Goal: Task Accomplishment & Management: Use online tool/utility

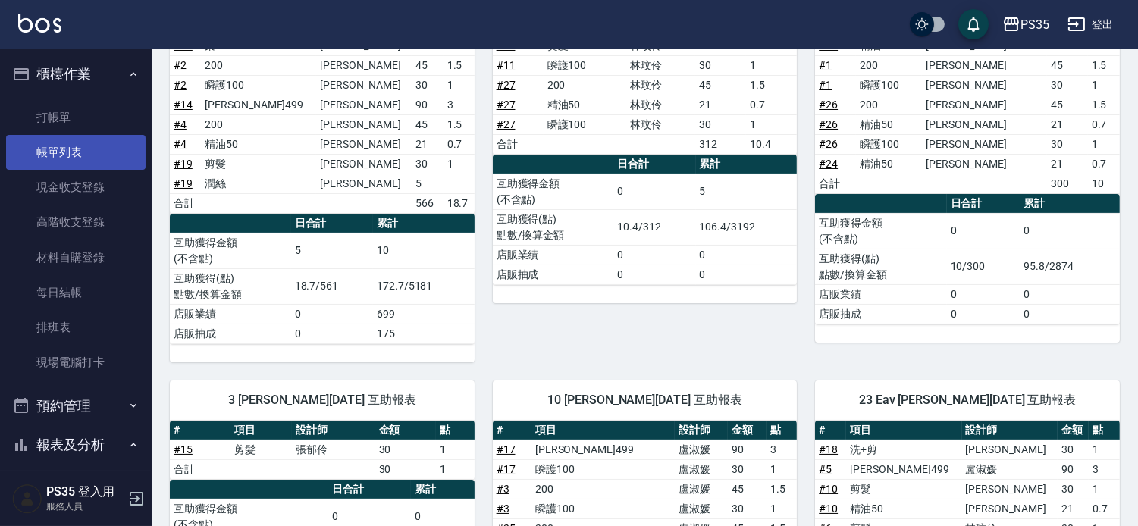
scroll to position [168, 0]
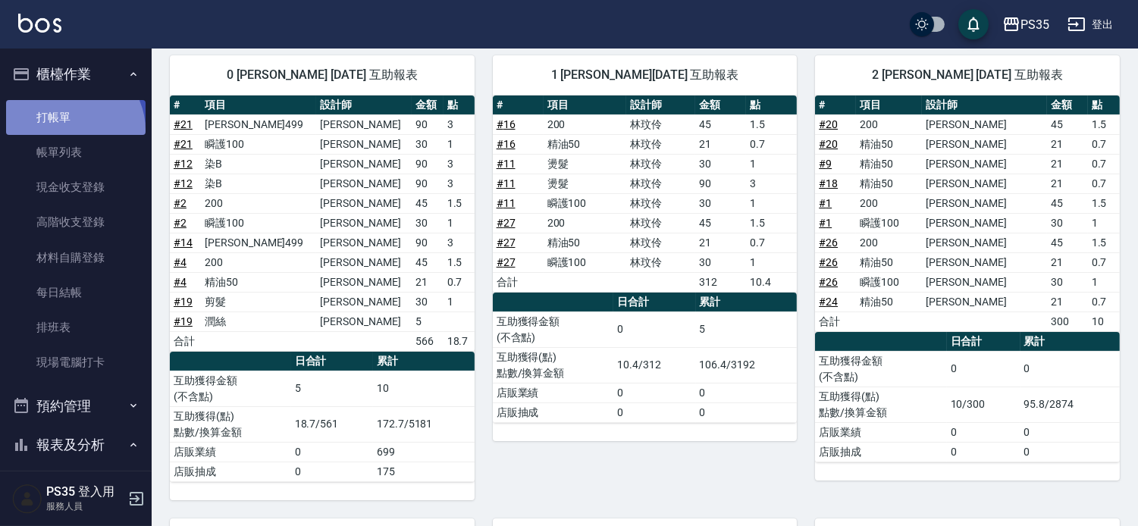
click at [70, 129] on link "打帳單" at bounding box center [76, 117] width 140 height 35
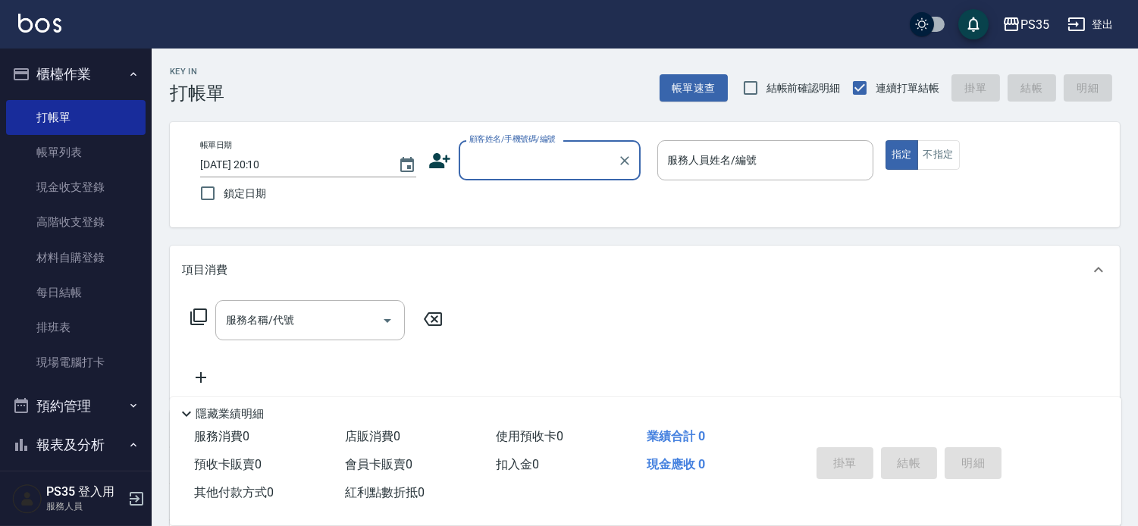
scroll to position [84, 0]
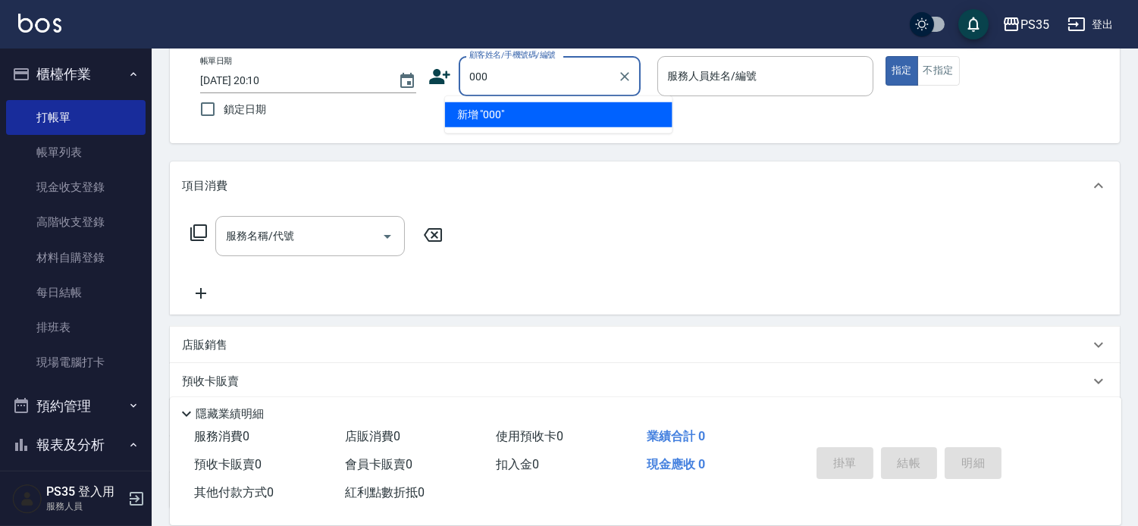
type input "000"
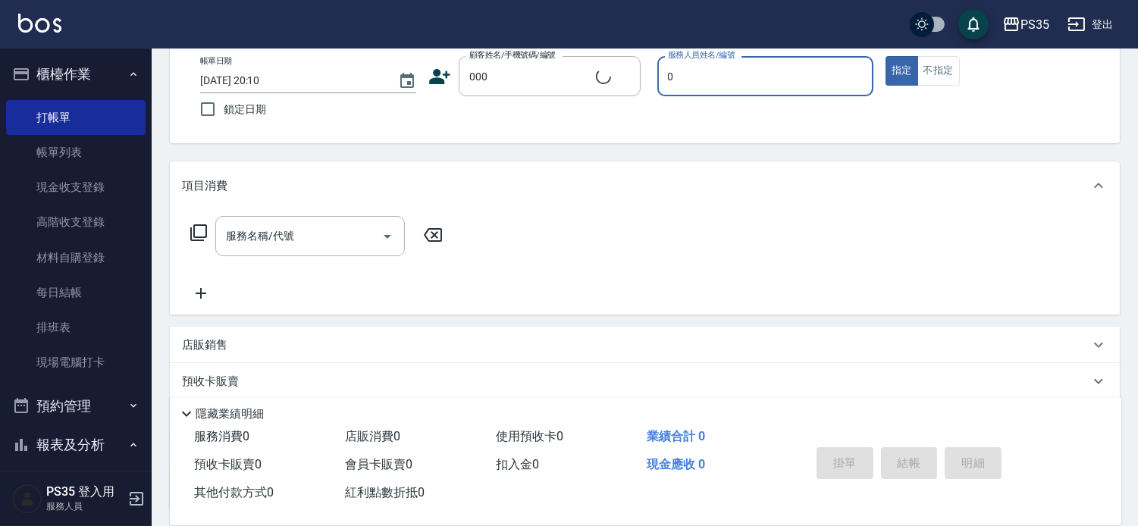
type input "0"
type input "[PERSON_NAME]/000/20162"
type input "kiki-0"
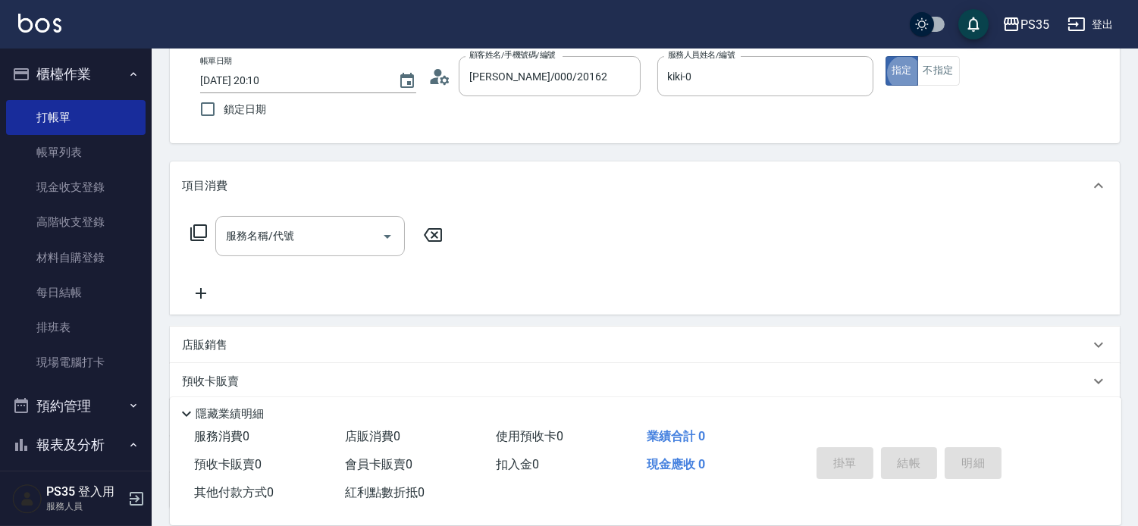
type button "true"
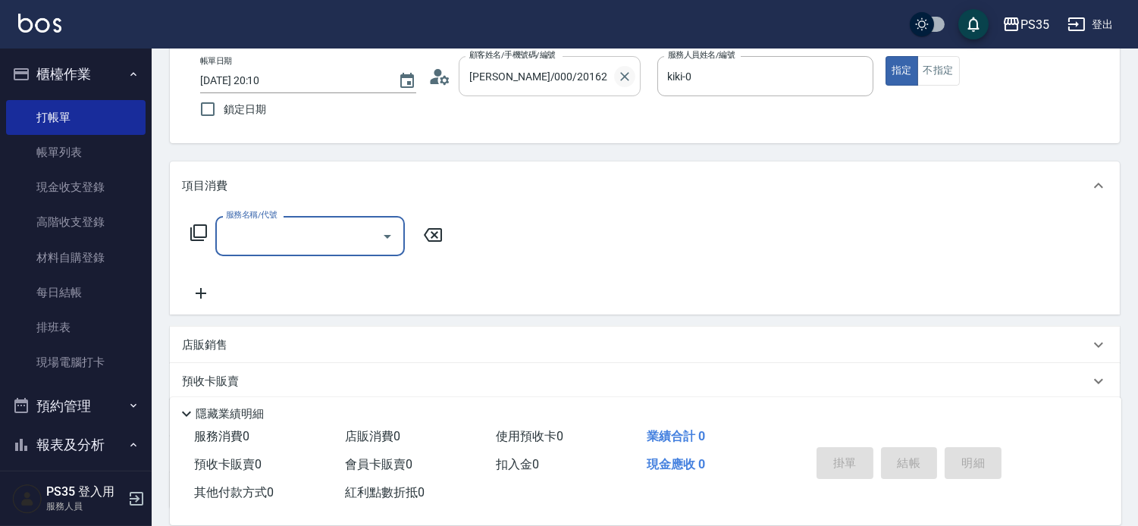
click at [633, 81] on icon "Clear" at bounding box center [624, 76] width 15 height 15
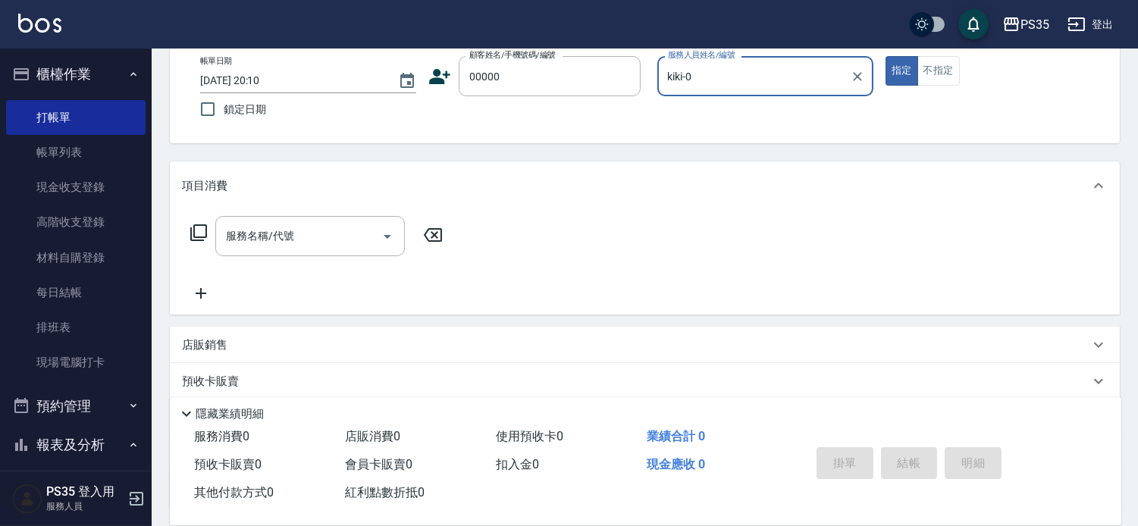
click at [886, 56] on button "指定" at bounding box center [902, 71] width 33 height 30
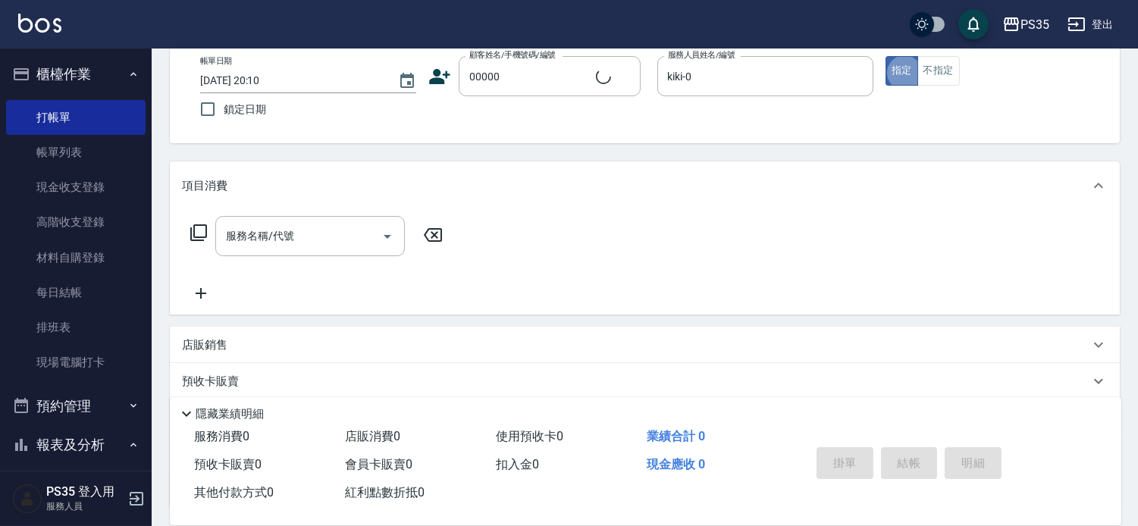
type input "無名字/00000/null"
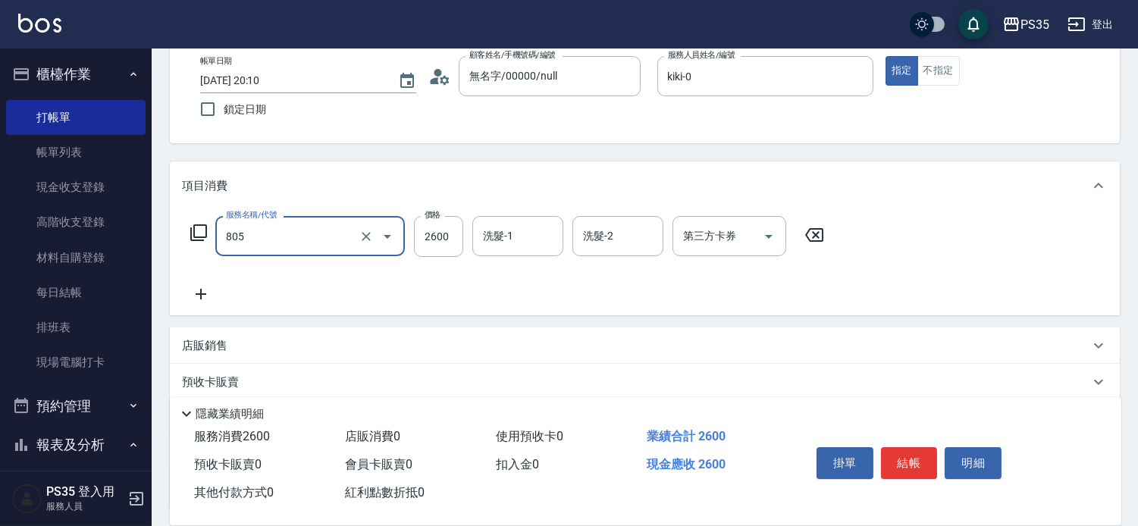
type input "染A(805)"
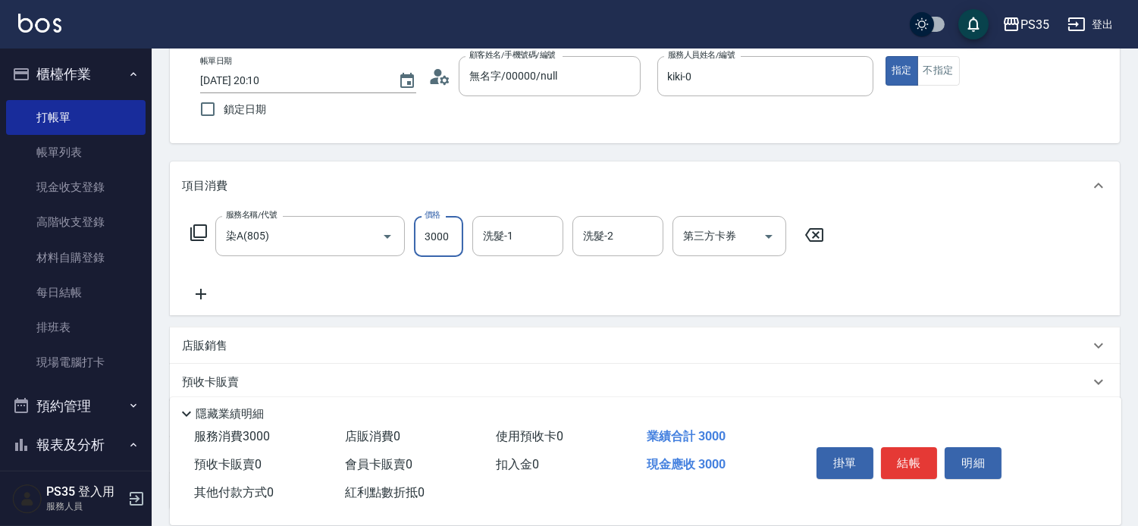
type input "3000"
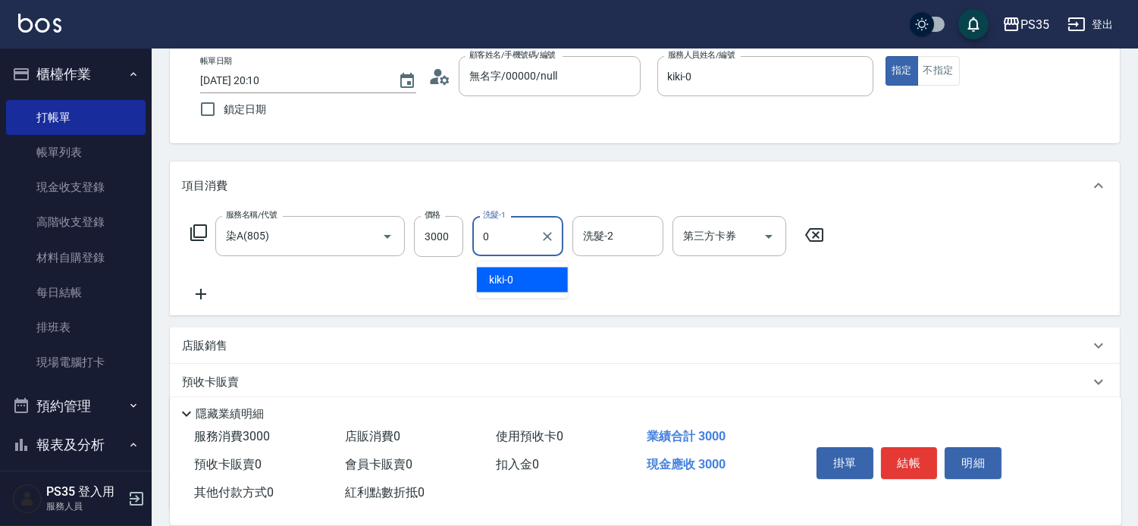
type input "kiki-0"
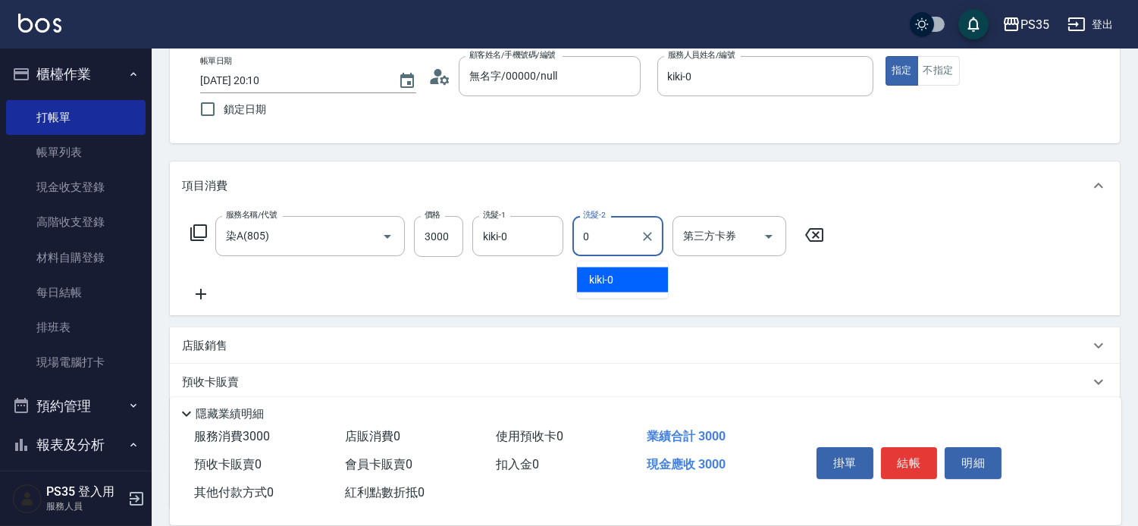
type input "kiki-0"
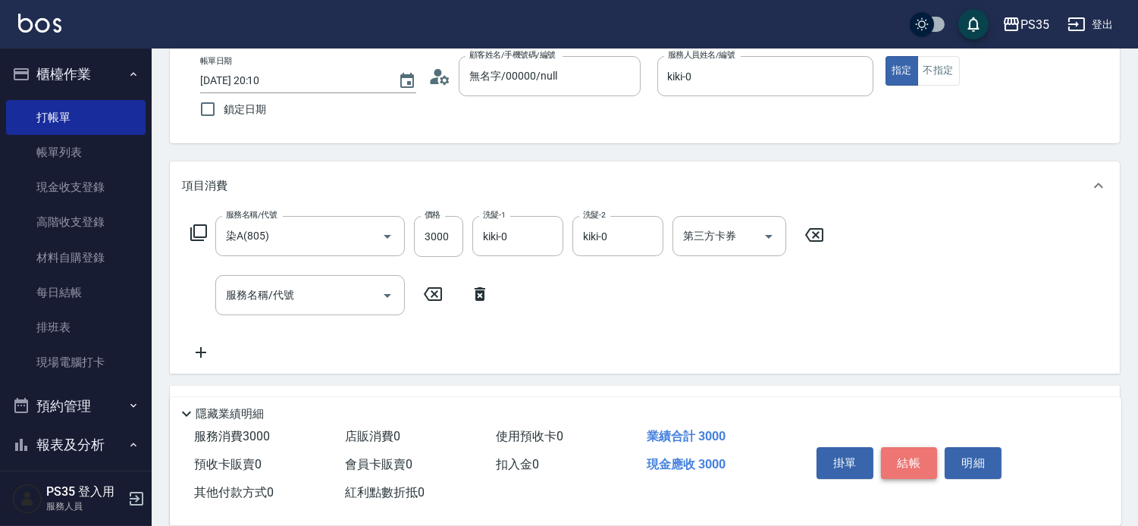
click at [911, 447] on button "結帳" at bounding box center [909, 463] width 57 height 32
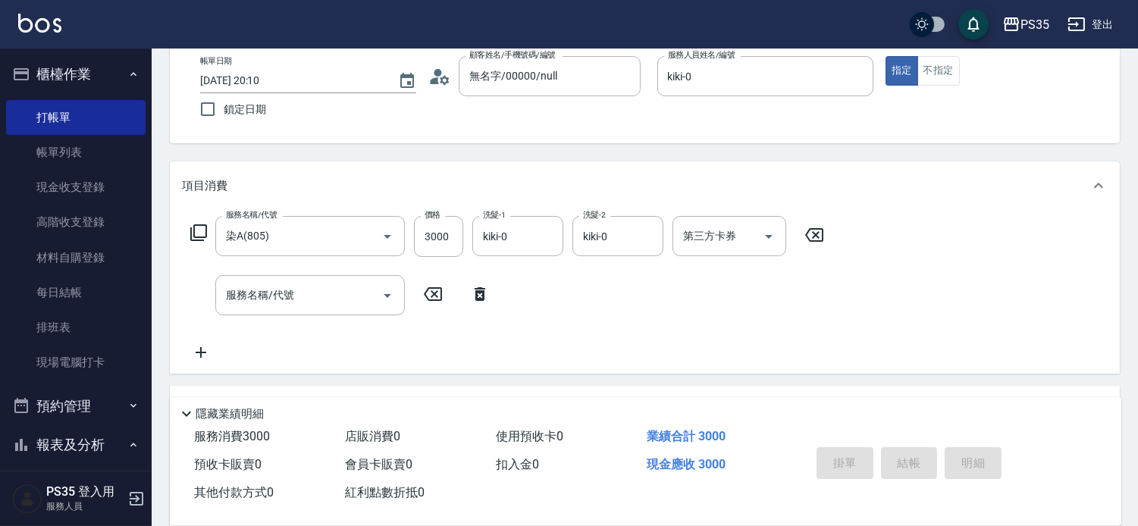
type input "[DATE] 20:11"
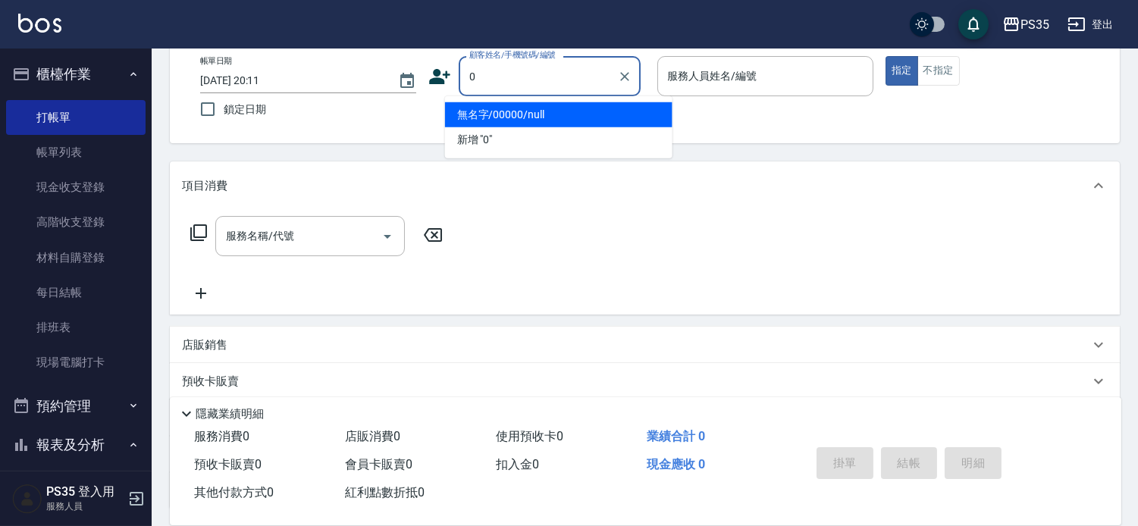
type input "無名字/00000/null"
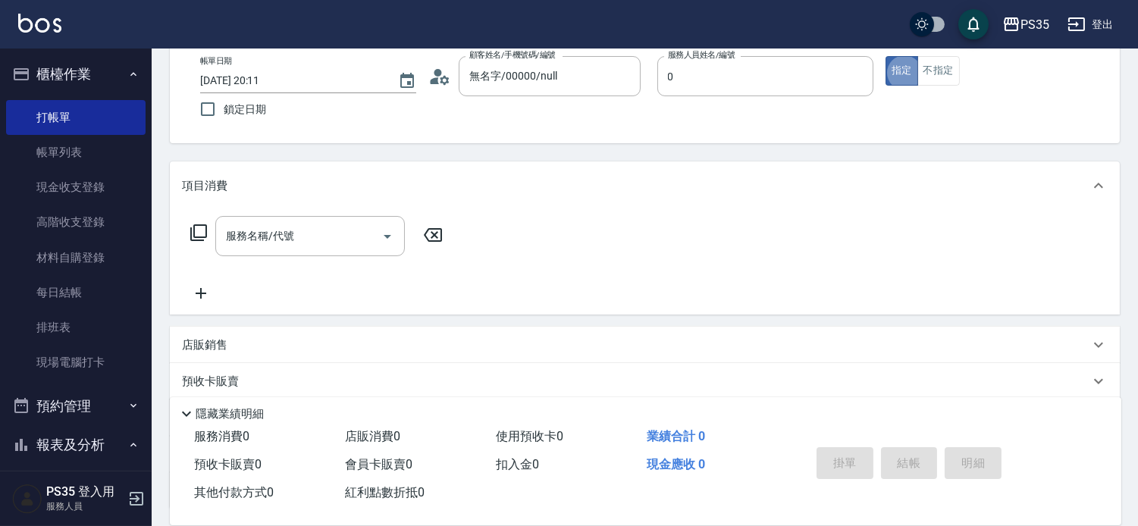
type input "kiki-0"
type input "無名字/0/null"
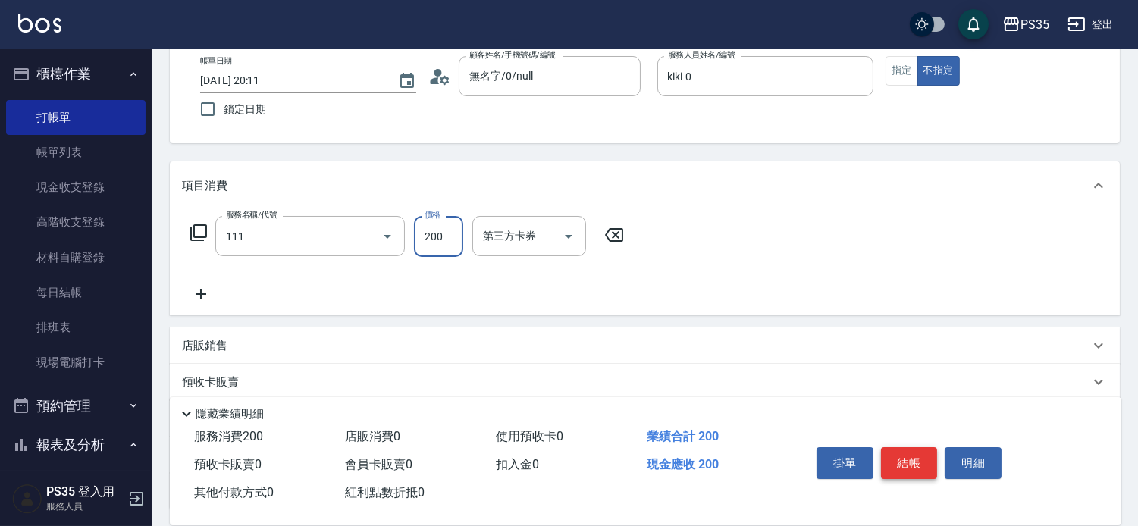
type input "200(111)"
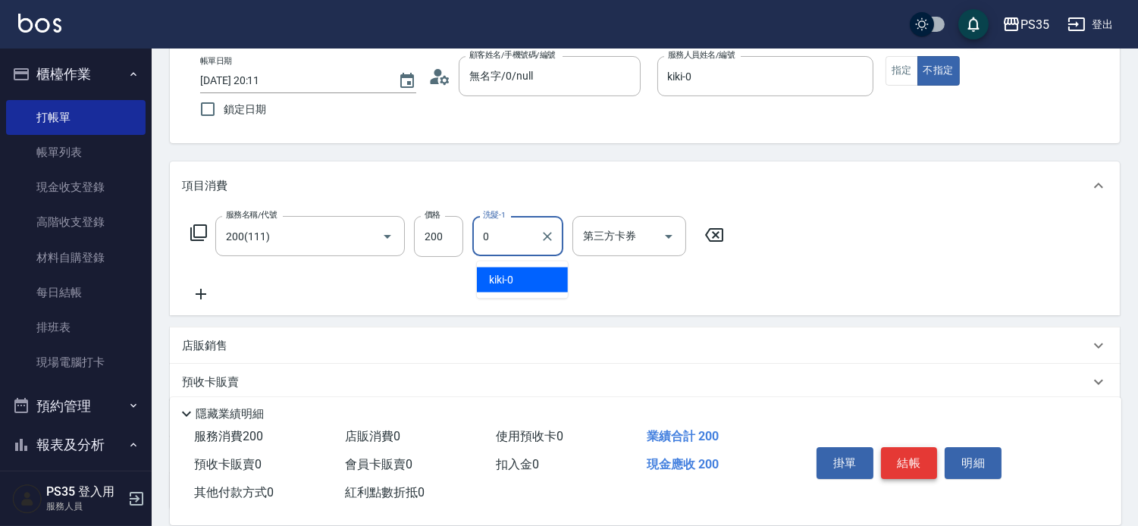
type input "kiki-0"
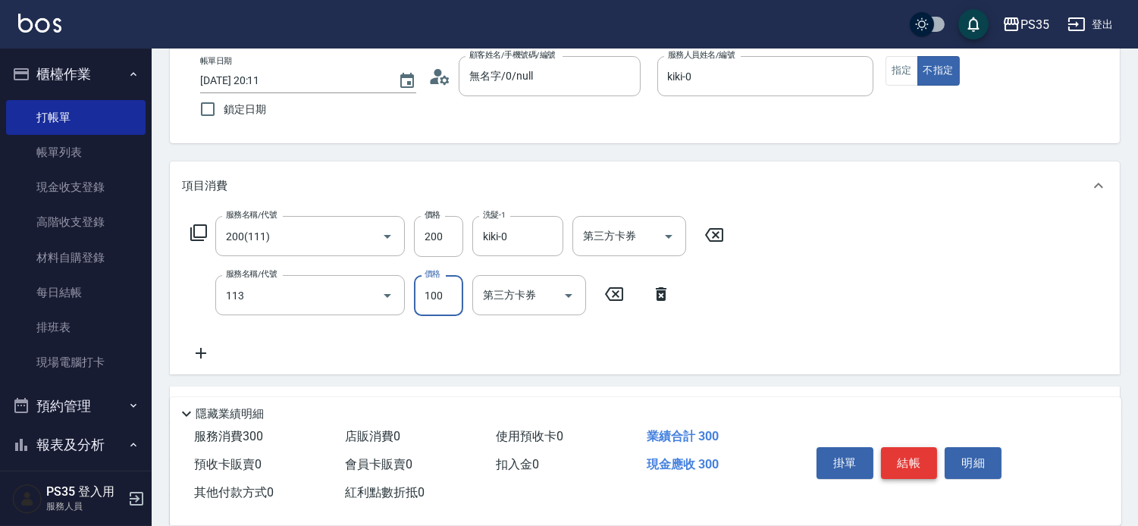
type input "瞬護100(113)"
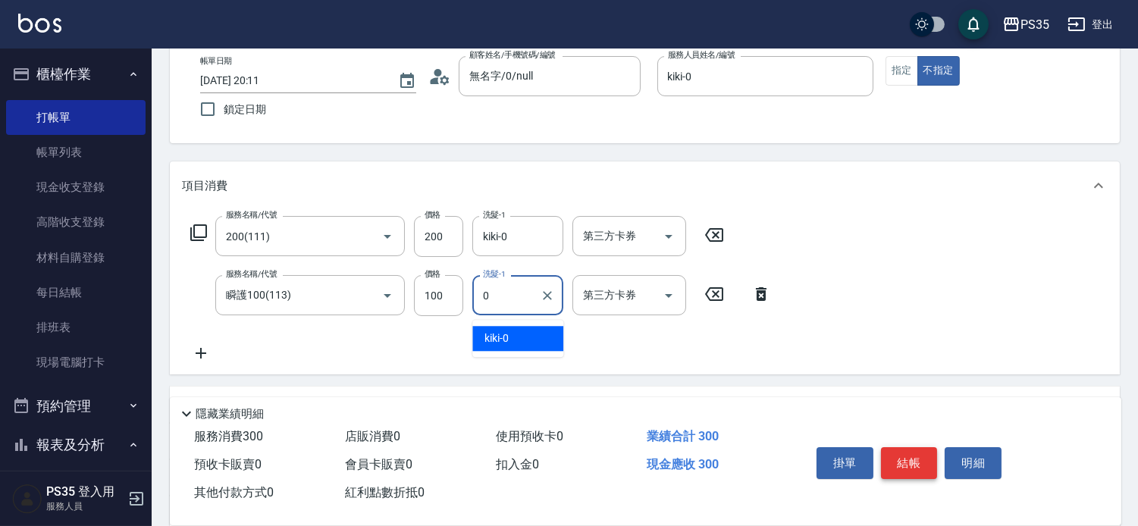
type input "kiki-0"
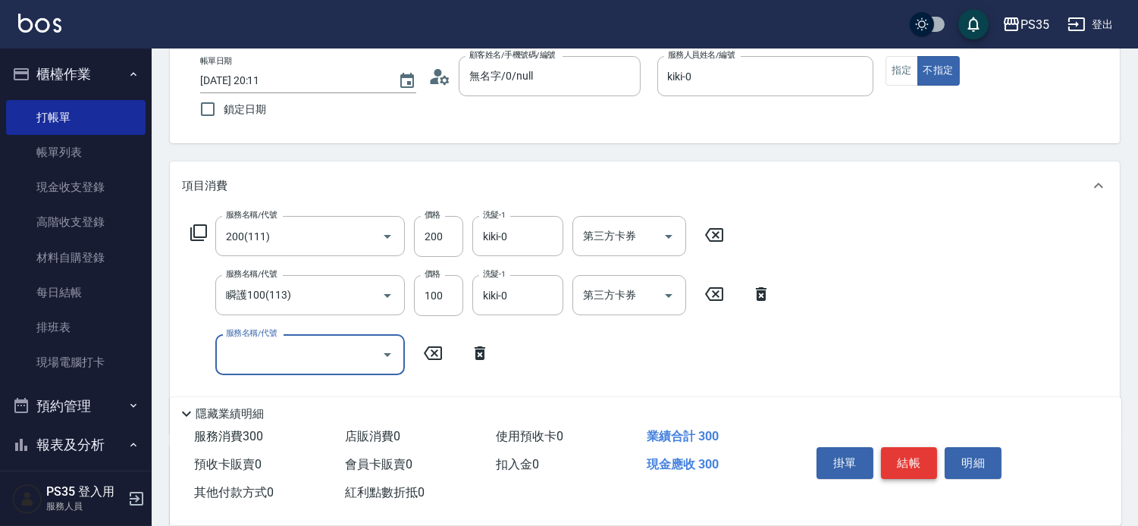
click at [911, 447] on button "結帳" at bounding box center [909, 463] width 57 height 32
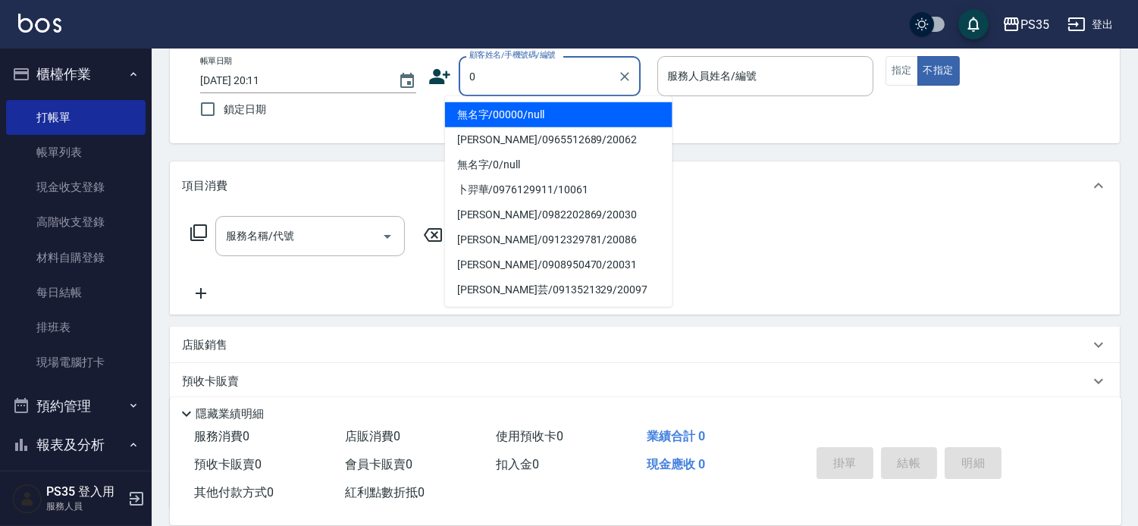
type input "0"
type input "無名字/00000/null"
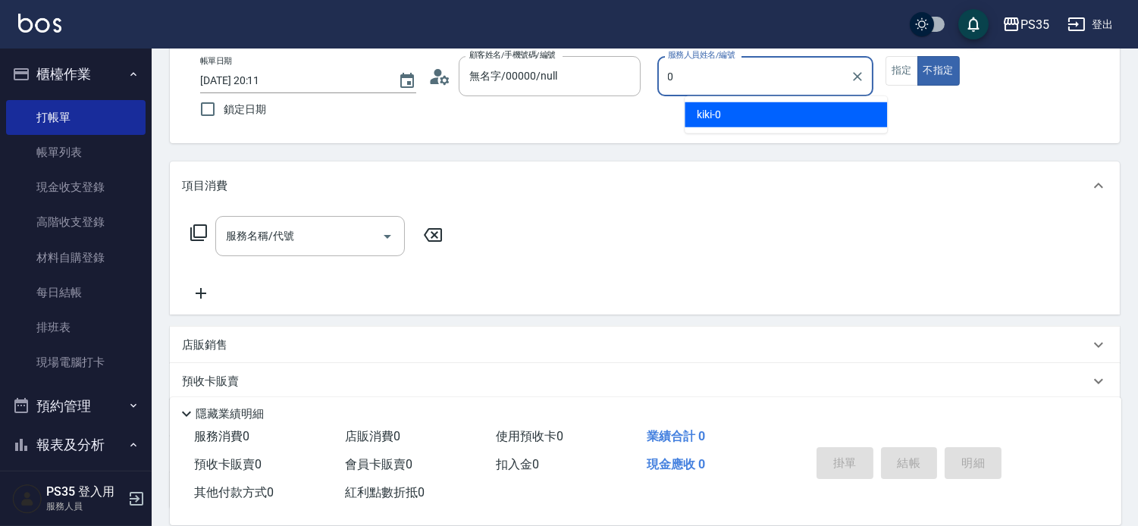
type input "kiki-0"
type button "false"
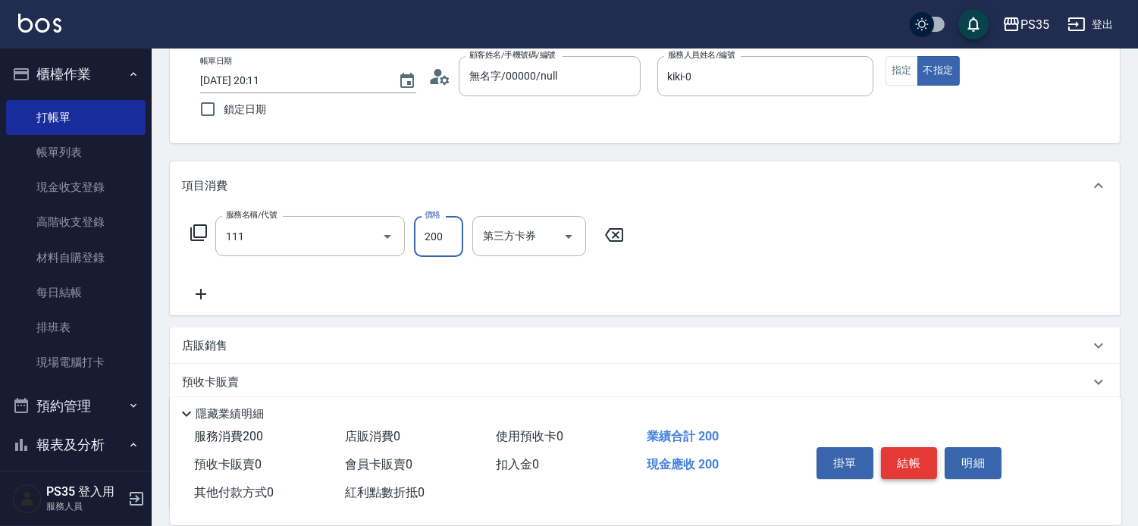
type input "200(111)"
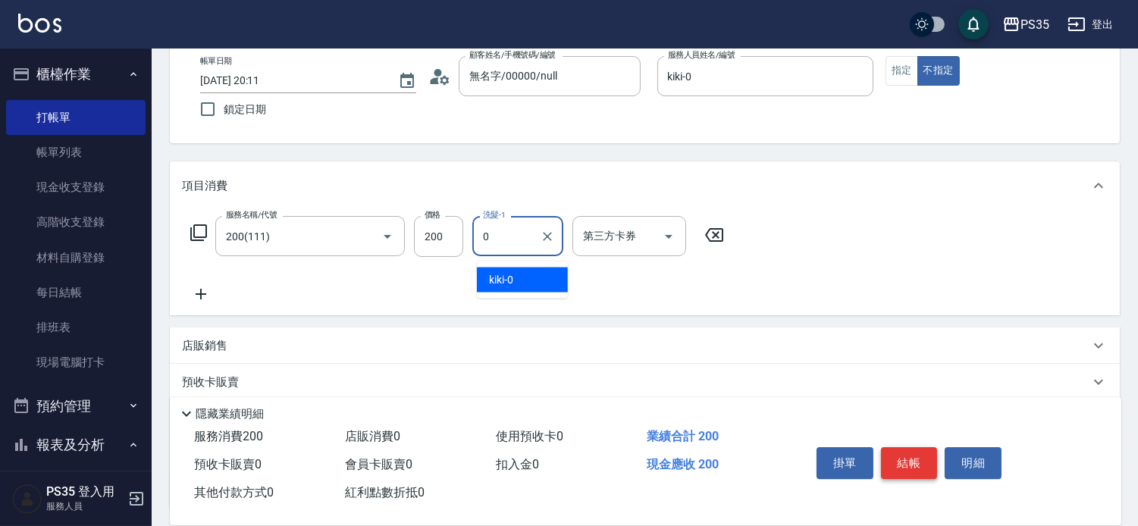
type input "kiki-0"
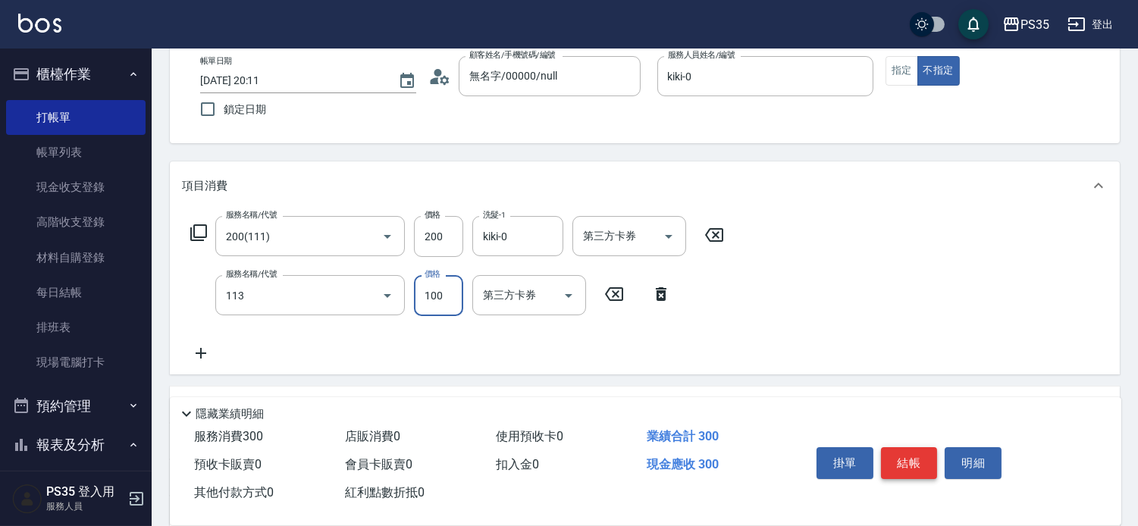
type input "瞬護100(113)"
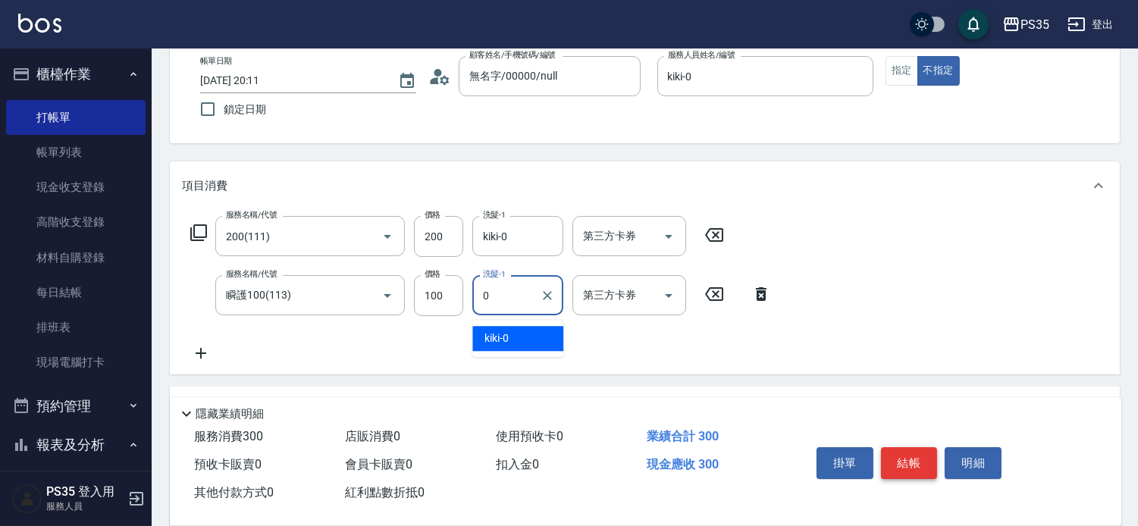
type input "kiki-0"
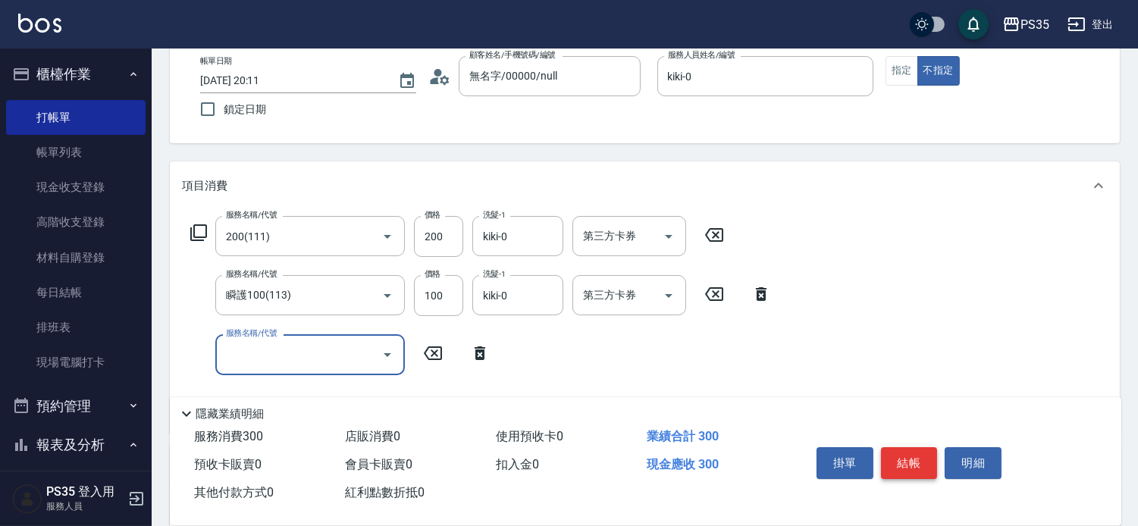
click at [911, 447] on button "結帳" at bounding box center [909, 463] width 57 height 32
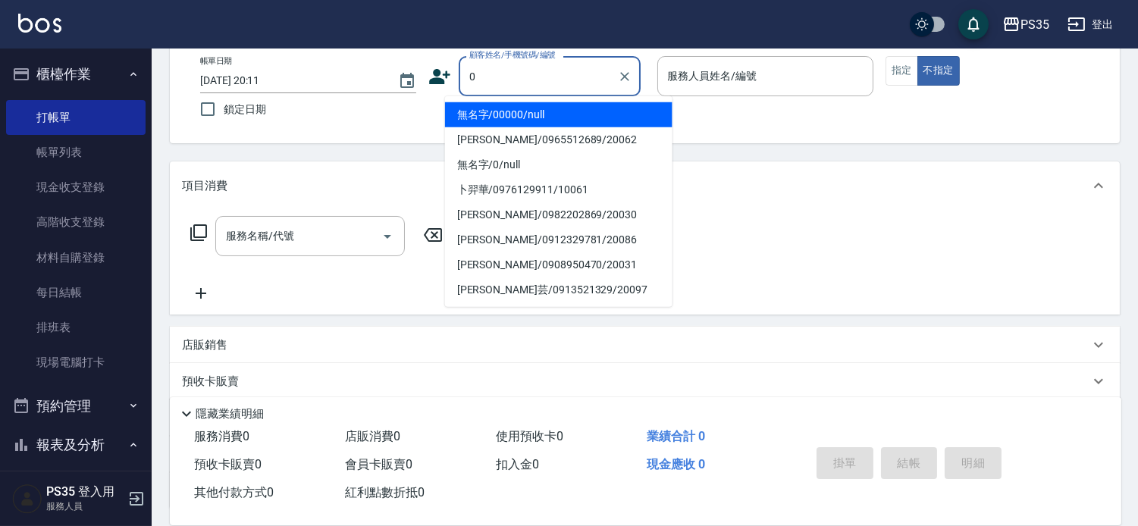
type input "無名字/00000/null"
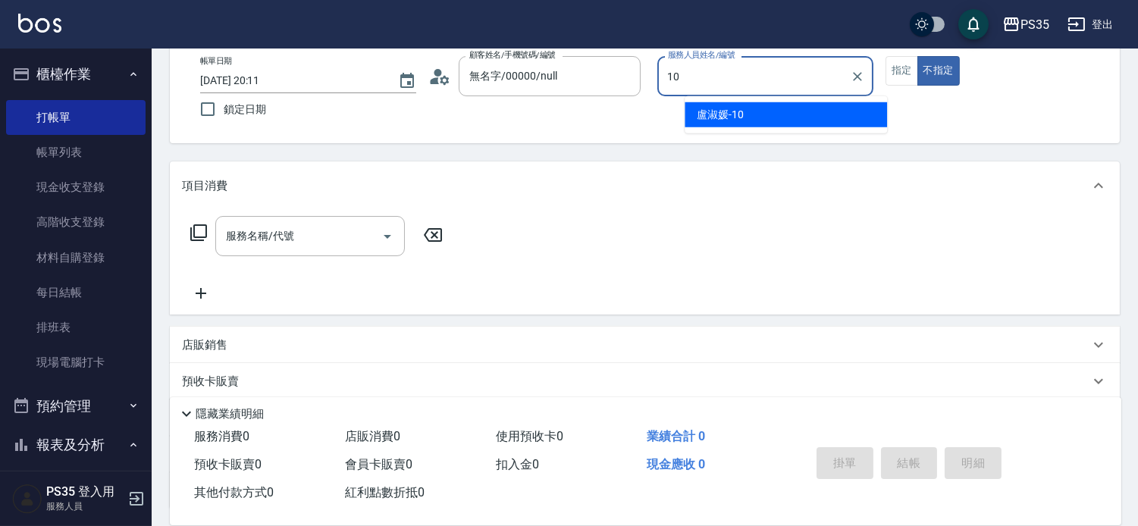
type input "盧淑媛-10"
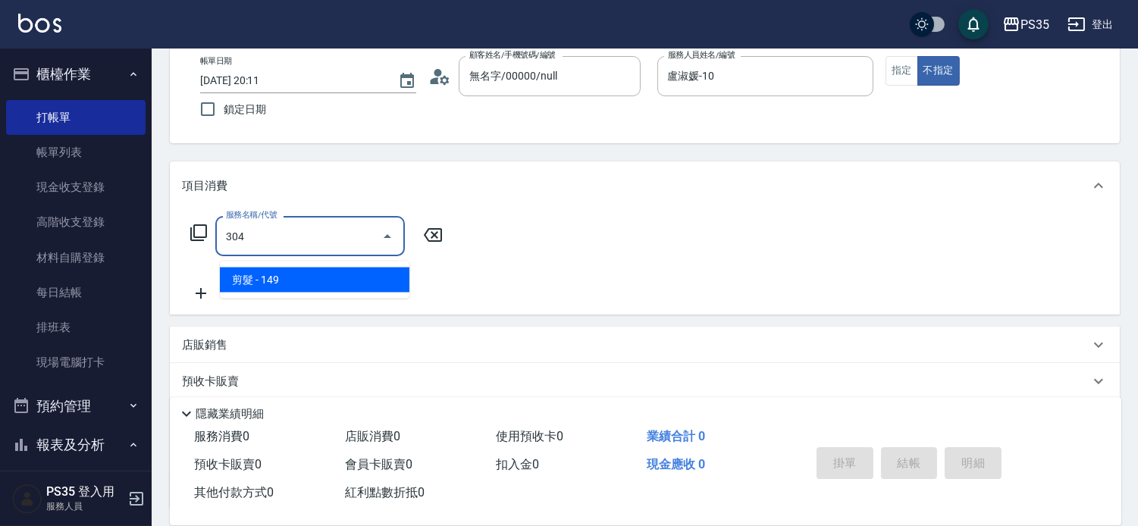
type input "剪髮(304)"
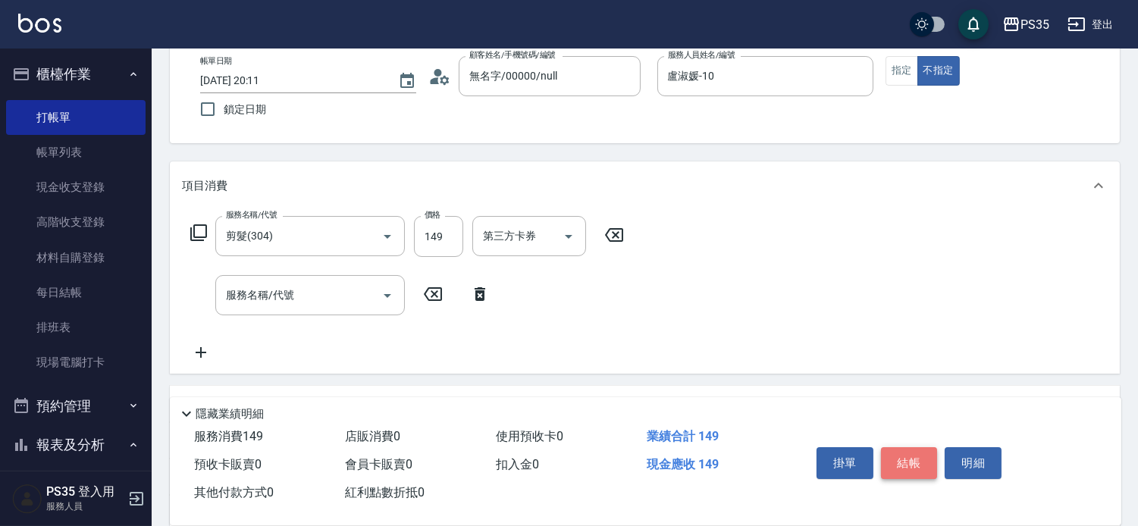
click at [911, 447] on button "結帳" at bounding box center [909, 463] width 57 height 32
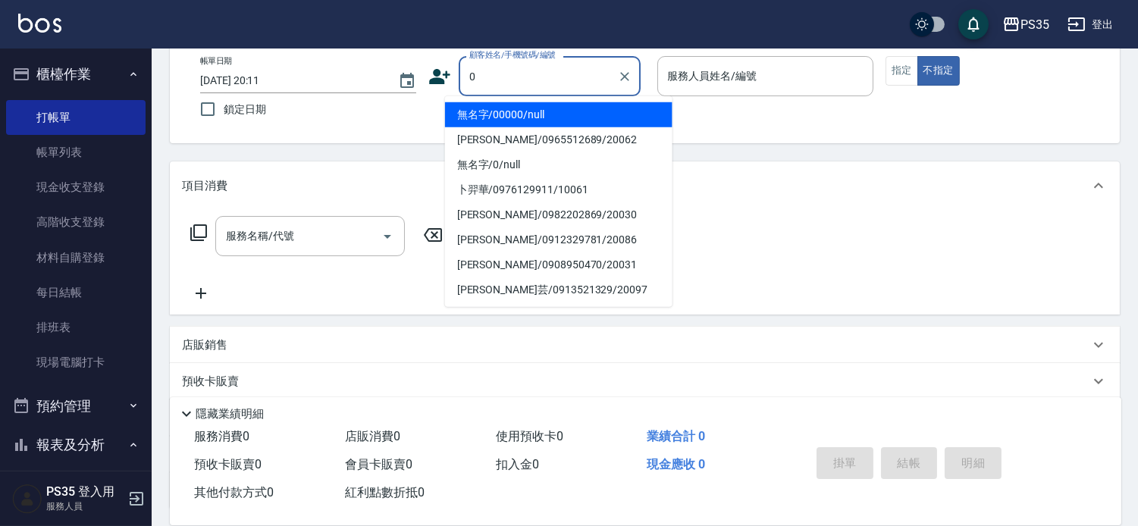
type input "無名字/00000/null"
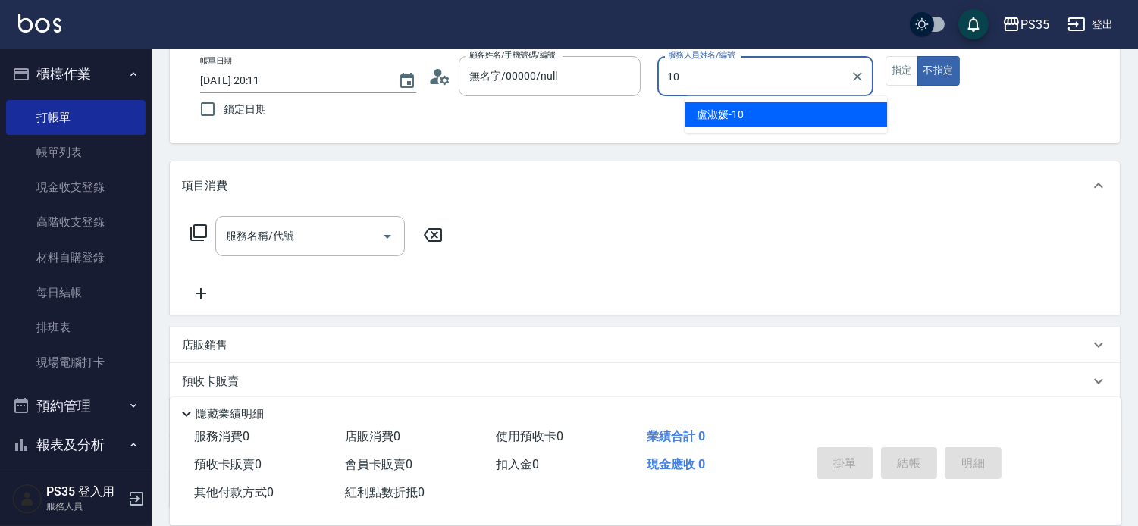
type input "盧淑媛-10"
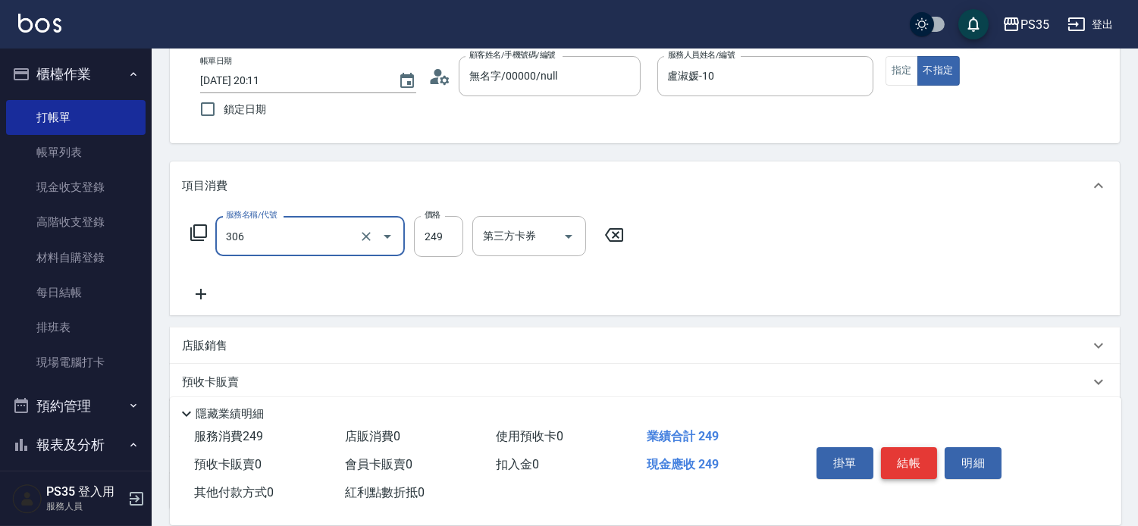
type input "剪髮(306)"
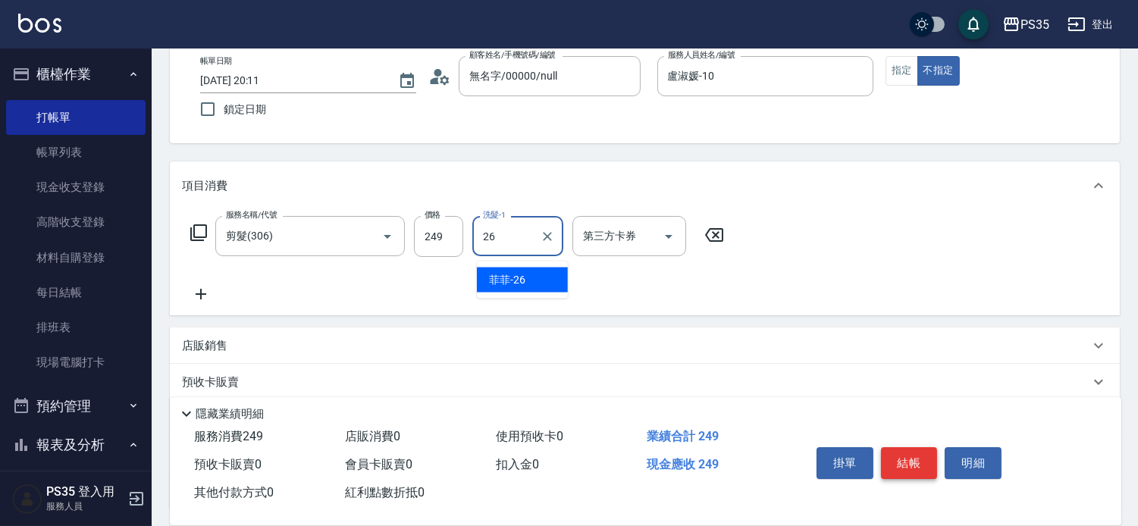
type input "菲菲-26"
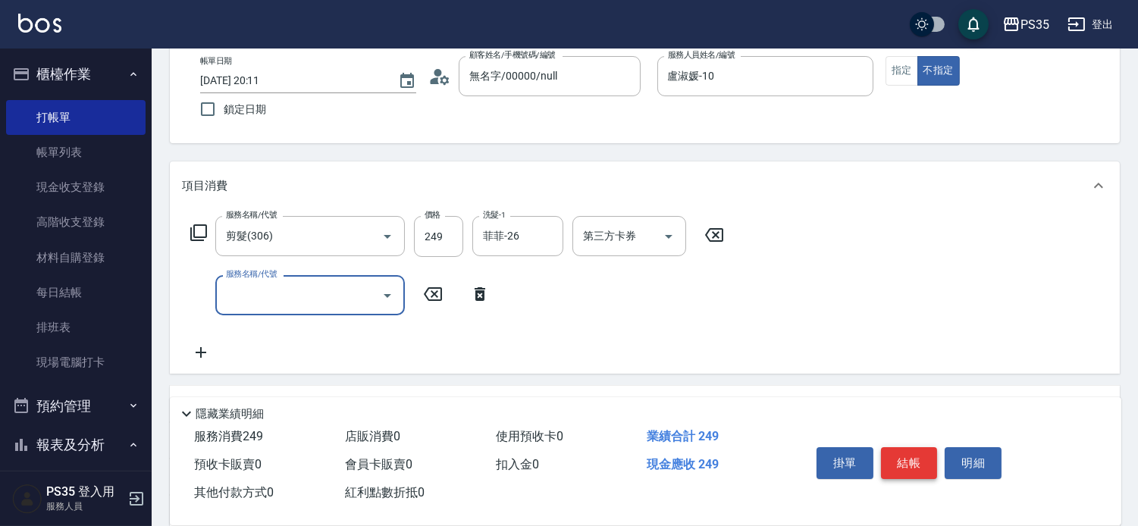
click at [911, 447] on button "結帳" at bounding box center [909, 463] width 57 height 32
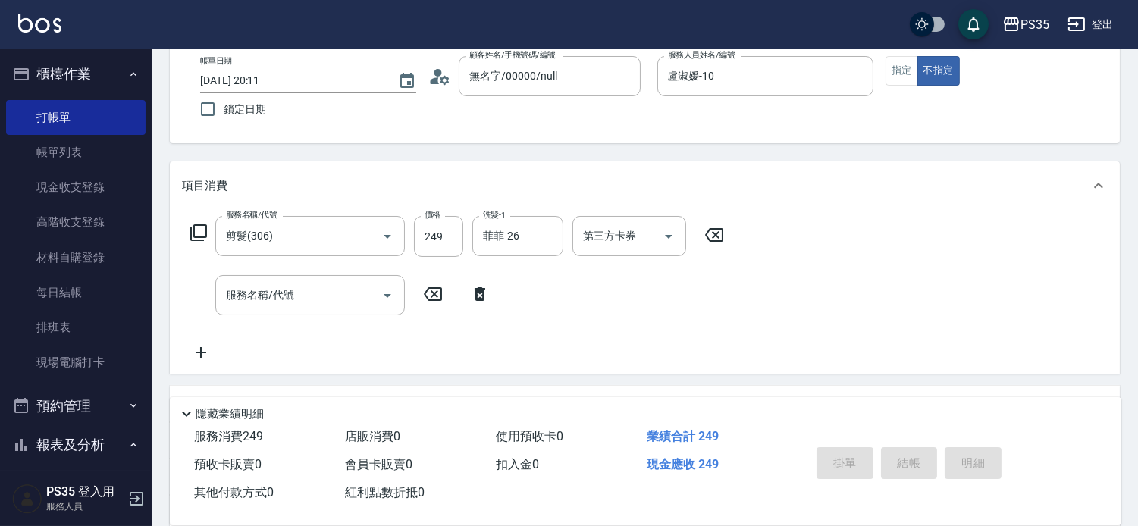
type input "[DATE] 20:12"
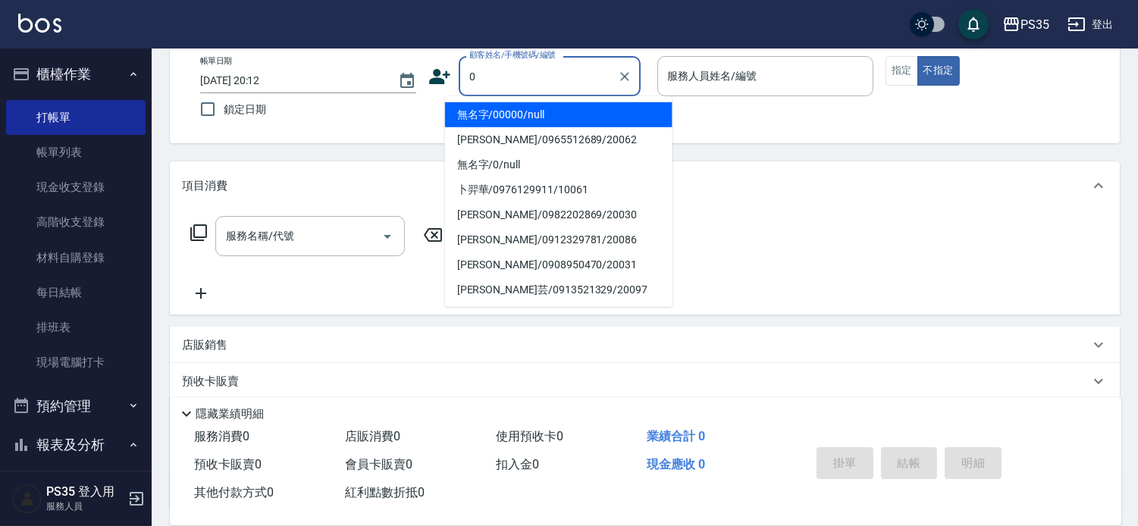
type input "0"
type input "無名字/00000/null"
type input "kiki-0"
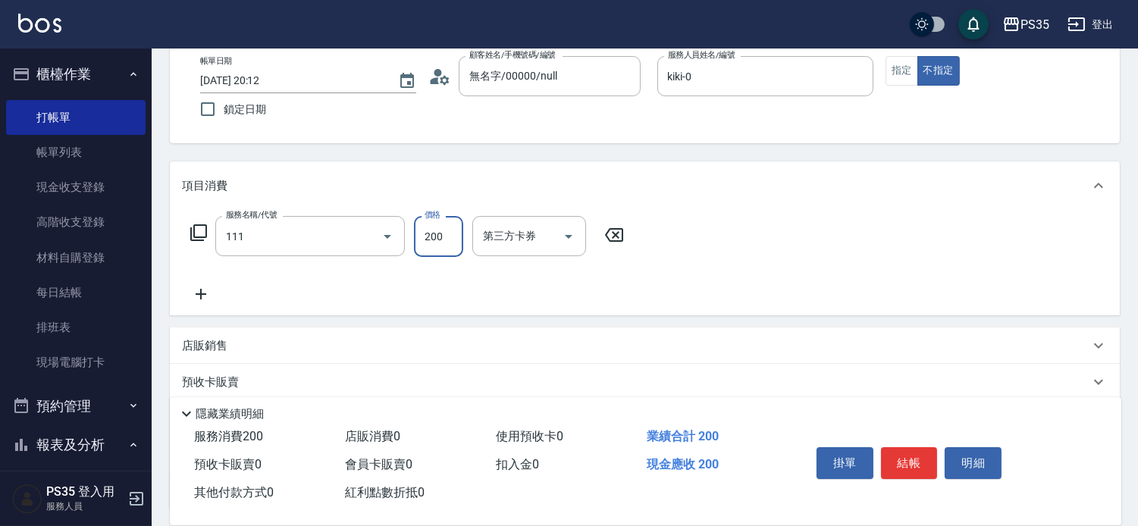
type input "200(111)"
type input "kiki-0"
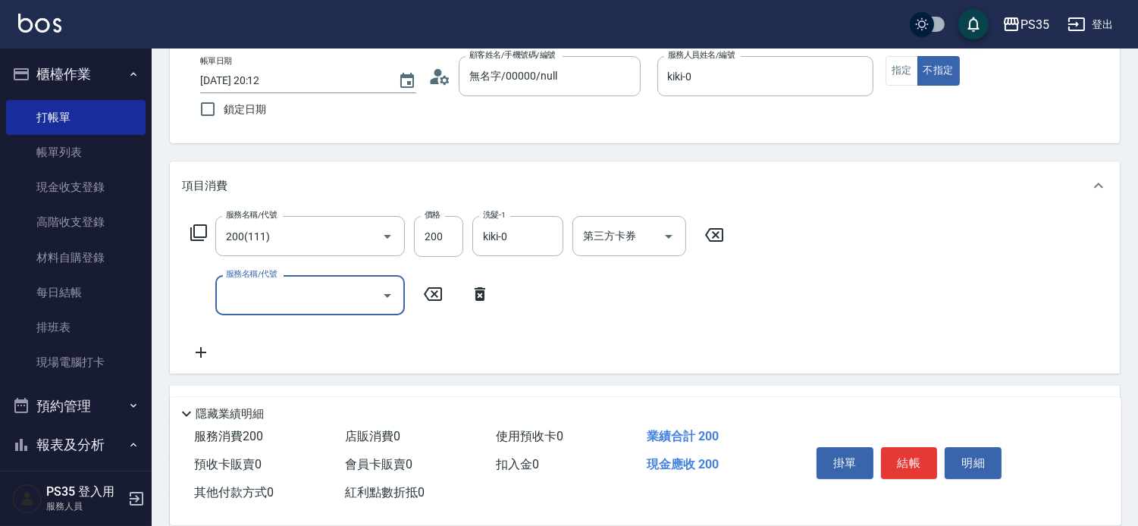
click at [911, 447] on button "結帳" at bounding box center [909, 463] width 57 height 32
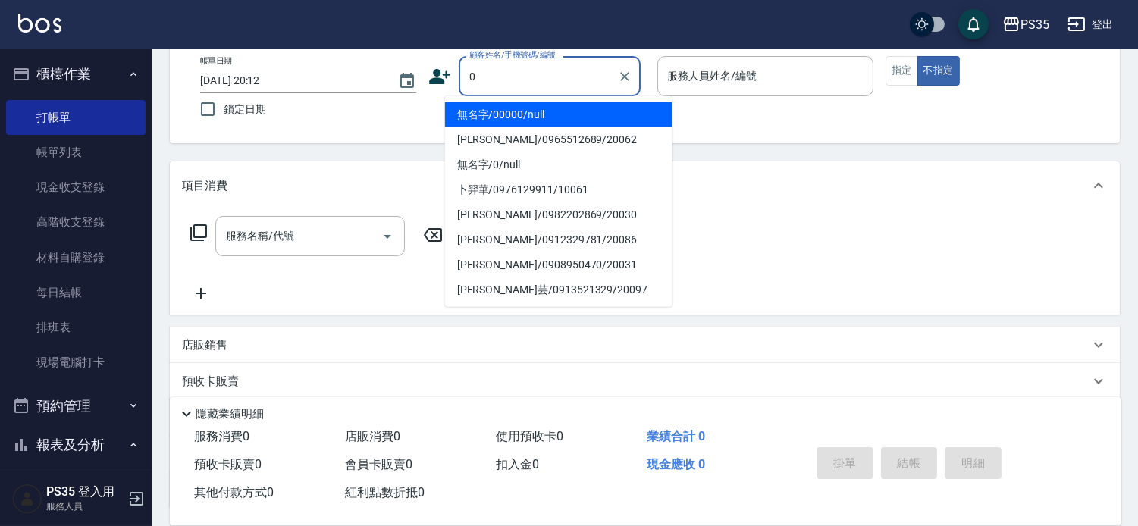
type input "無名字/00000/null"
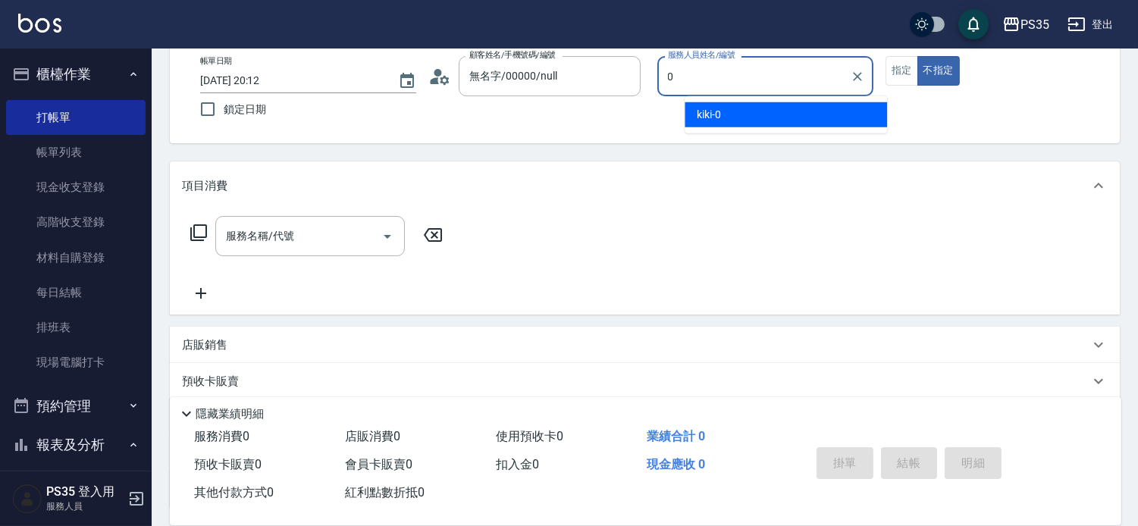
type input "kiki-0"
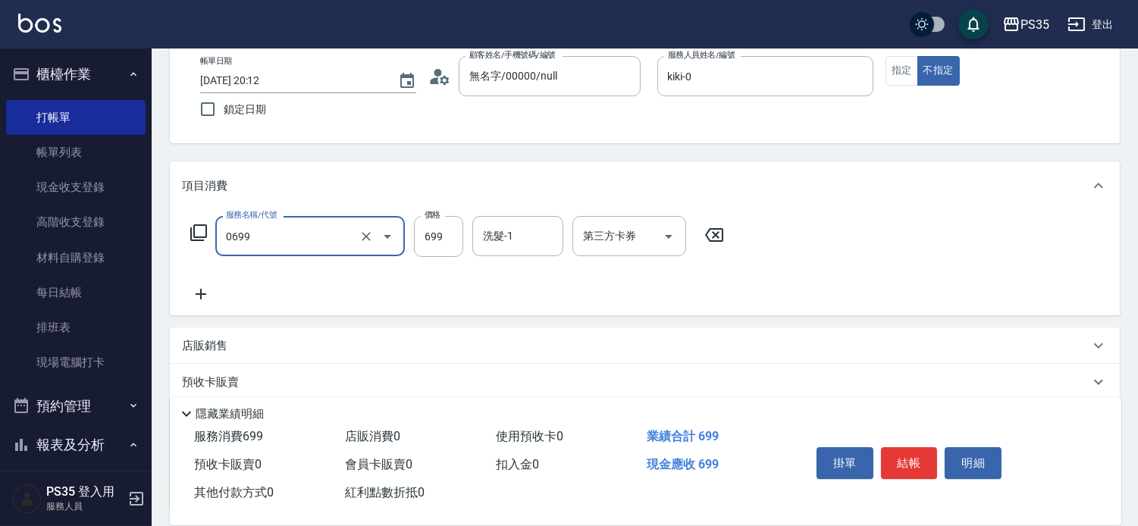
type input "精油SPA(0699)"
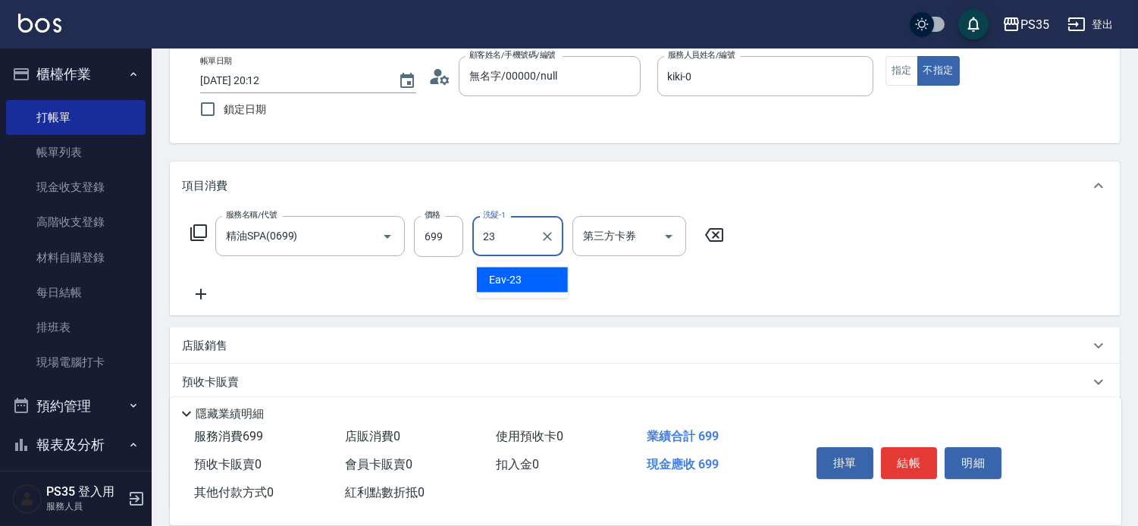
type input "Eav-23"
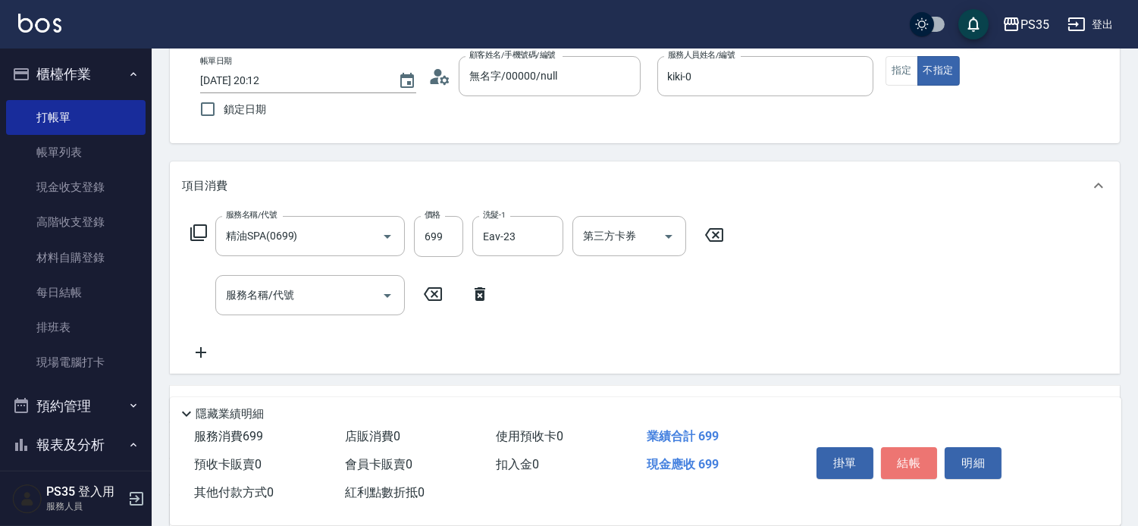
click at [911, 447] on button "結帳" at bounding box center [909, 463] width 57 height 32
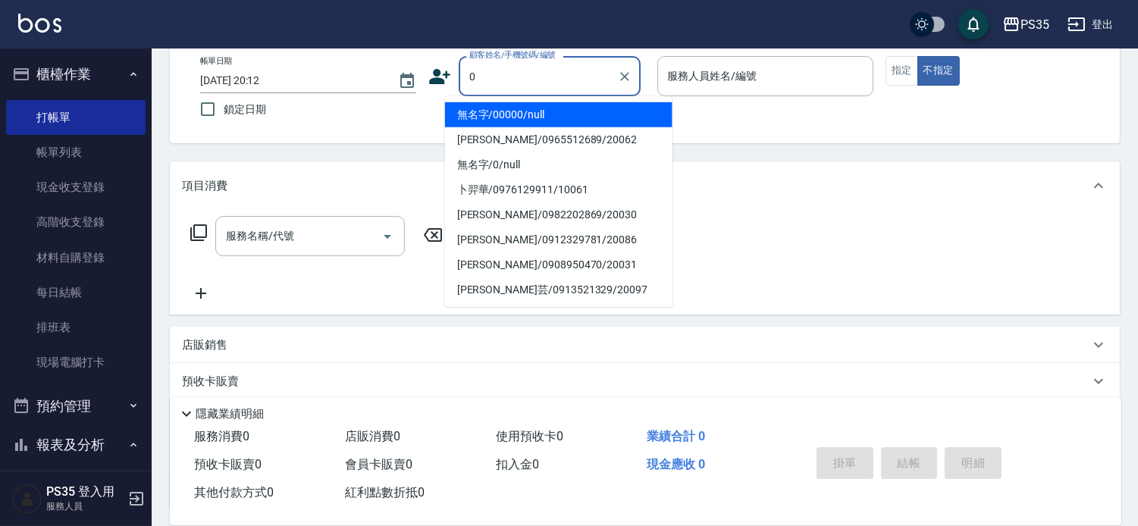
type input "無名字/00000/null"
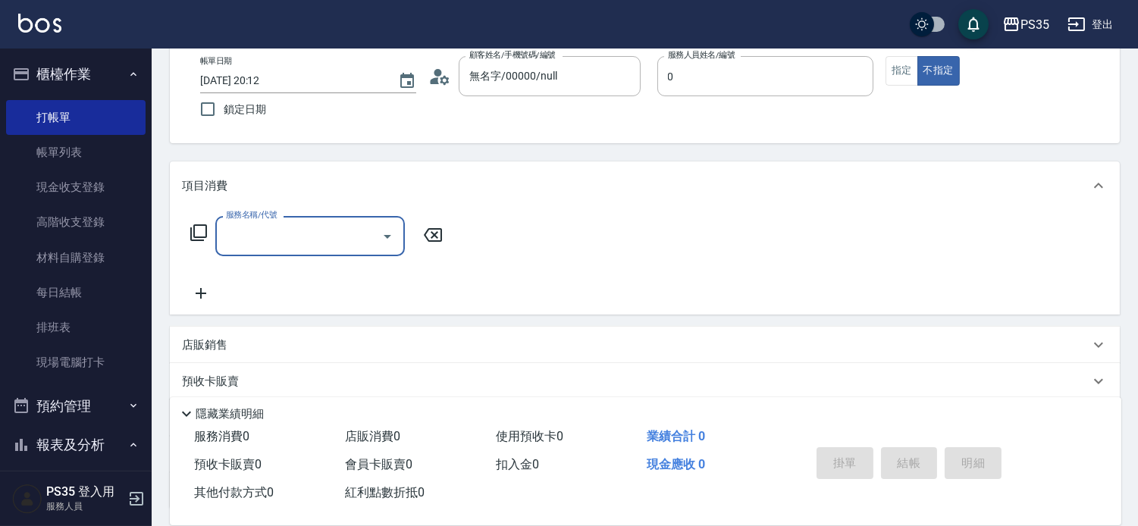
type input "kiki-0"
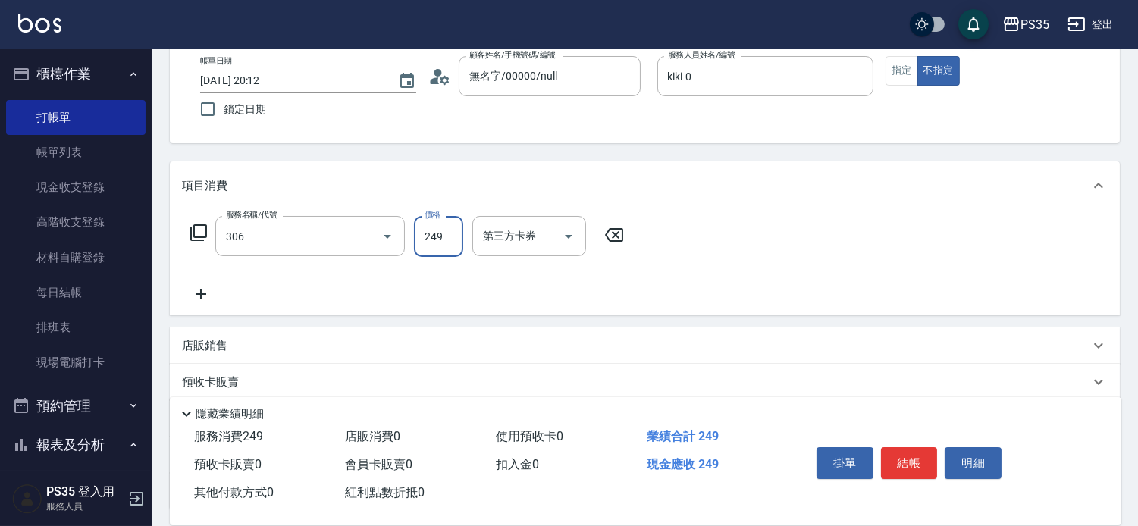
type input "剪髮(306)"
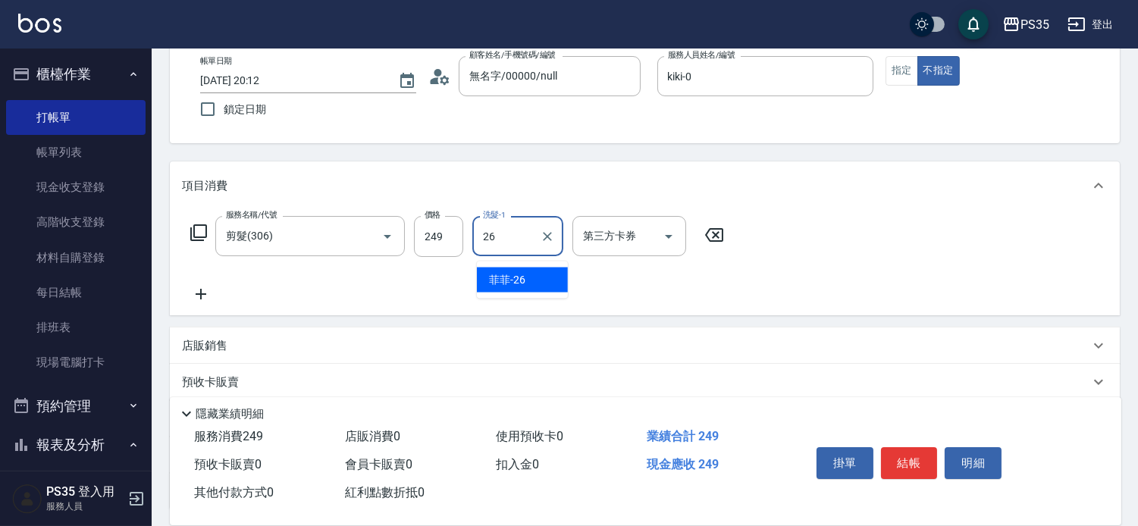
type input "菲菲-26"
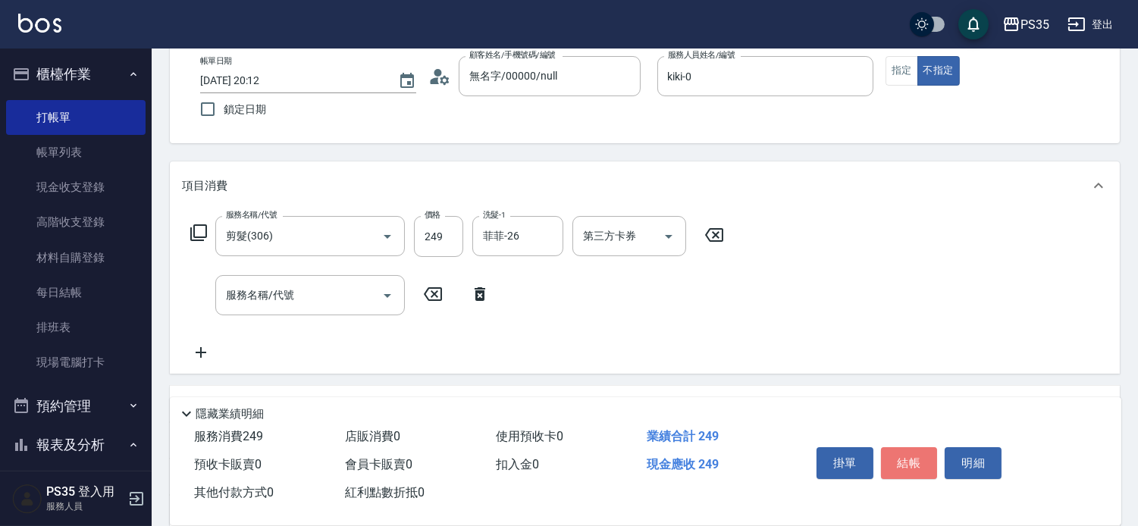
click at [911, 447] on button "結帳" at bounding box center [909, 463] width 57 height 32
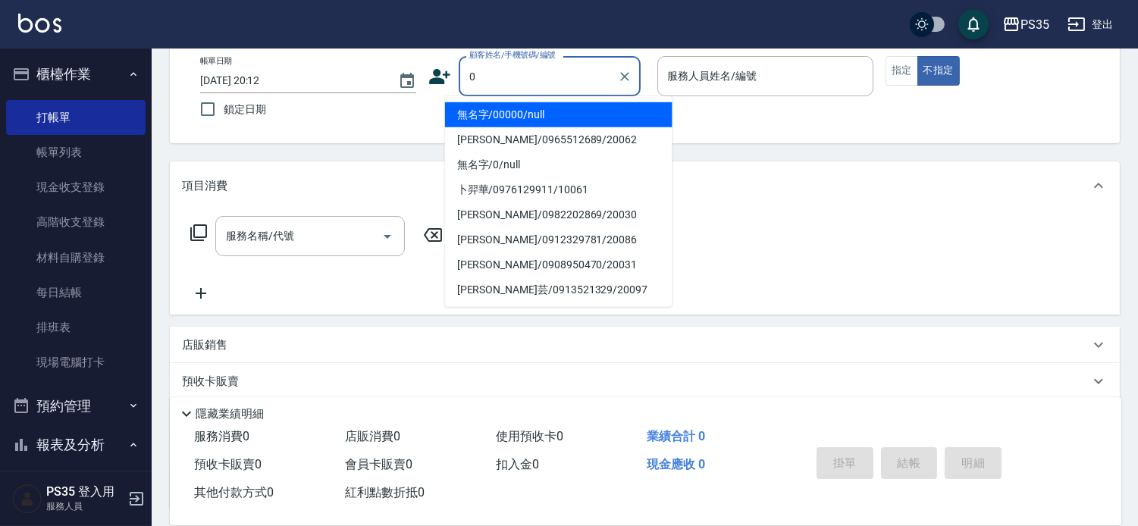
type input "無名字/00000/null"
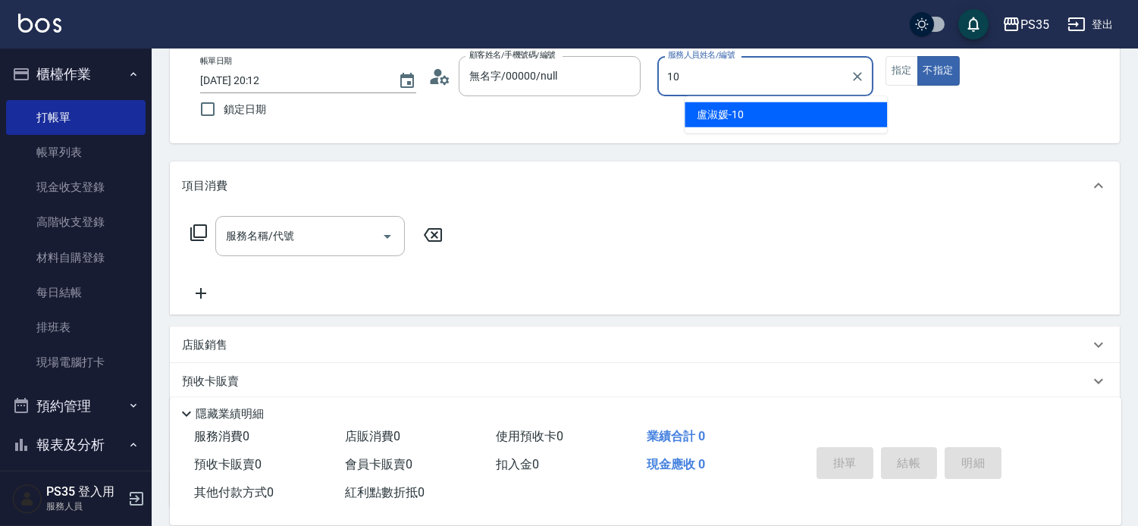
type input "盧淑媛-10"
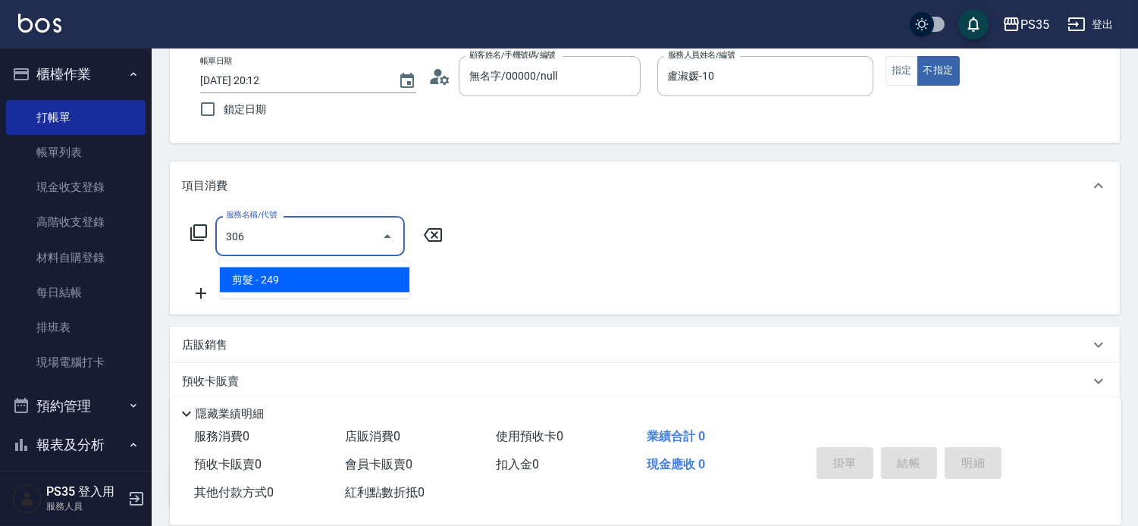
type input "剪髮(306)"
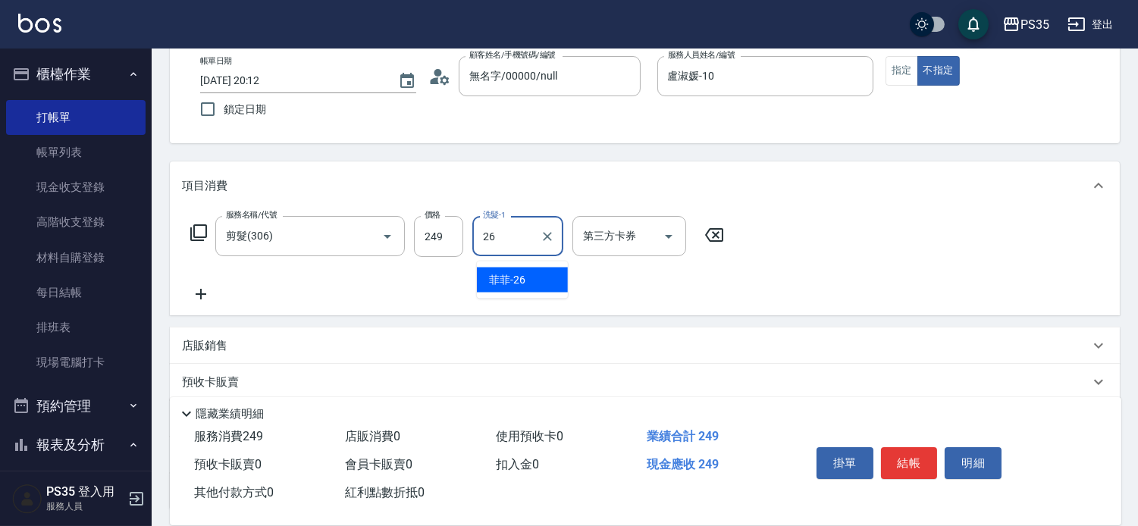
type input "菲菲-26"
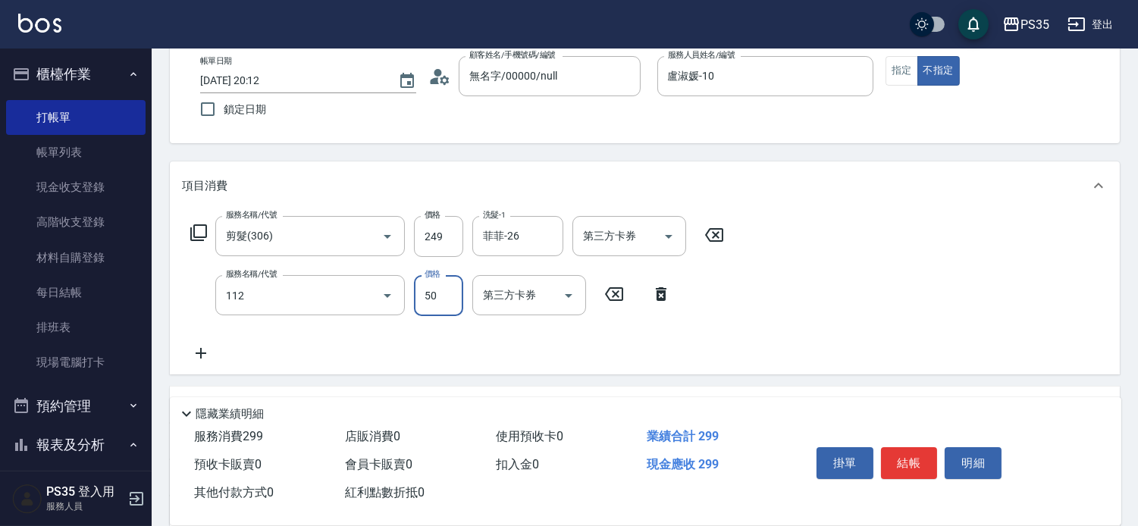
type input "精油50(112)"
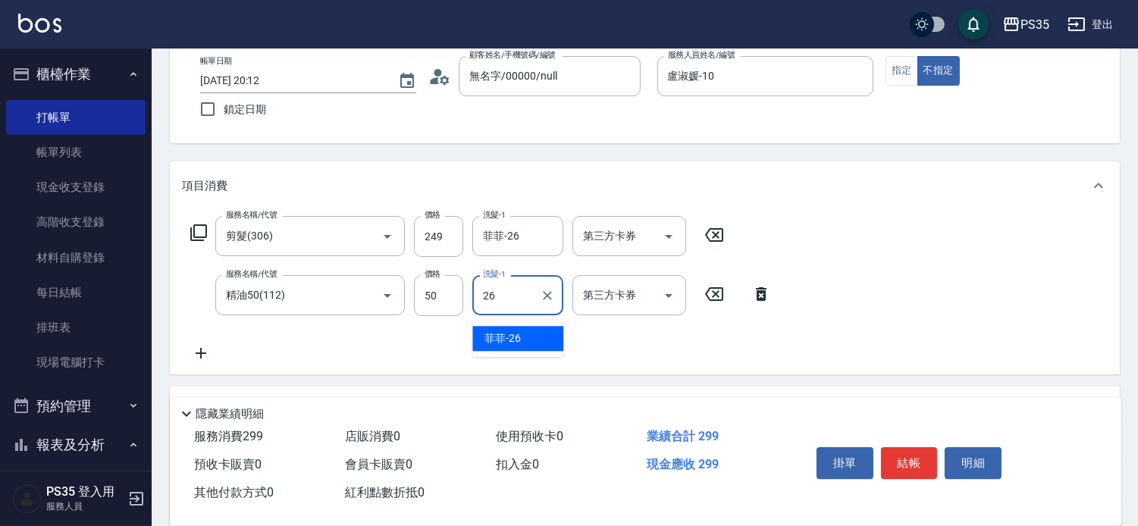
type input "菲菲-26"
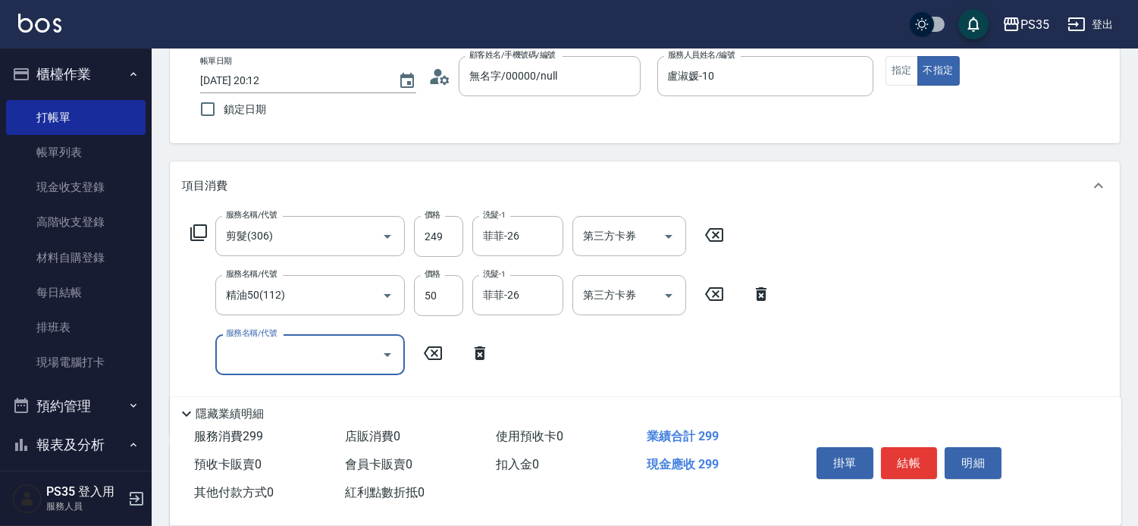
click at [911, 447] on button "結帳" at bounding box center [909, 463] width 57 height 32
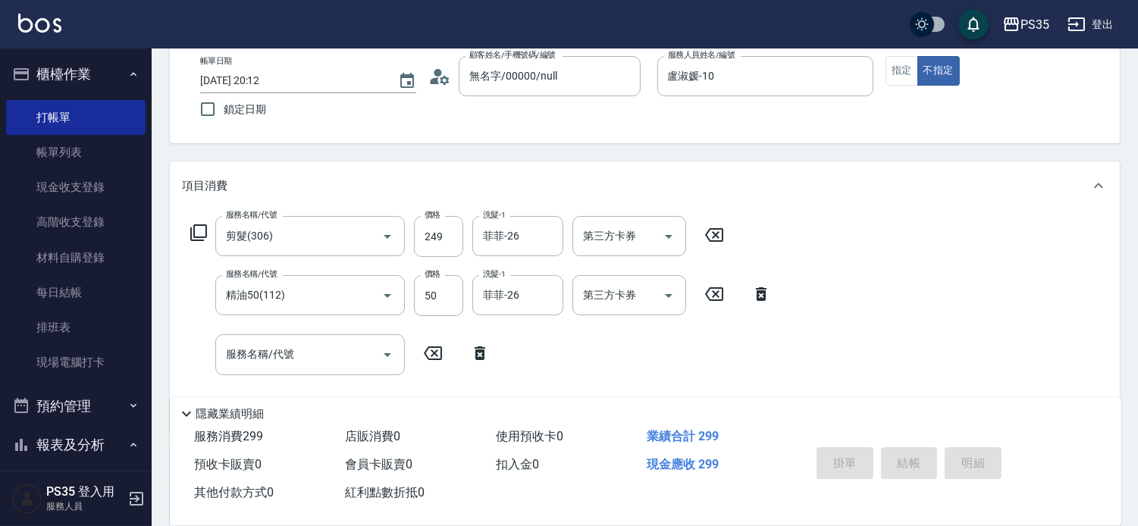
type input "[DATE] 20:13"
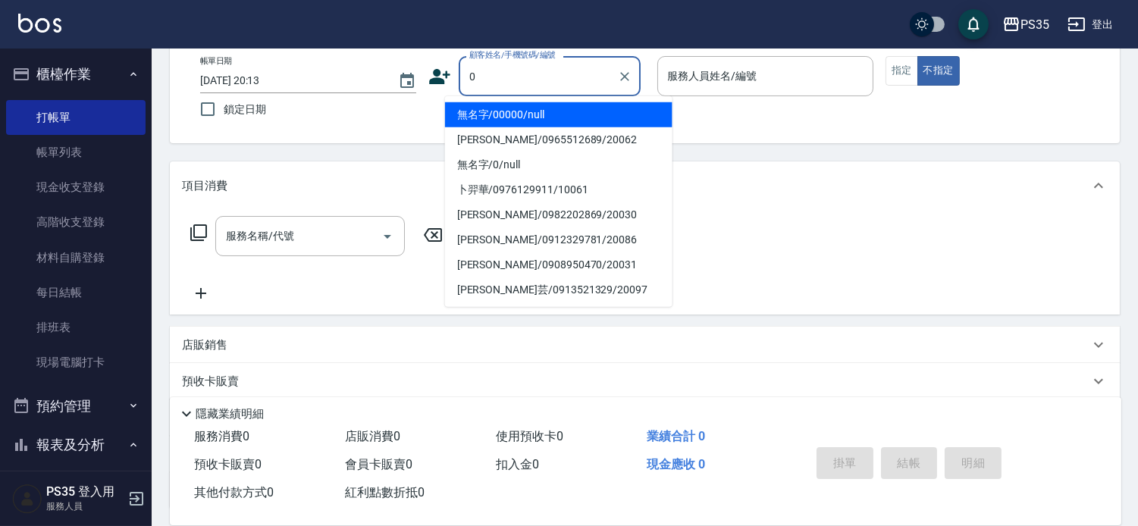
type input "0"
type input "無名字/00000/null"
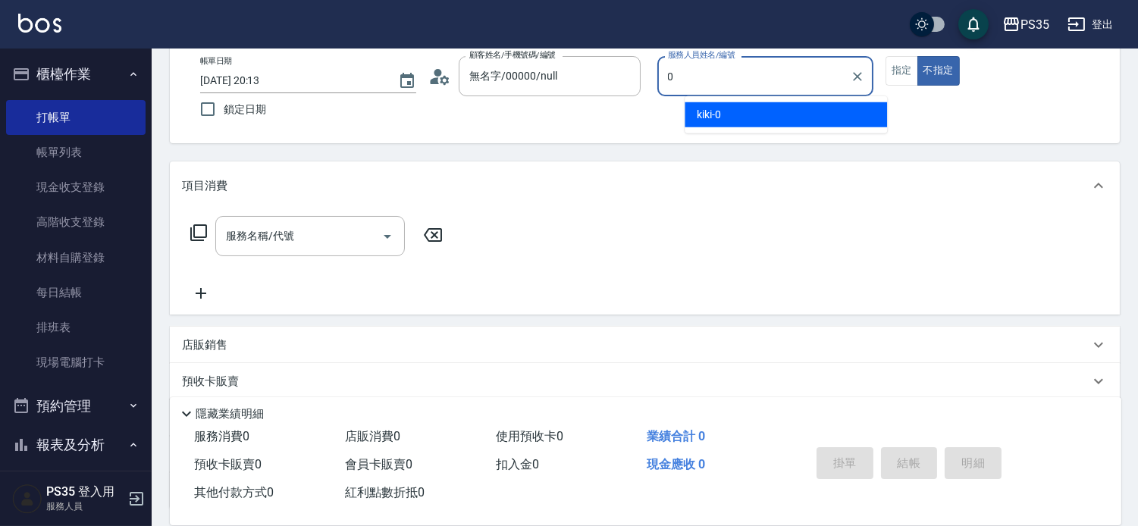
type input "kiki-0"
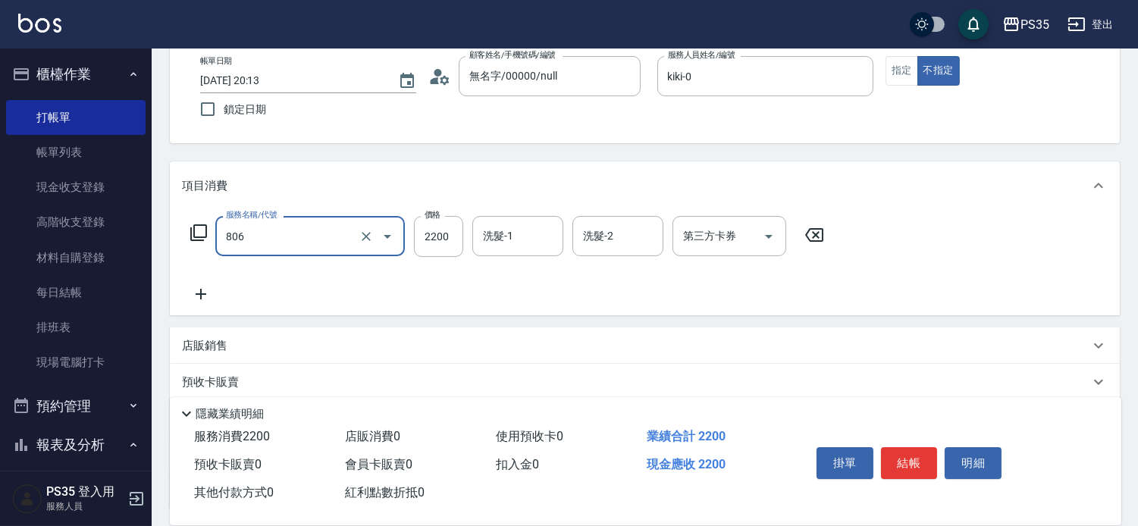
type input "染B(806)"
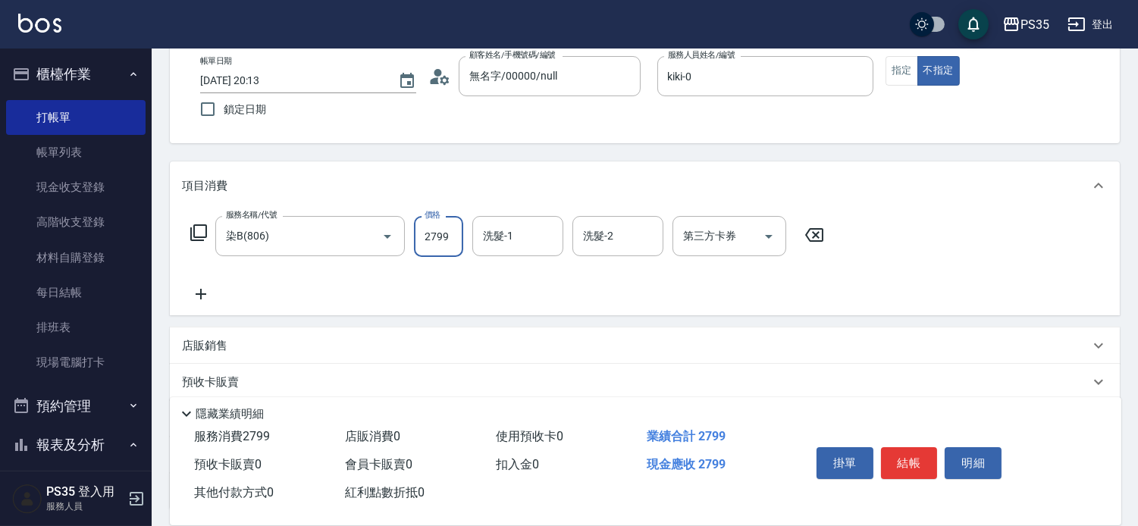
type input "2799"
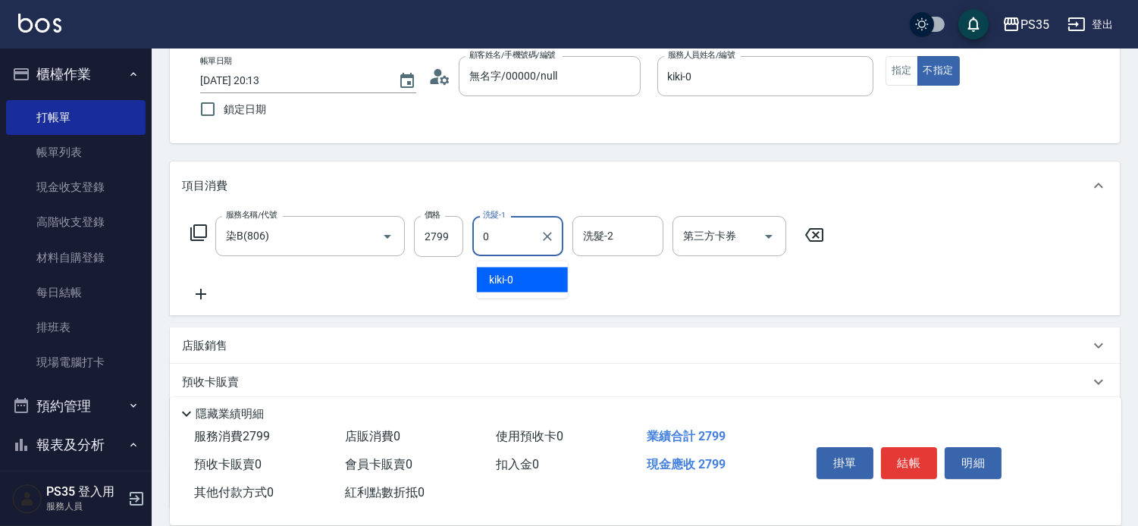
type input "kiki-0"
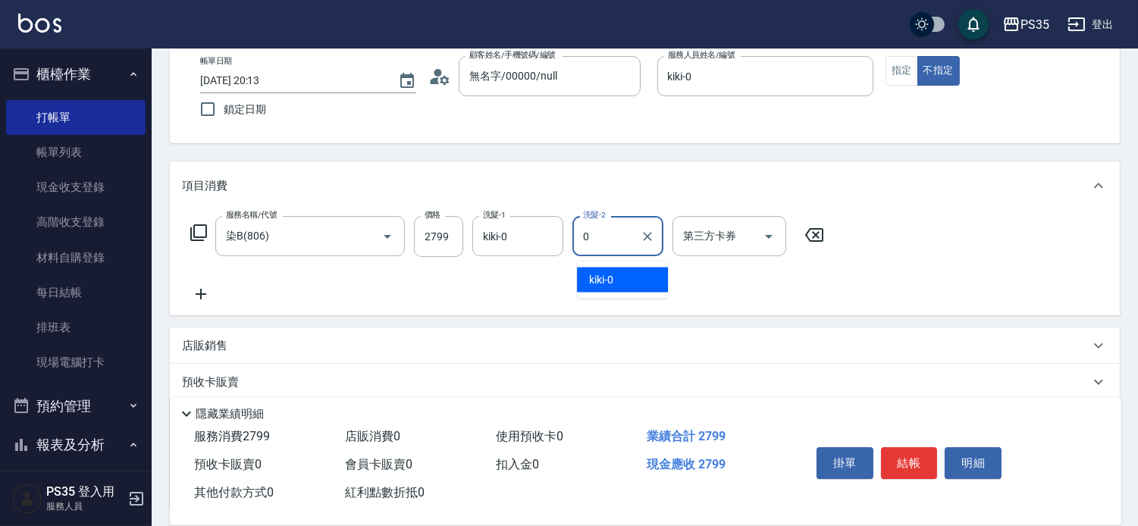
type input "kiki-0"
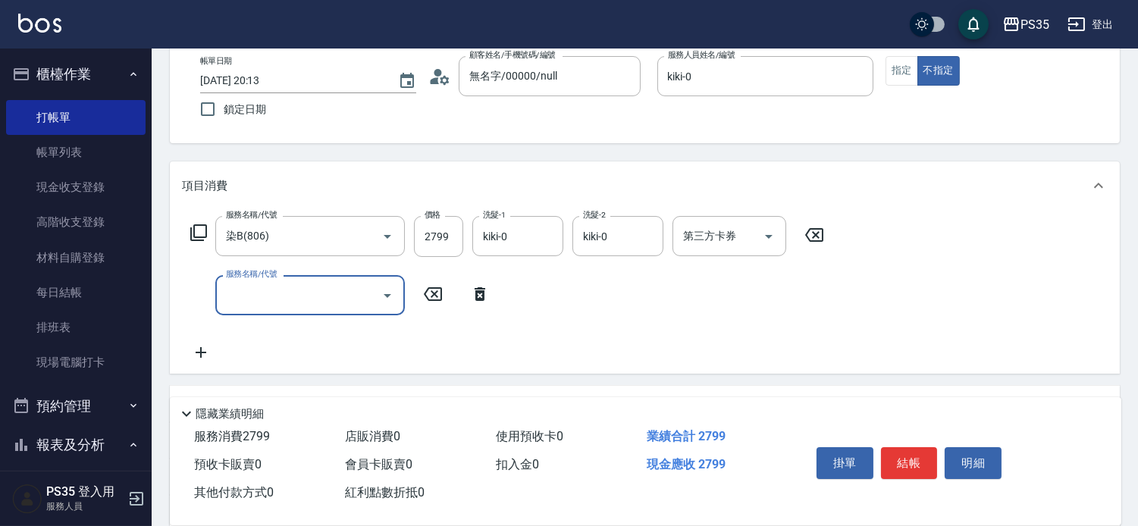
click at [911, 447] on button "結帳" at bounding box center [909, 463] width 57 height 32
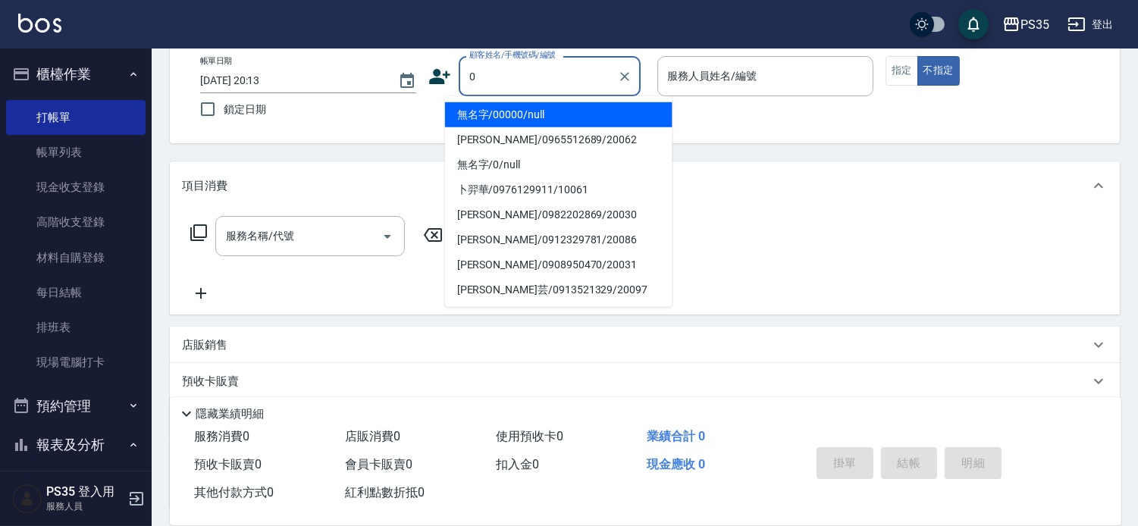
type input "無名字/00000/null"
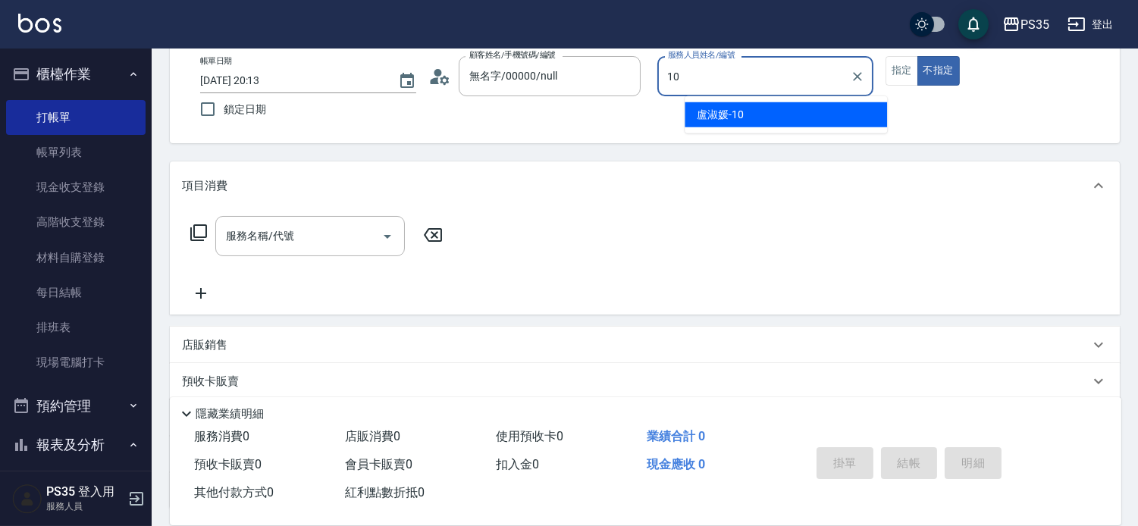
type input "盧淑媛-10"
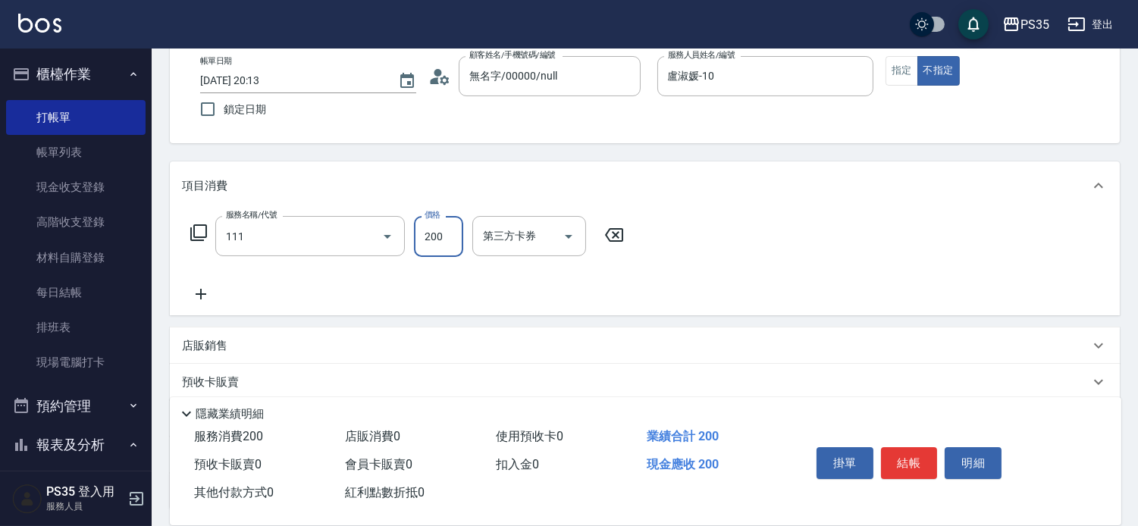
type input "200(111)"
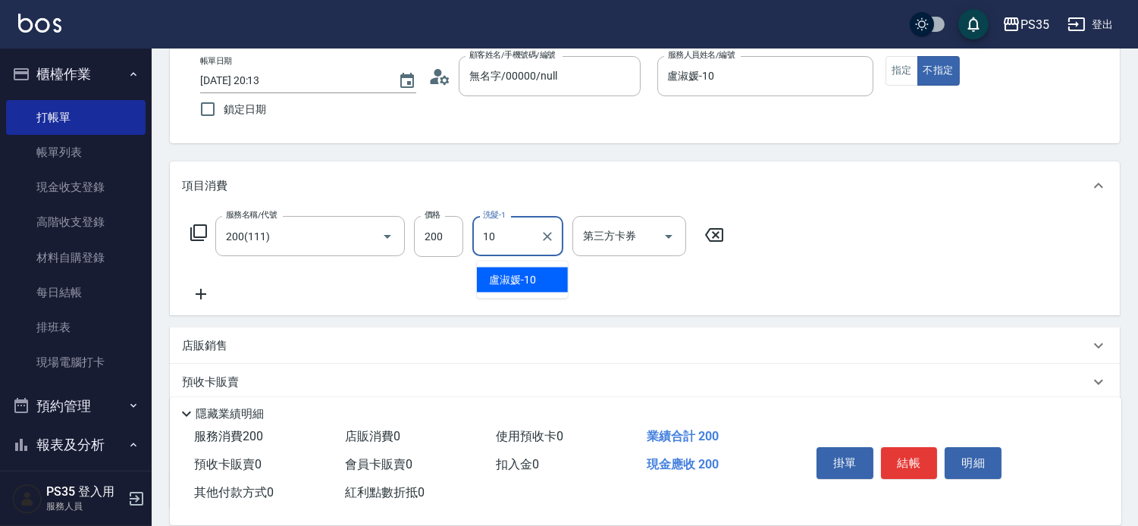
type input "盧淑媛-10"
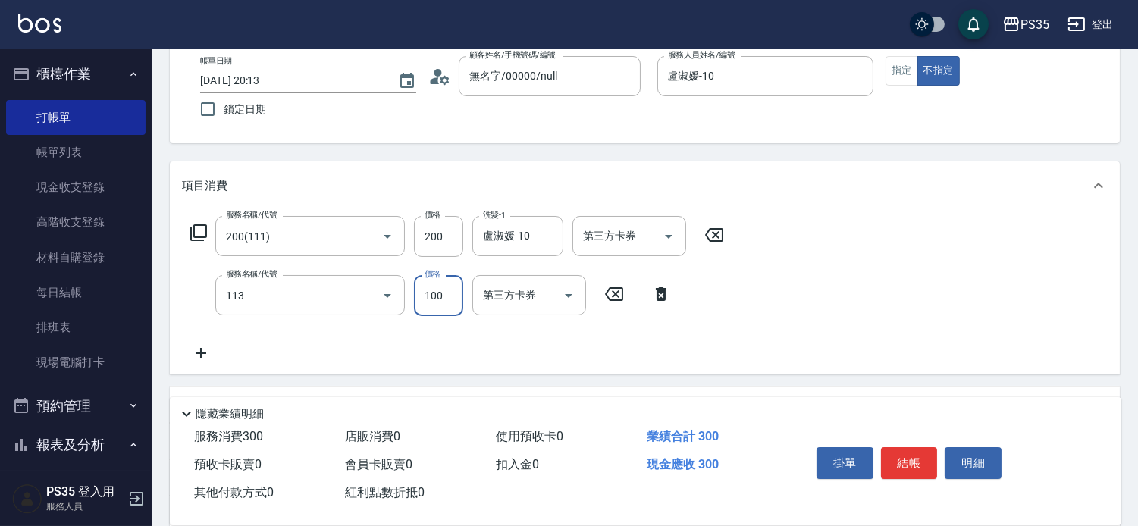
type input "瞬護100(113)"
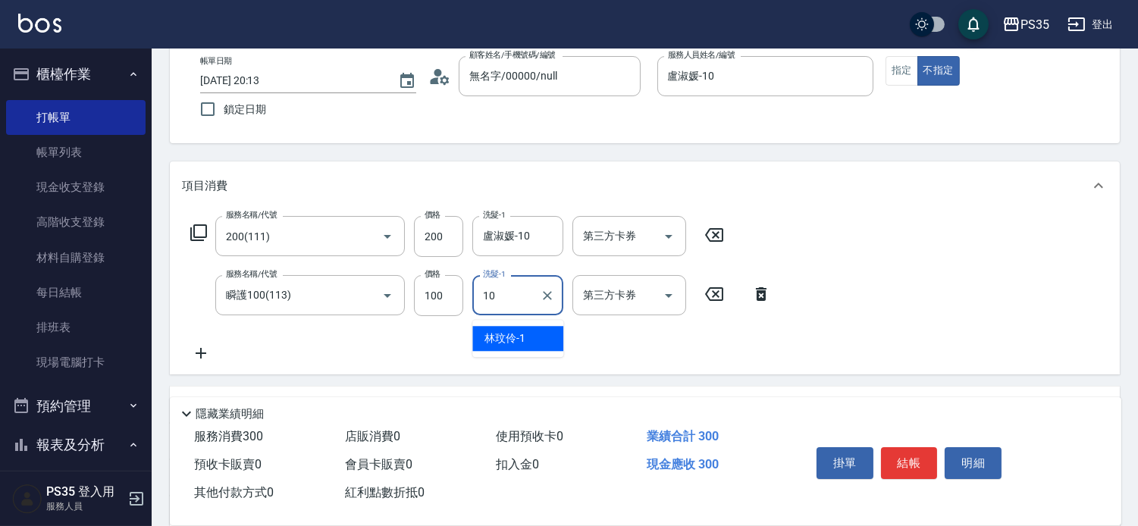
type input "盧淑媛-10"
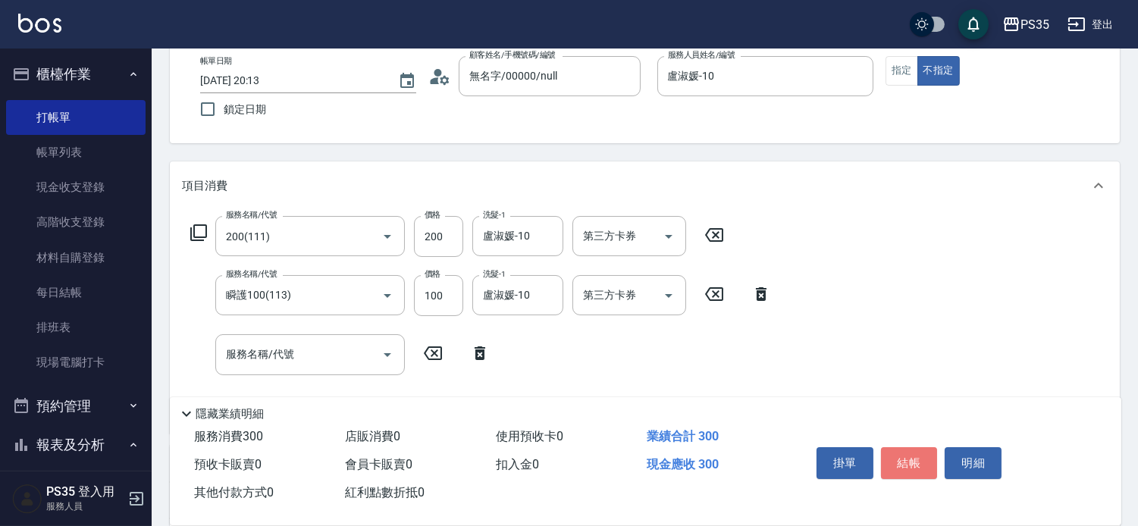
click at [911, 447] on button "結帳" at bounding box center [909, 463] width 57 height 32
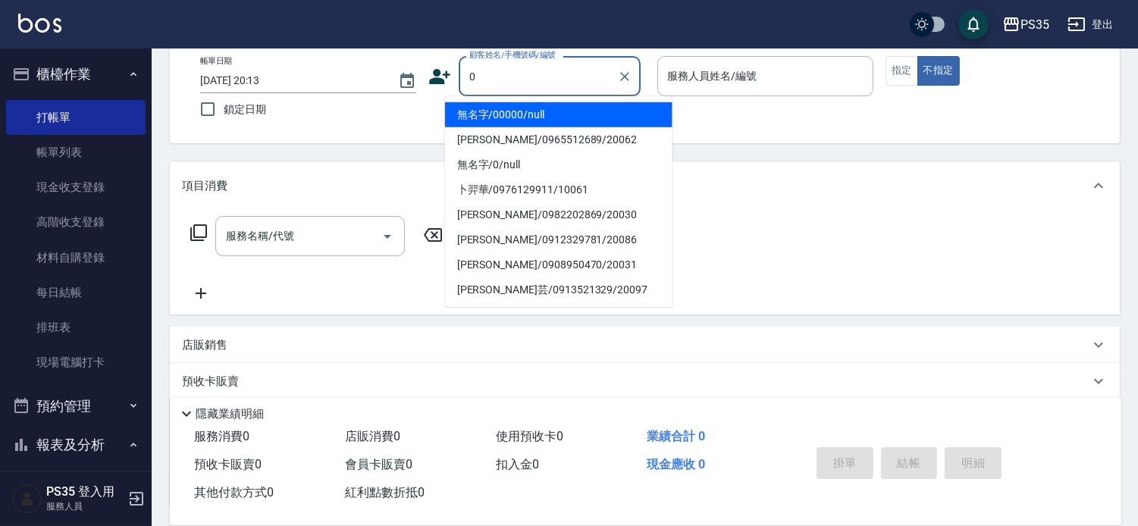
type input "無名字/00000/null"
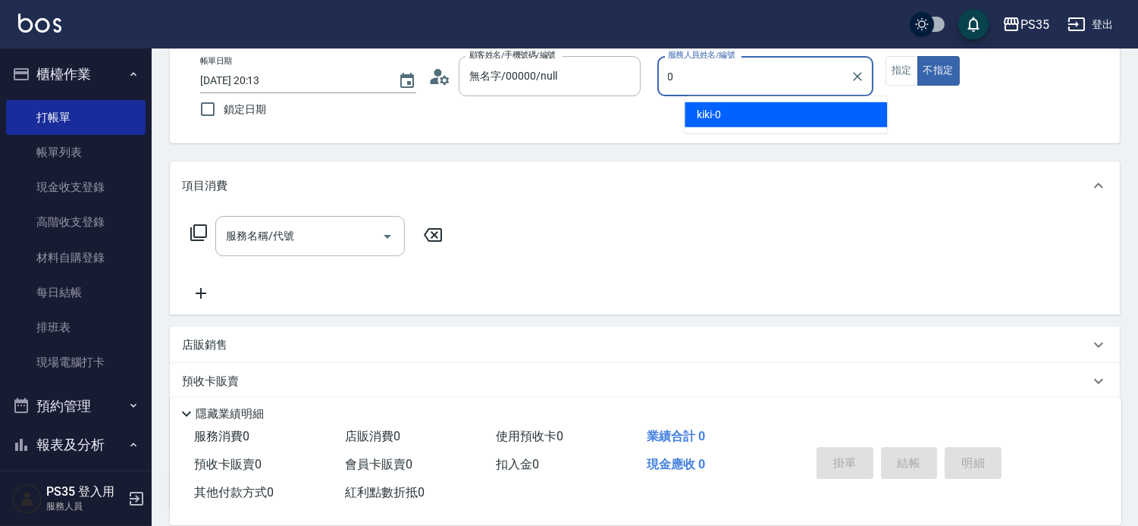
type input "kiki-0"
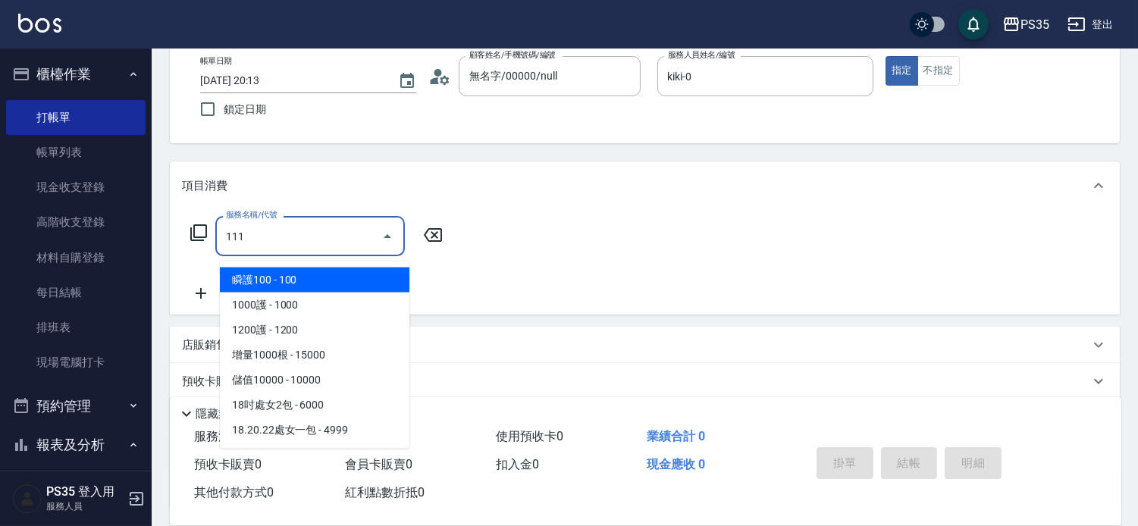
type input "200(111)"
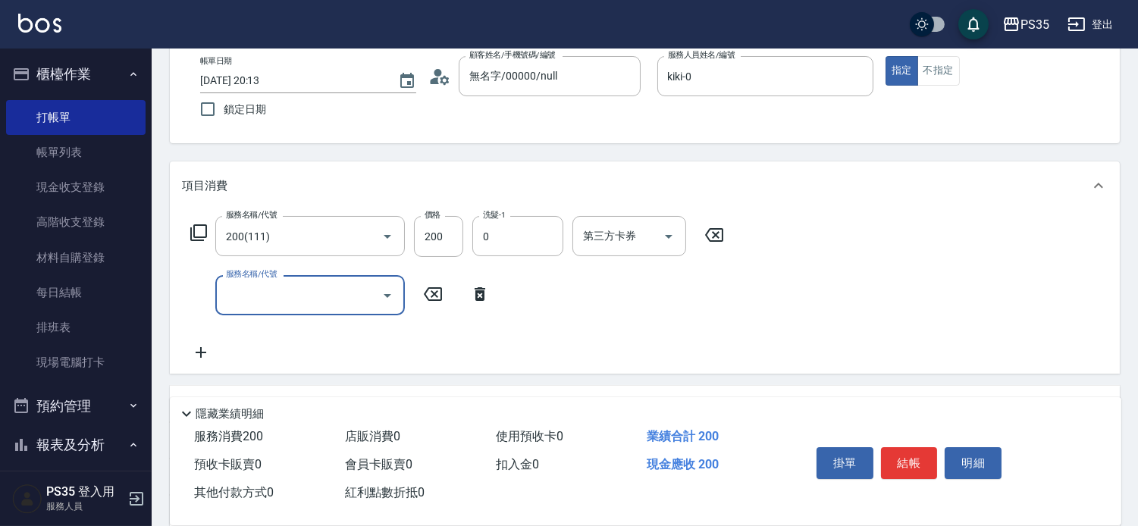
type input "kiki-0"
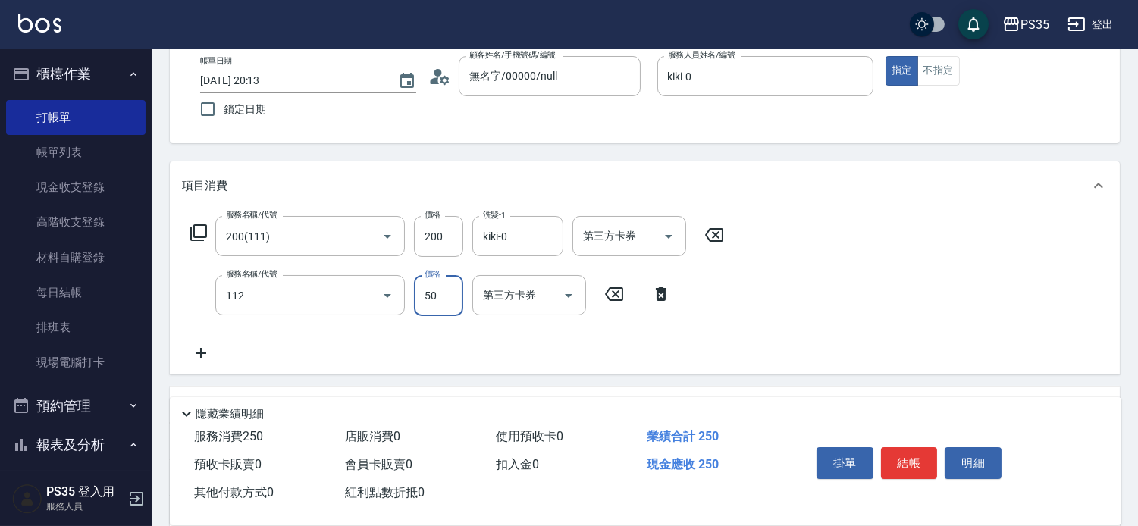
type input "精油50(112)"
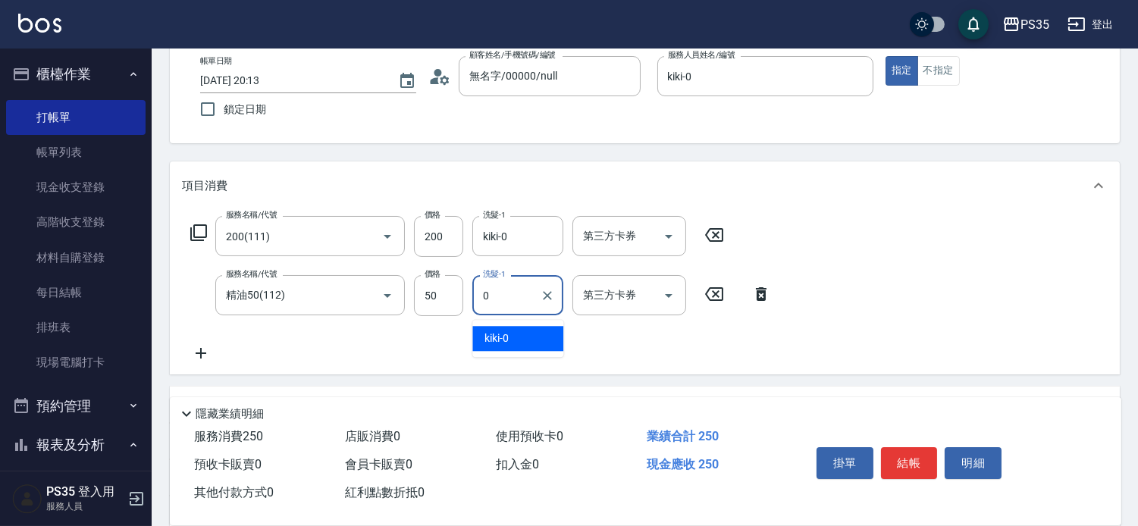
type input "kiki-0"
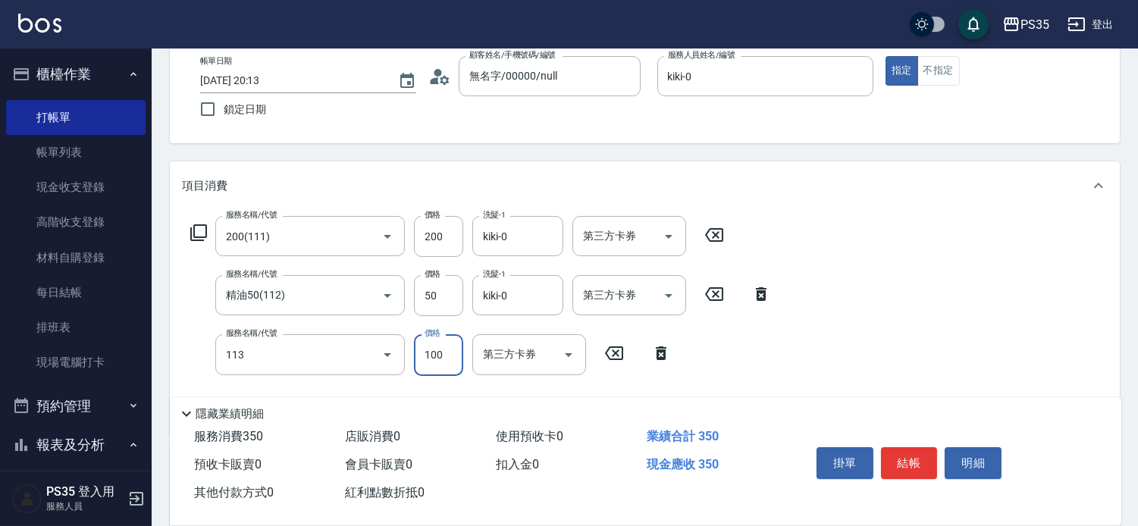
type input "瞬護100(113)"
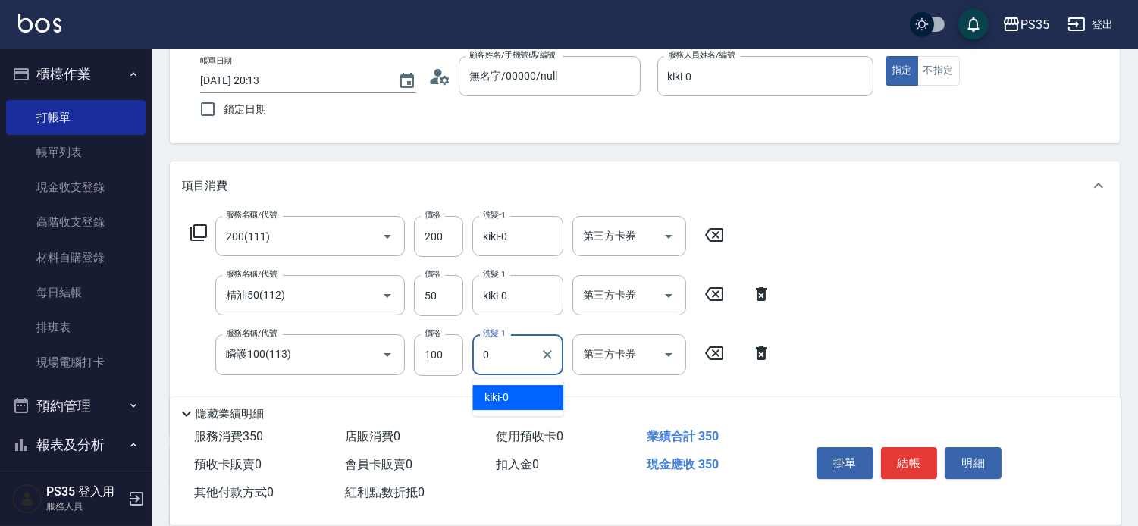
type input "kiki-0"
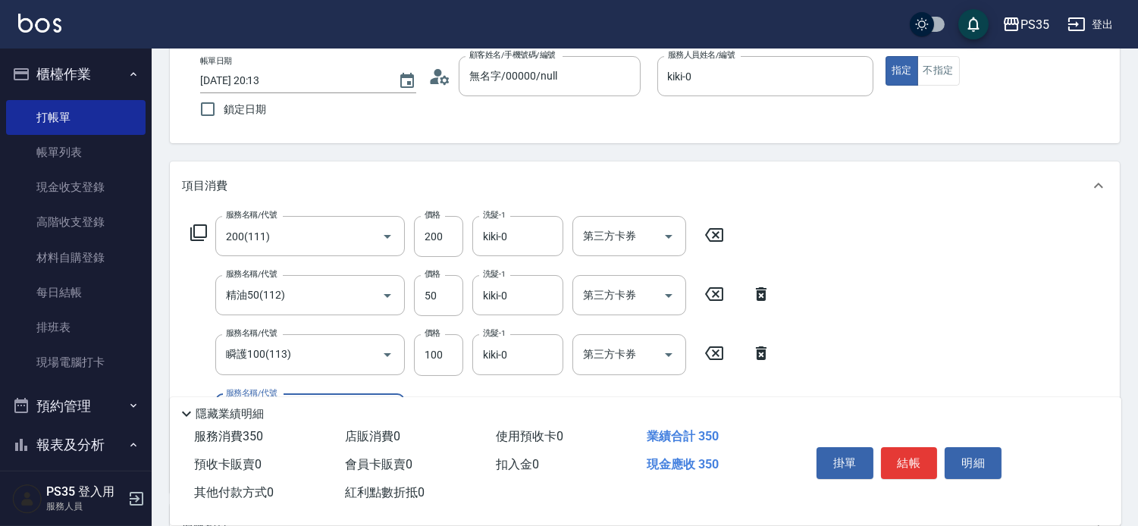
click at [911, 447] on button "結帳" at bounding box center [909, 463] width 57 height 32
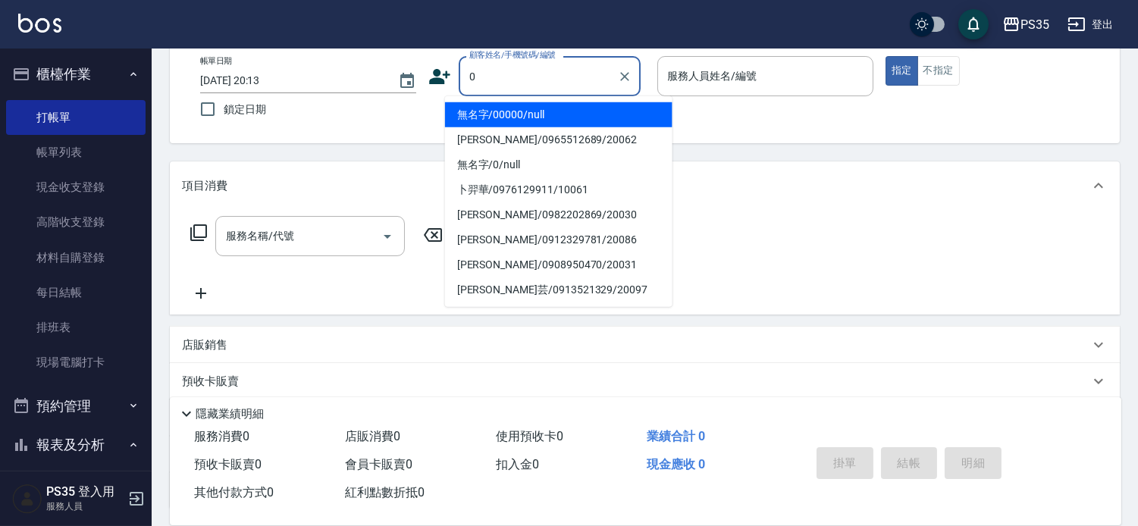
type input "無名字/00000/null"
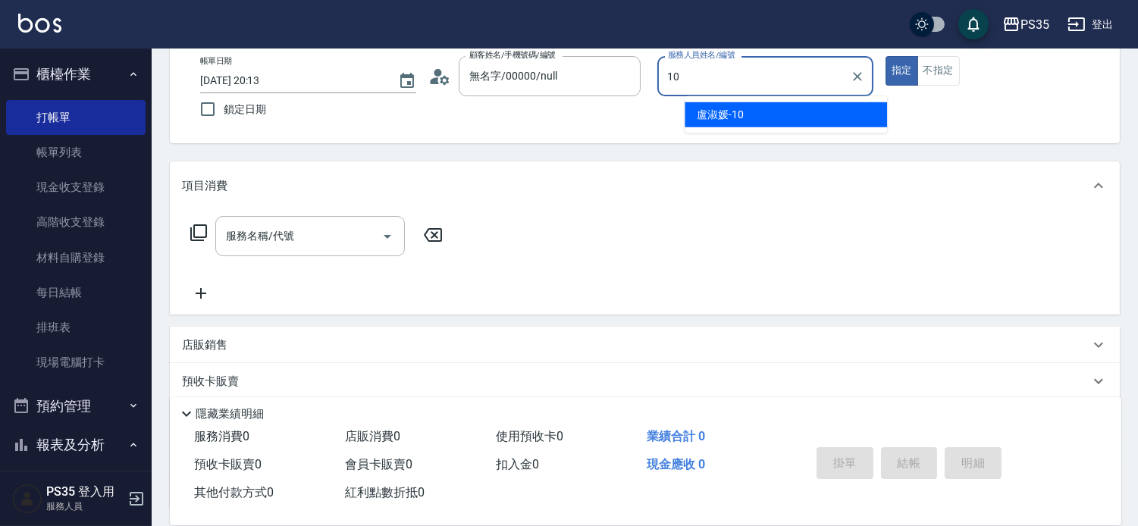
type input "盧淑媛-10"
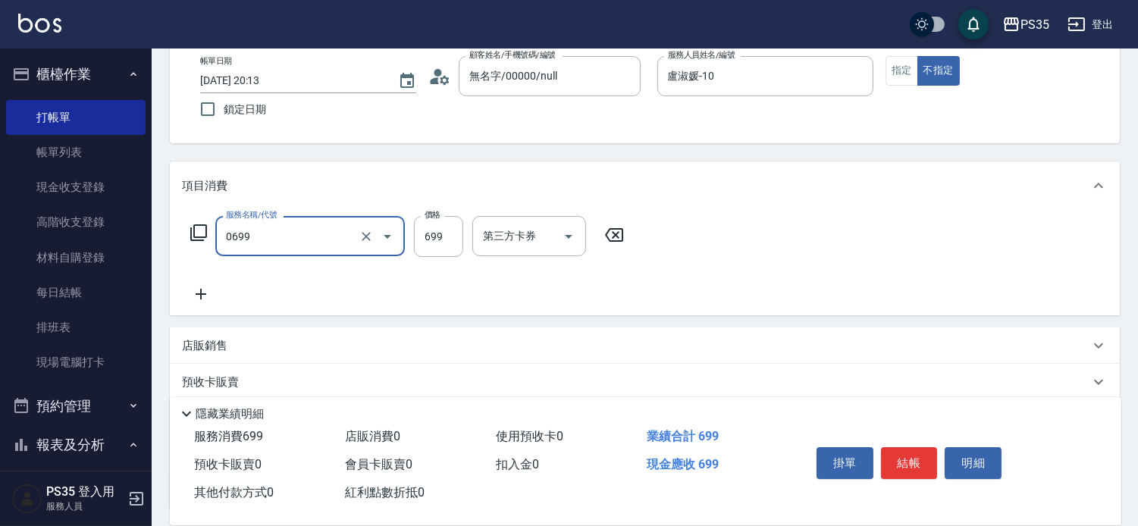
type input "精油SPA(0699)"
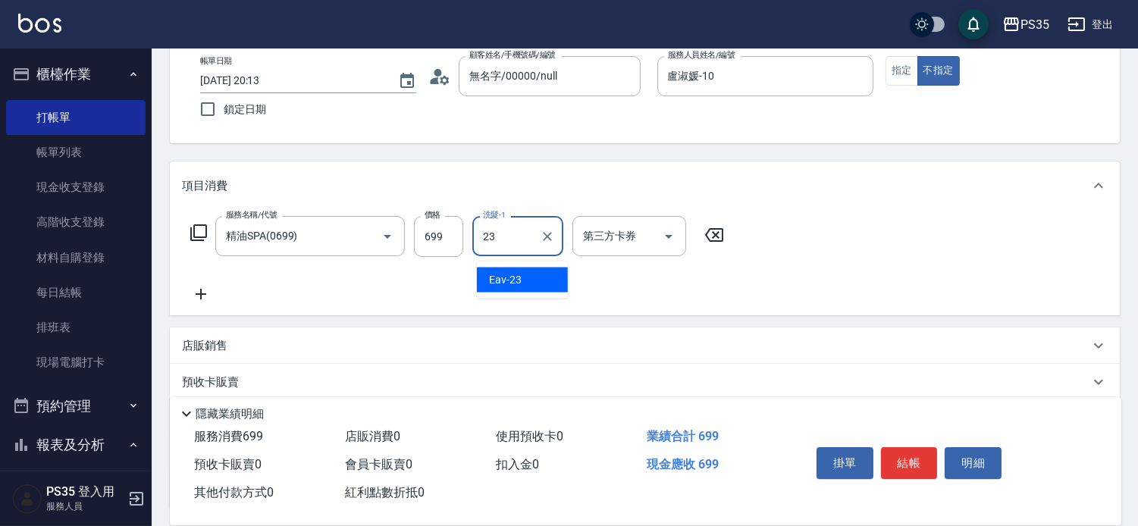
type input "Eav-23"
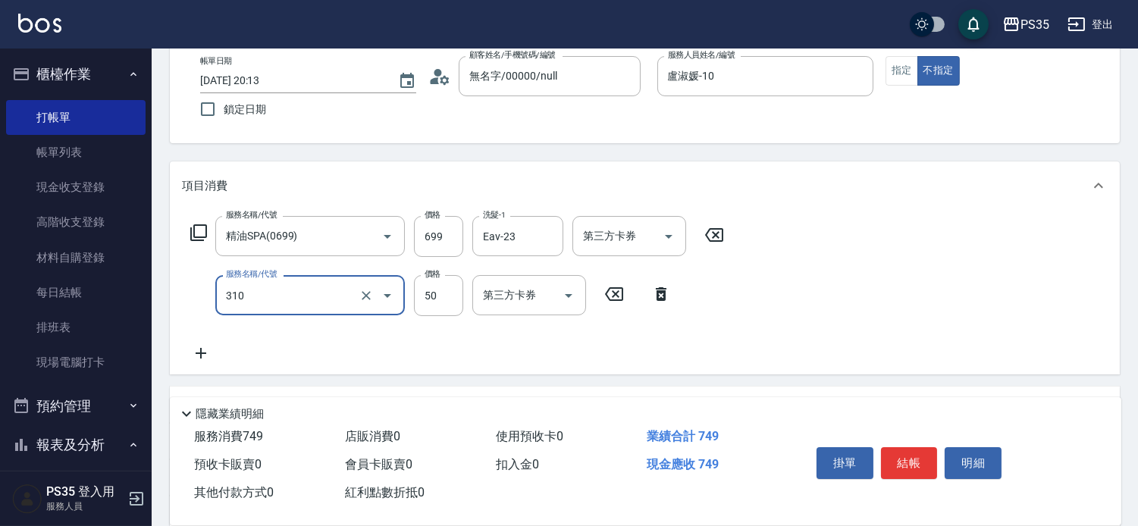
type input "剪瀏海(310)"
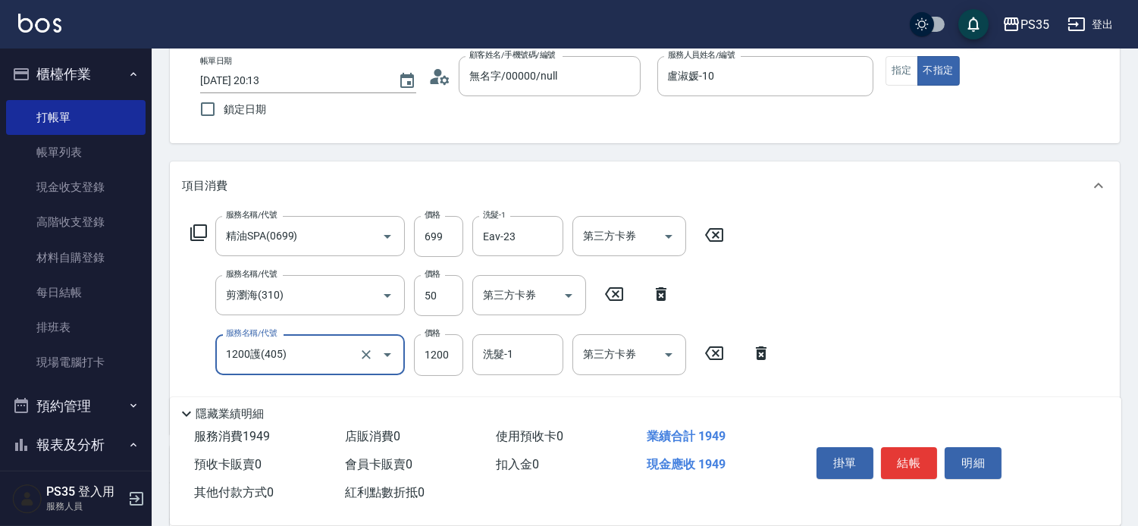
type input "1200護(405)"
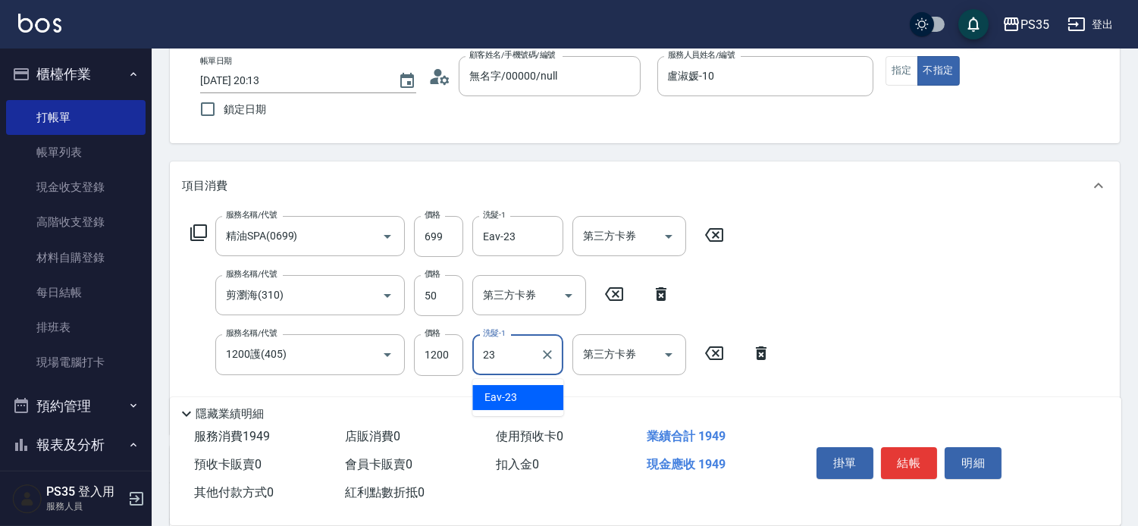
type input "Eav-23"
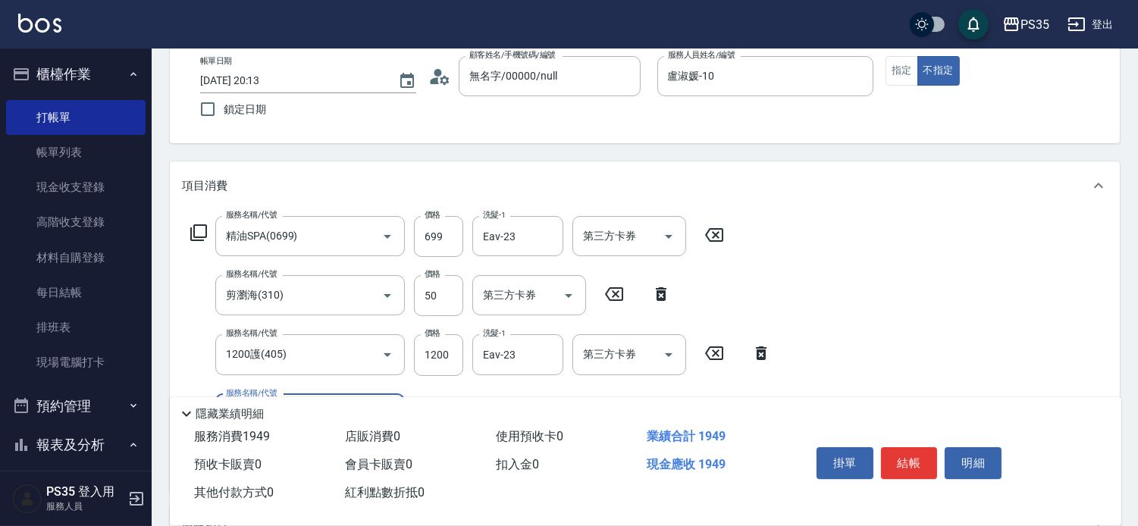
click at [911, 447] on button "結帳" at bounding box center [909, 463] width 57 height 32
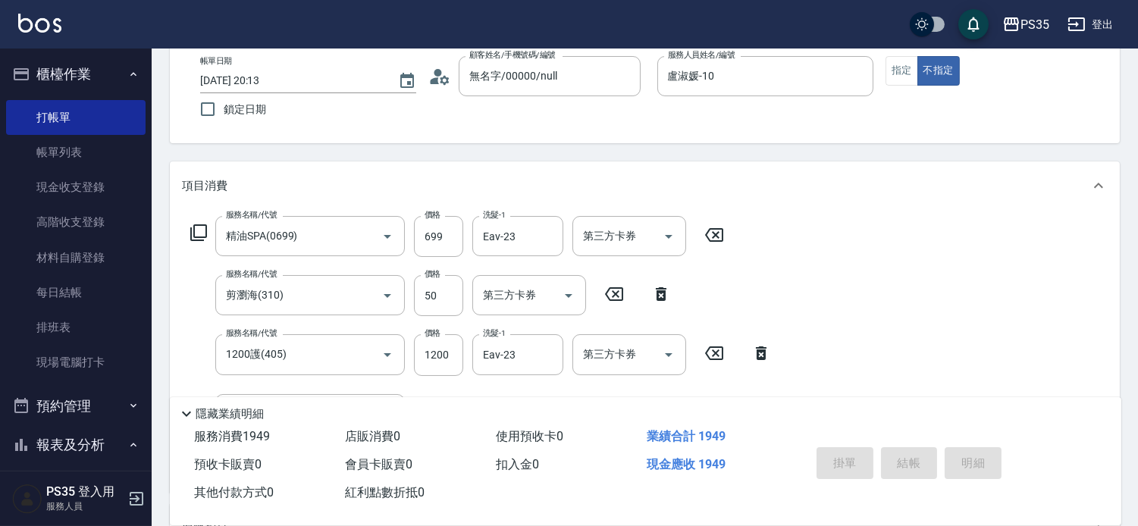
type input "[DATE] 20:14"
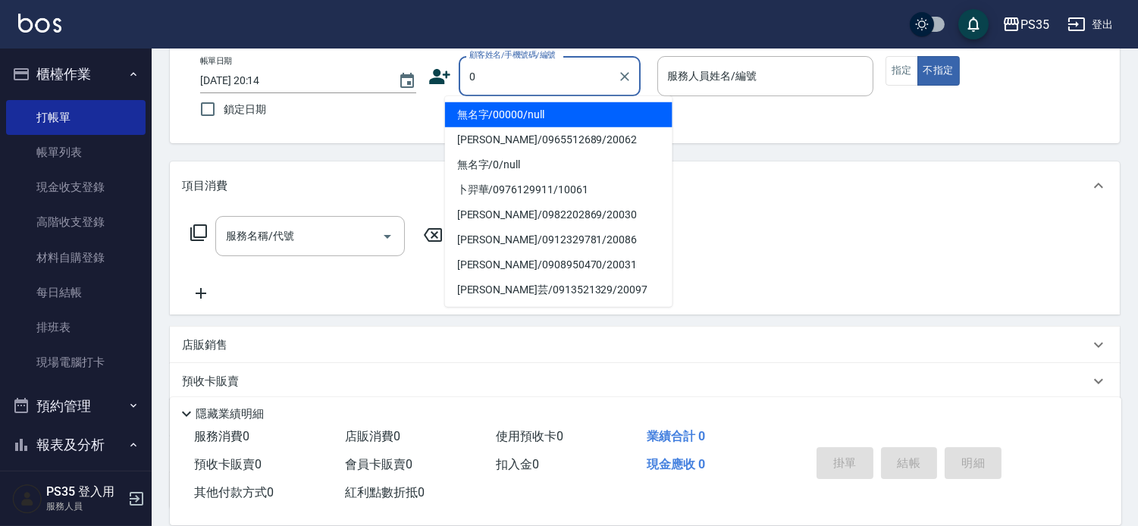
type input "0"
type input "無名字/00000/null"
type input "kiki-0"
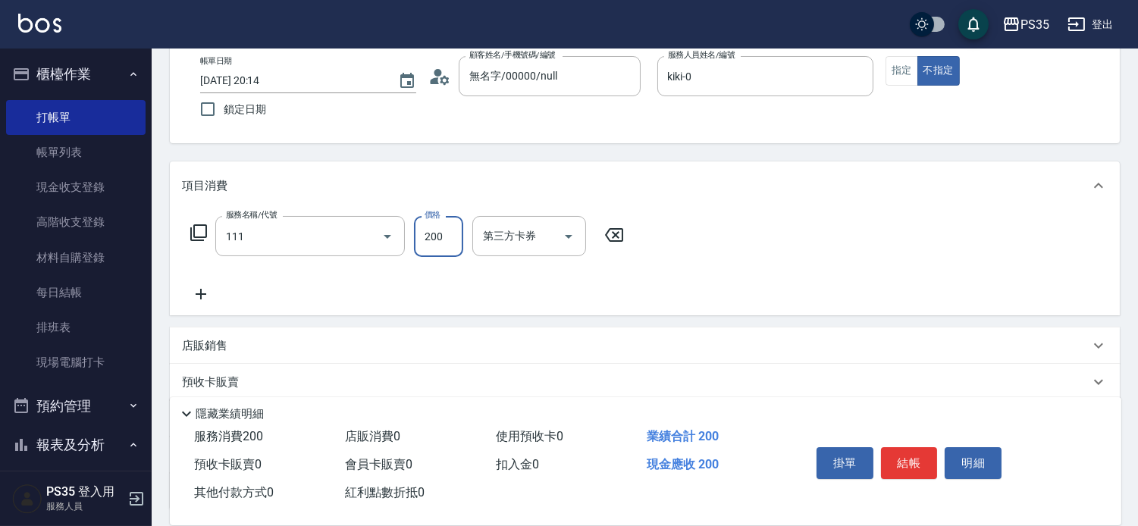
type input "200(111)"
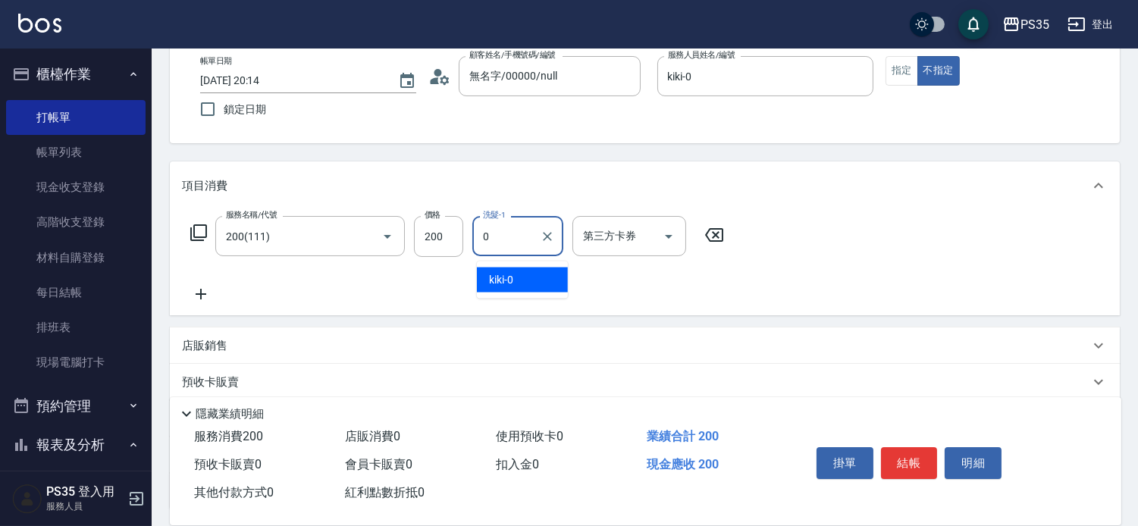
type input "kiki-0"
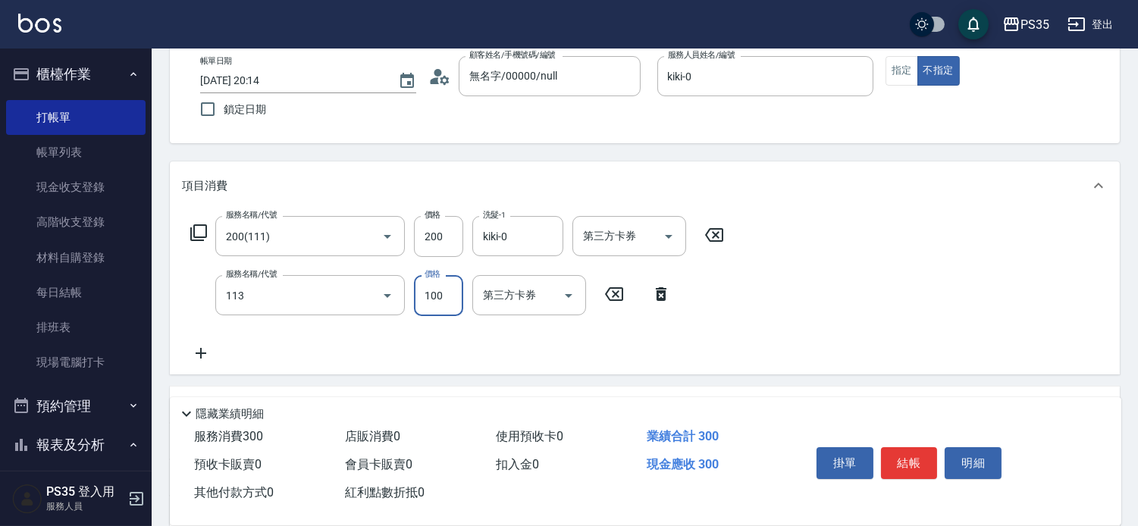
type input "瞬護100(113)"
type input "kiki-0"
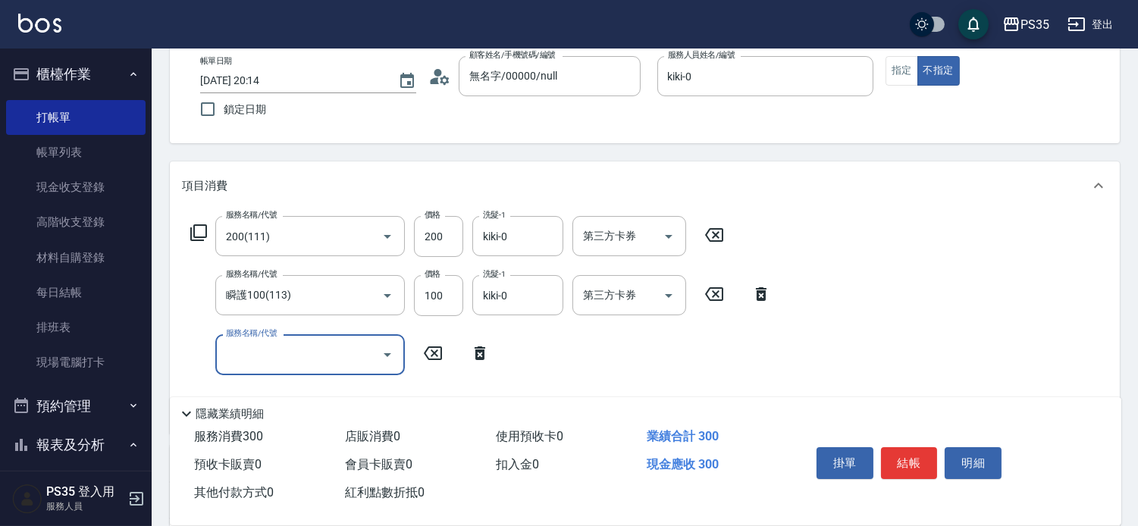
click at [911, 447] on button "結帳" at bounding box center [909, 463] width 57 height 32
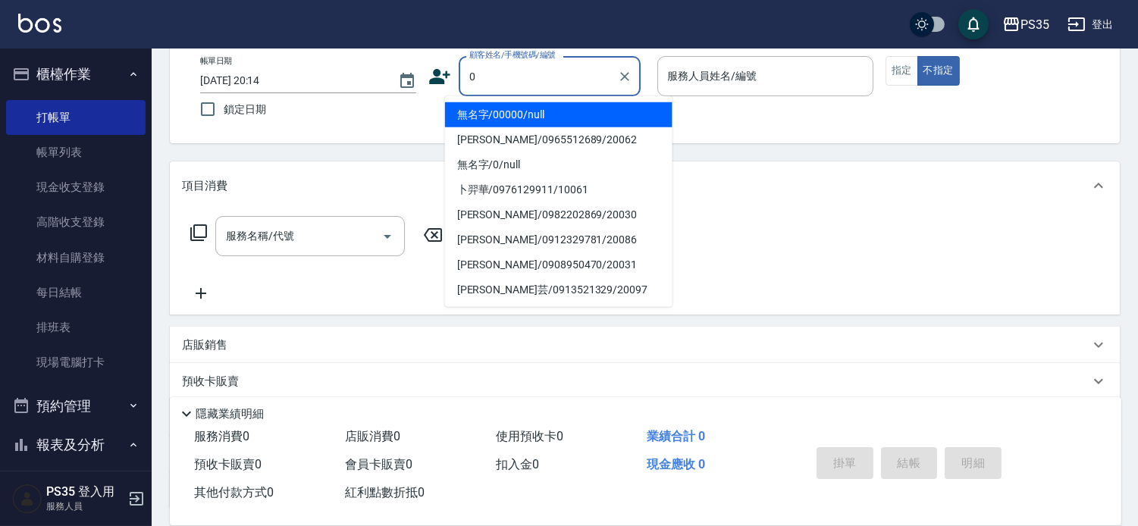
type input "無名字/00000/null"
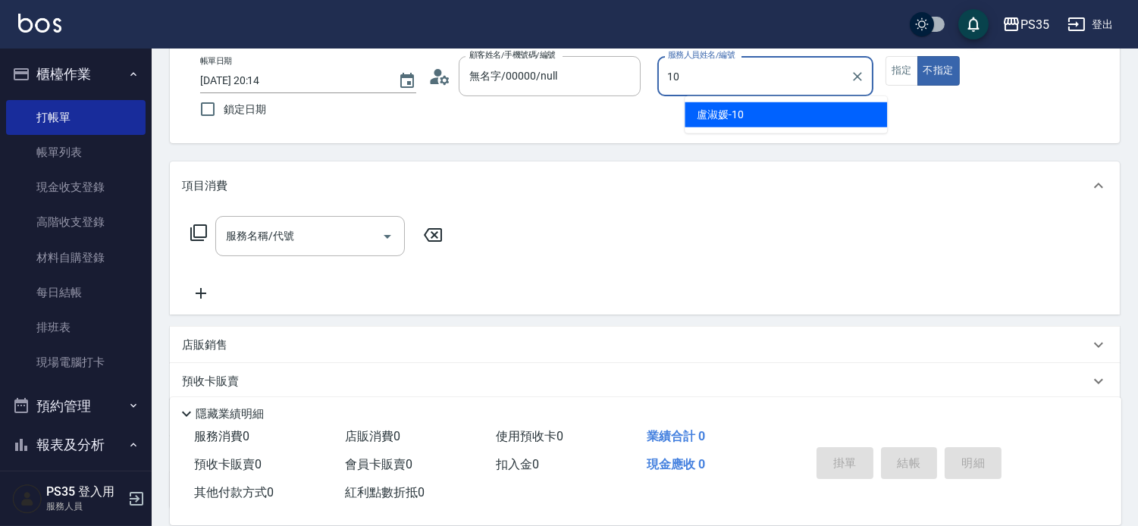
type input "盧淑媛-10"
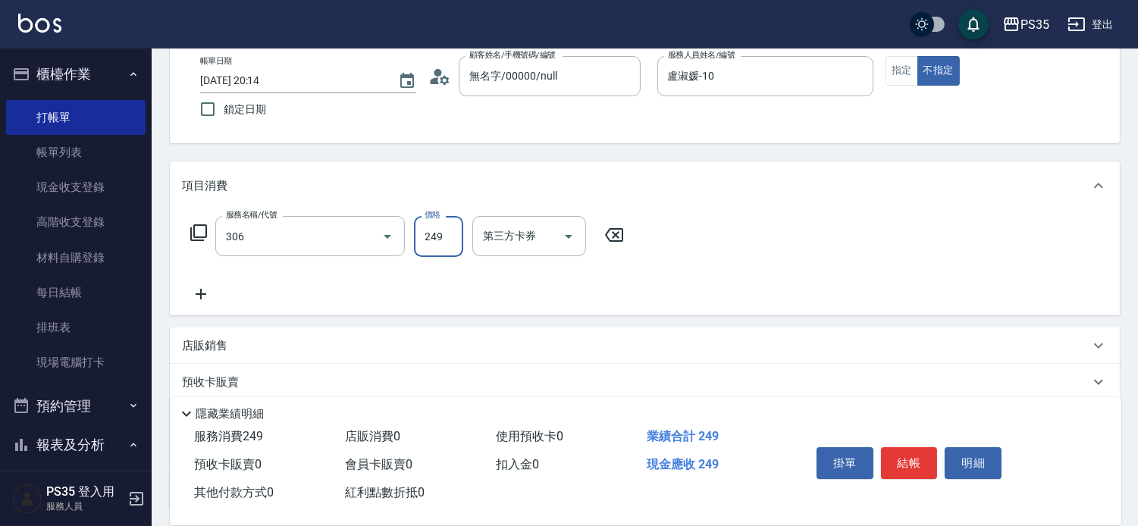
type input "剪髮(306)"
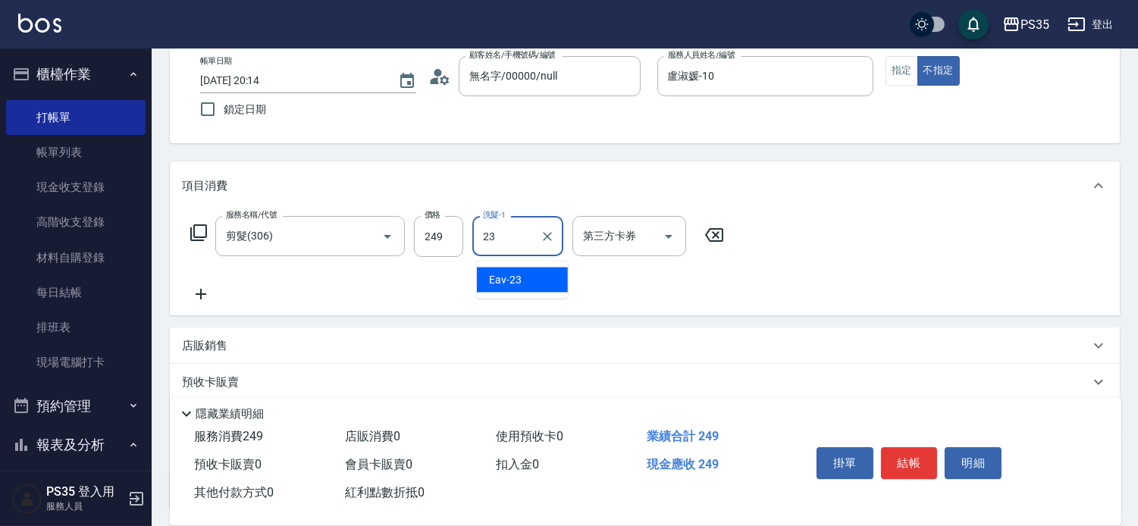
type input "Eav-23"
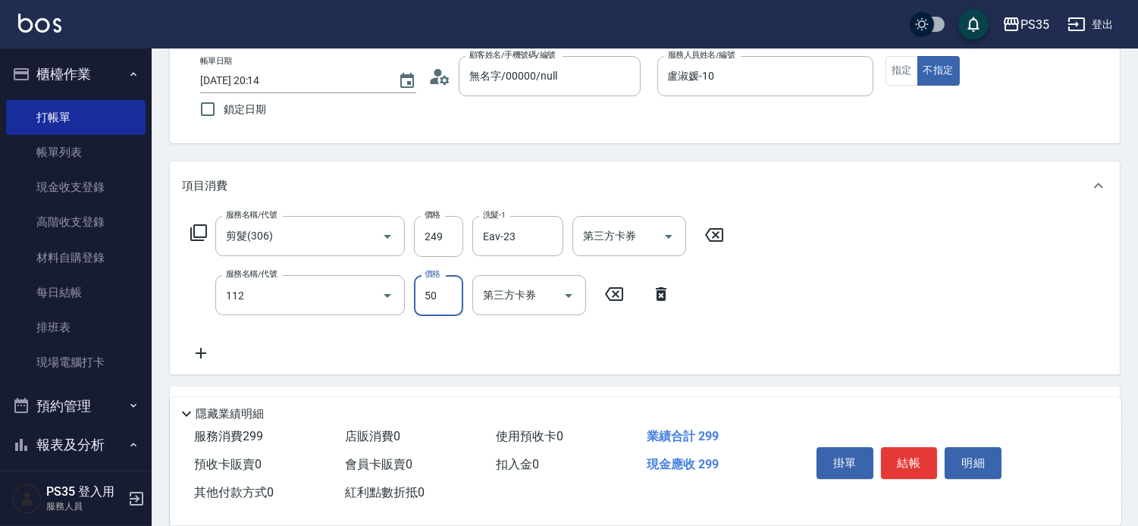
type input "精油50(112)"
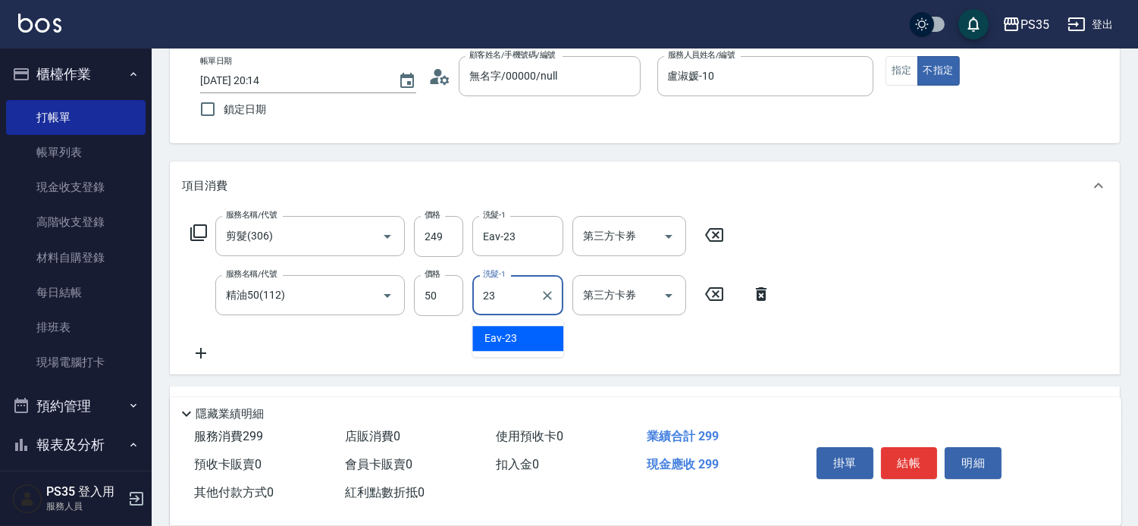
type input "Eav-23"
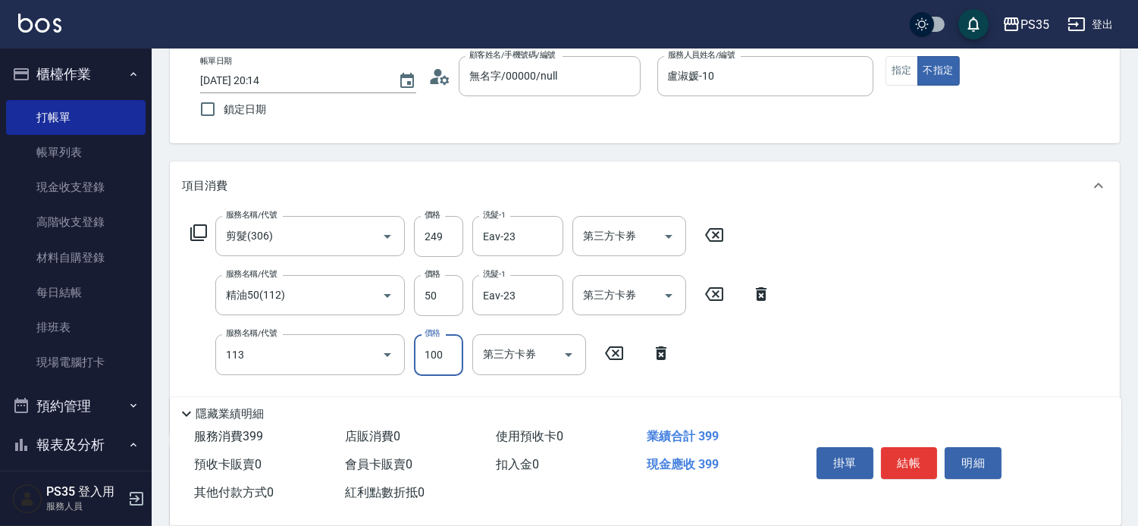
type input "瞬護100(113)"
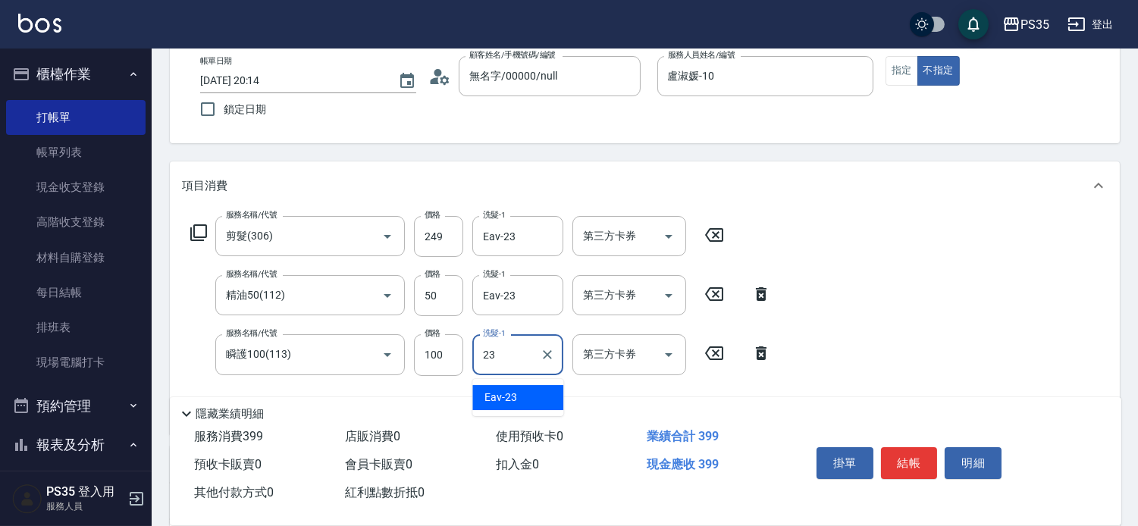
type input "Eav-23"
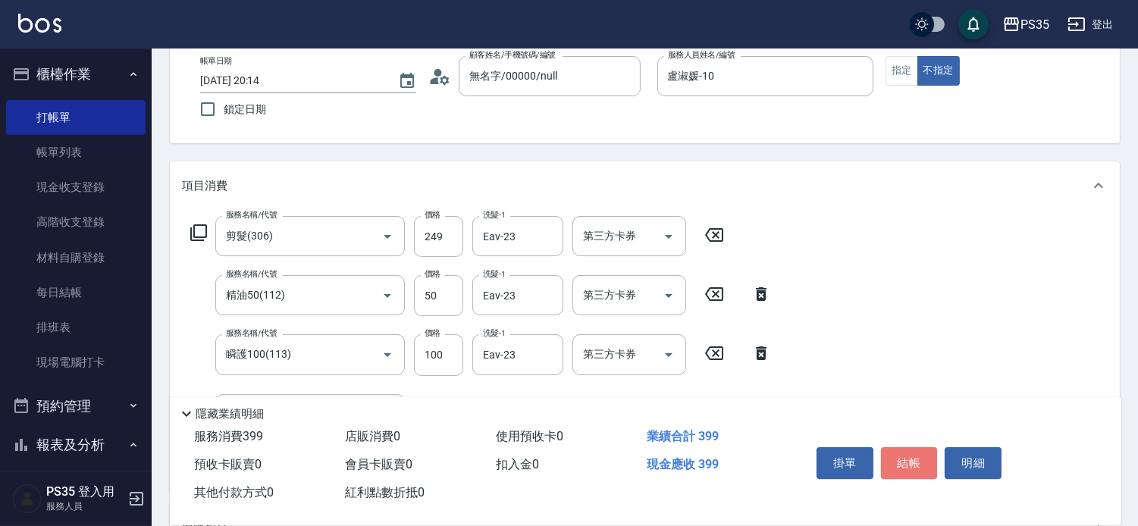
click at [911, 447] on button "結帳" at bounding box center [909, 463] width 57 height 32
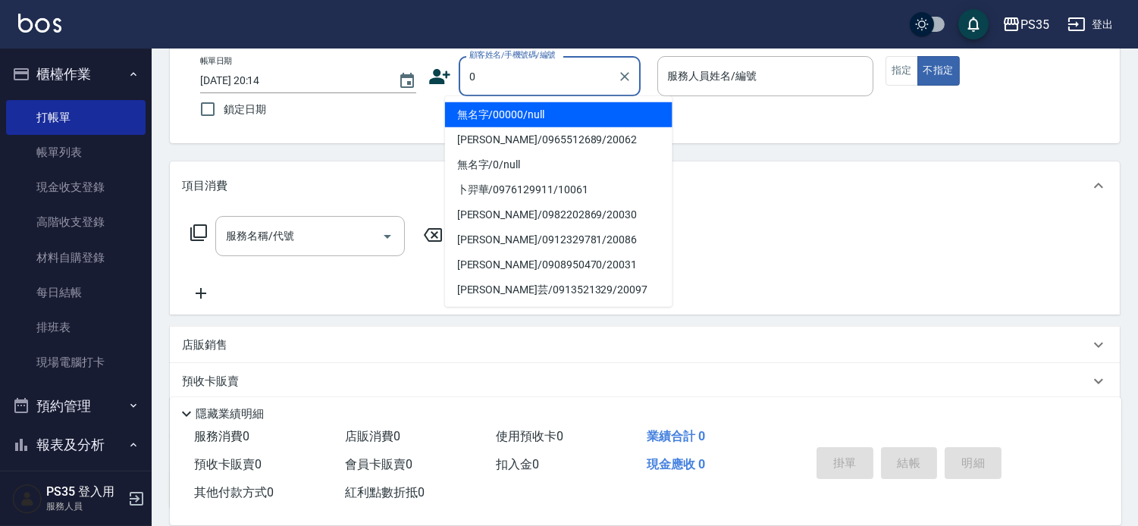
type input "無名字/00000/null"
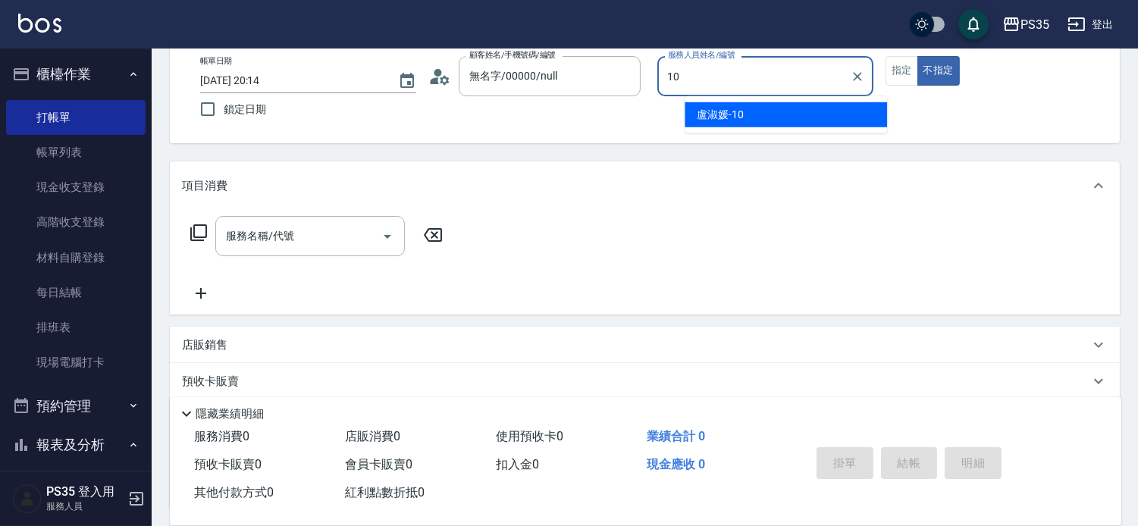
type input "盧淑媛-10"
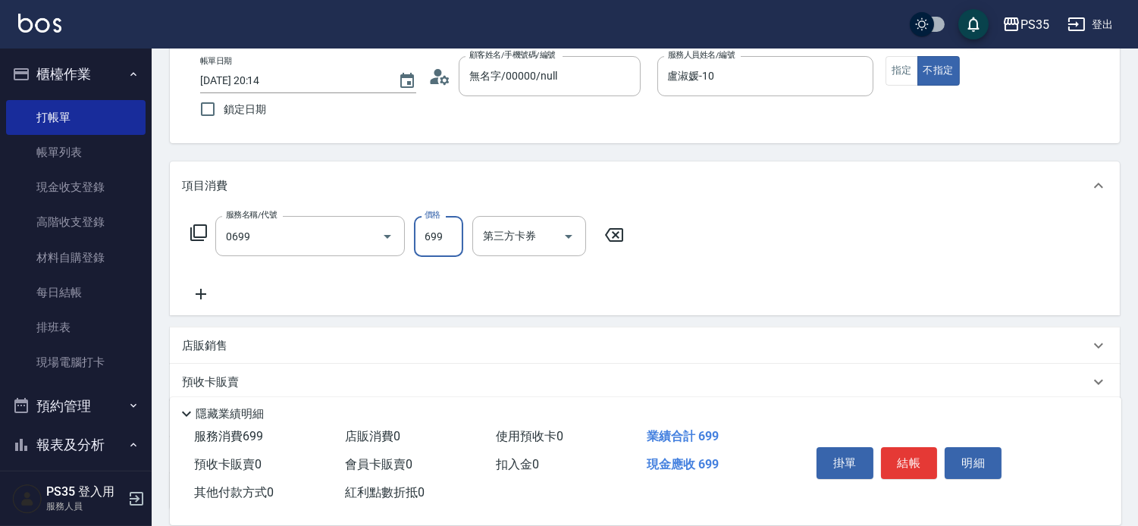
type input "精油SPA(0699)"
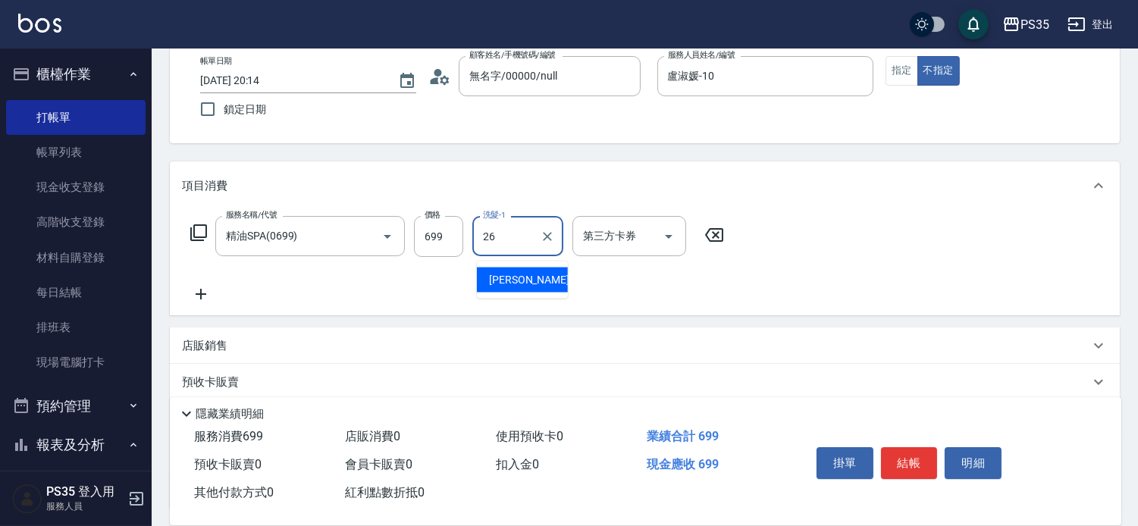
type input "菲菲-26"
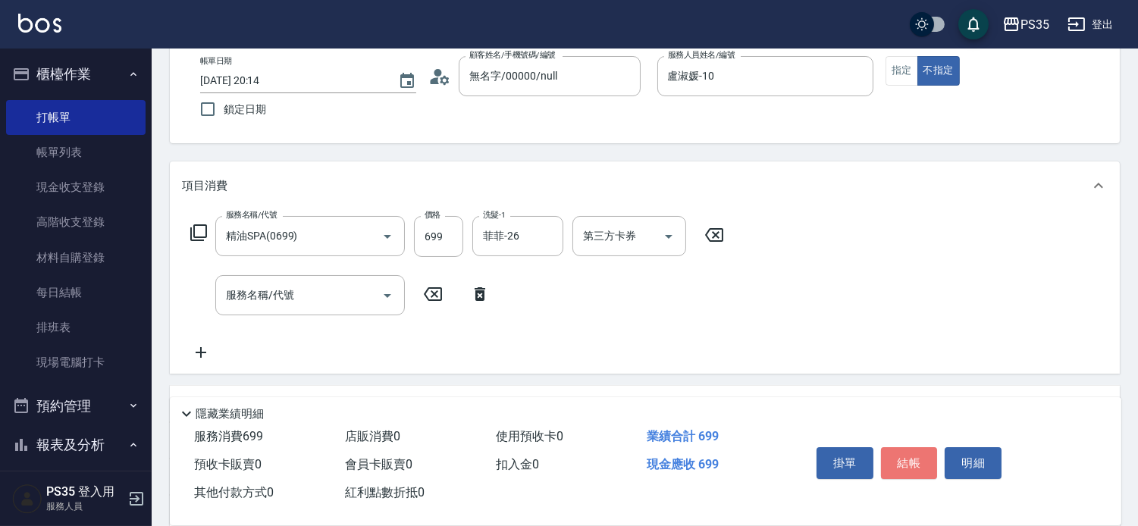
click at [911, 447] on button "結帳" at bounding box center [909, 463] width 57 height 32
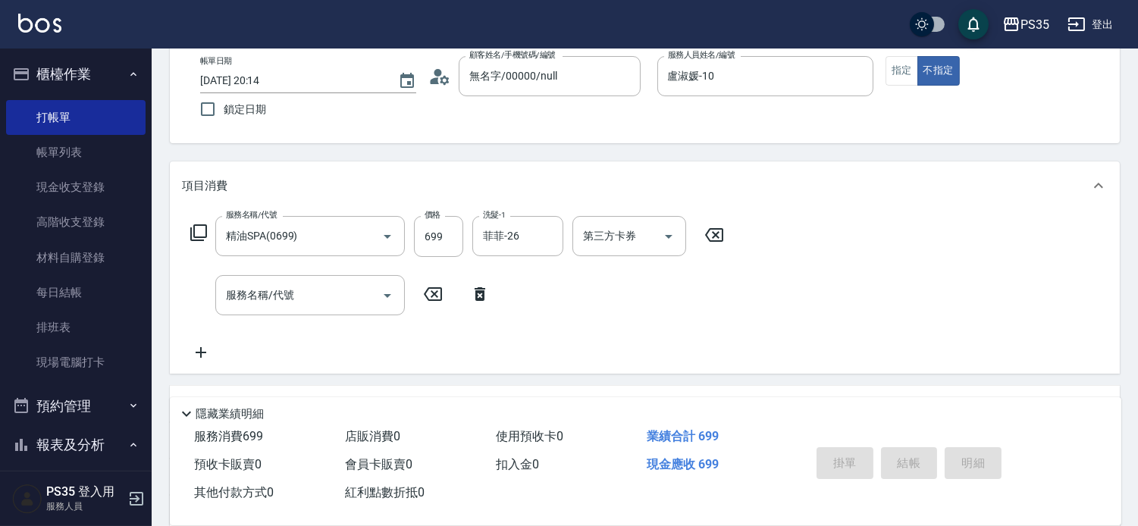
type input "[DATE] 20:15"
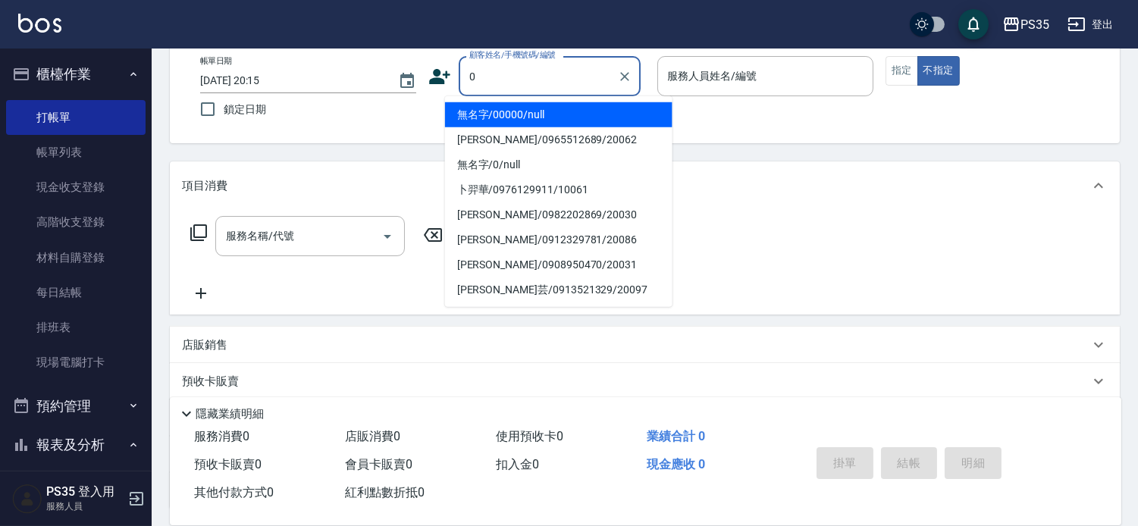
type input "無名字/00000/null"
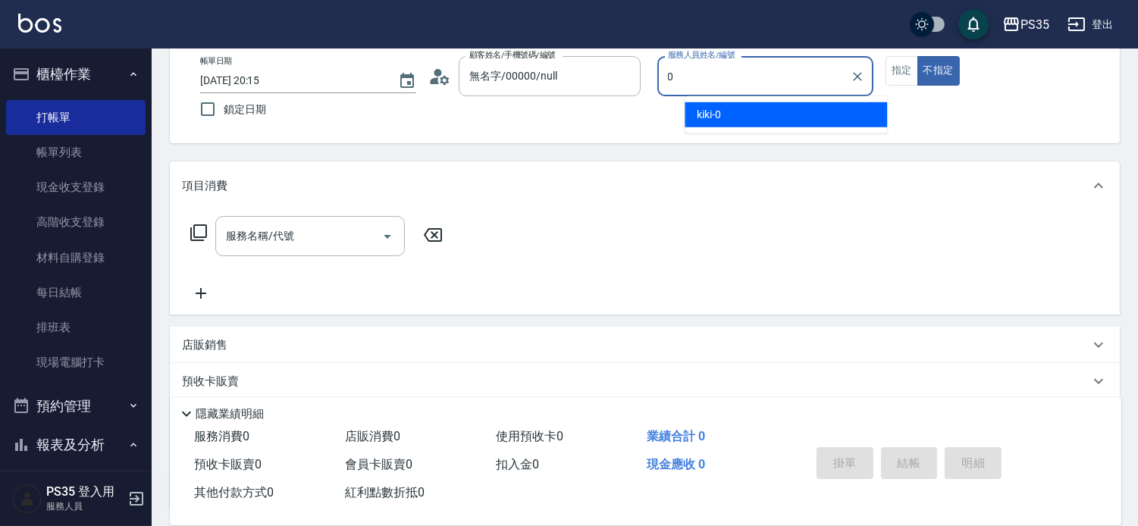
type input "kiki-0"
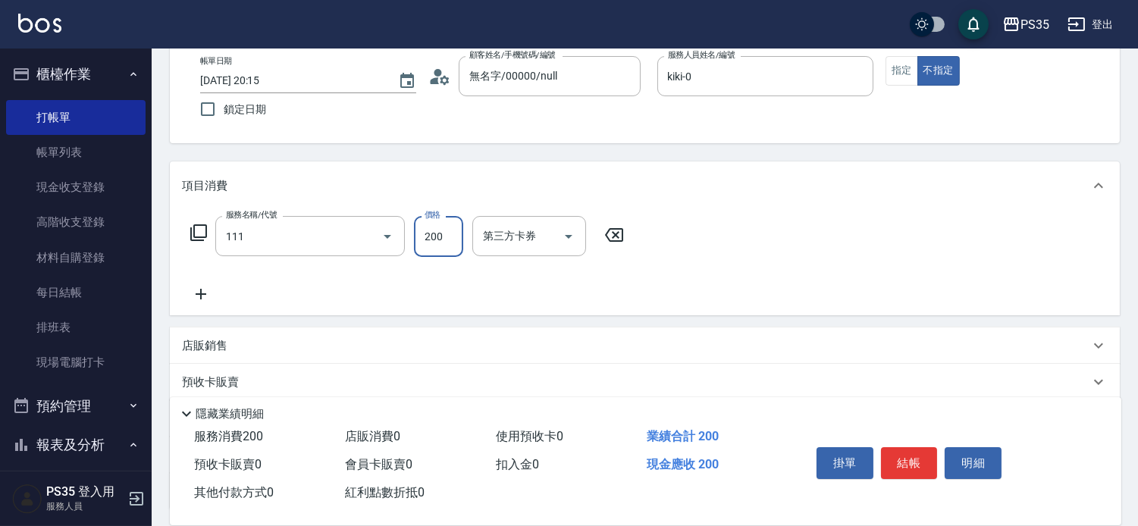
type input "200(111)"
type input "kiki-0"
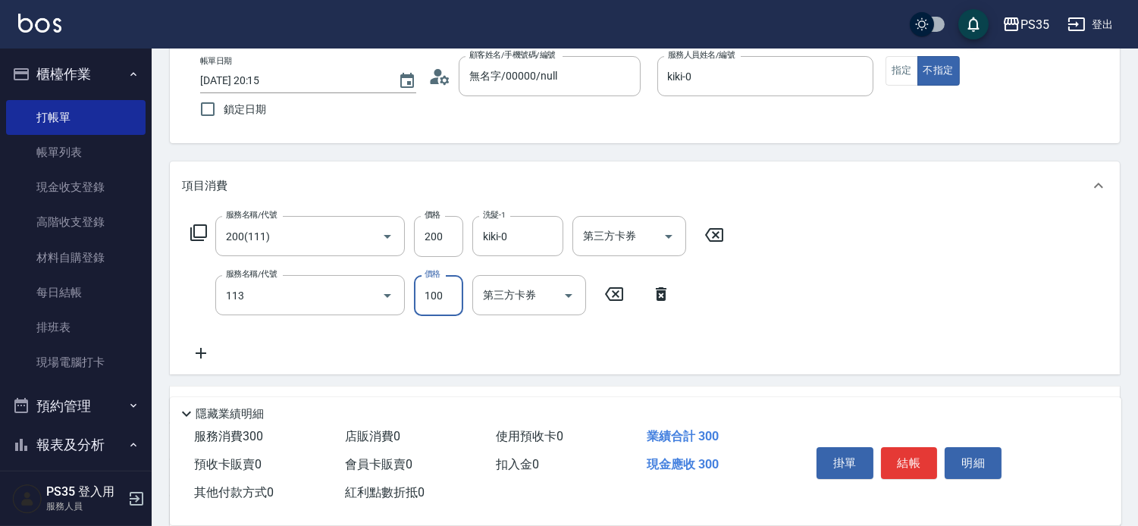
type input "瞬護100(113)"
type input "kiki-0"
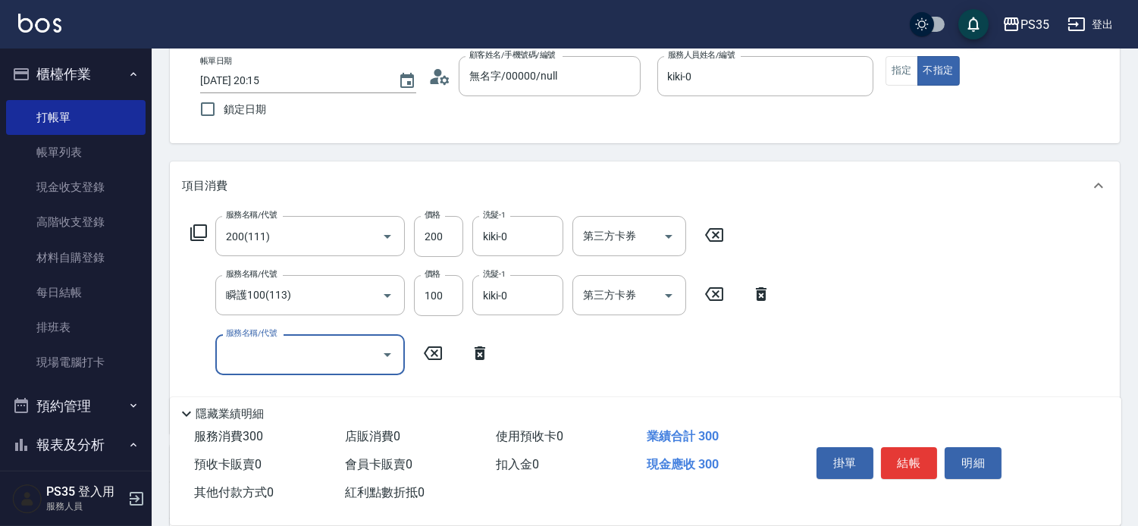
click at [911, 447] on button "結帳" at bounding box center [909, 463] width 57 height 32
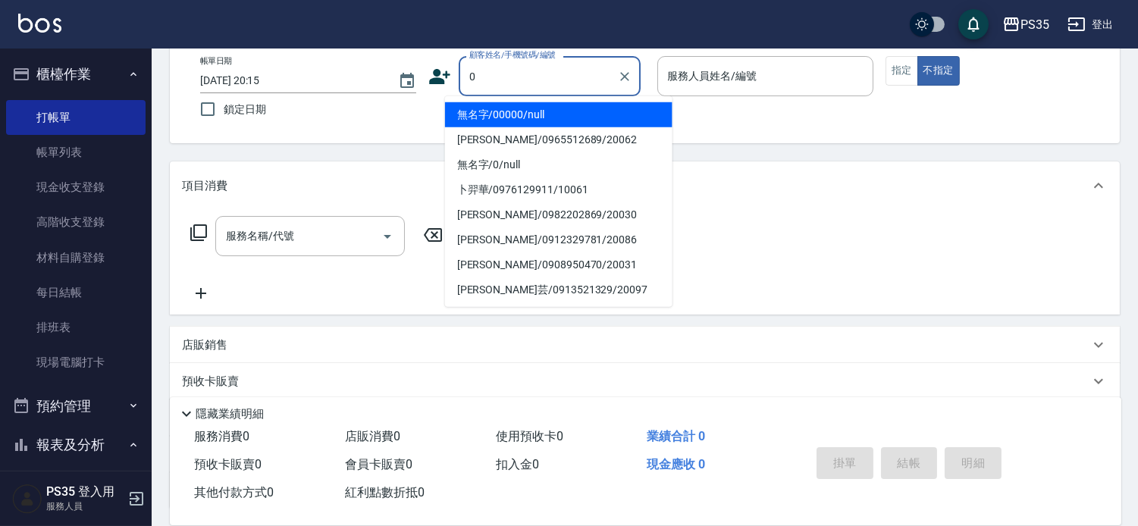
type input "無名字/00000/null"
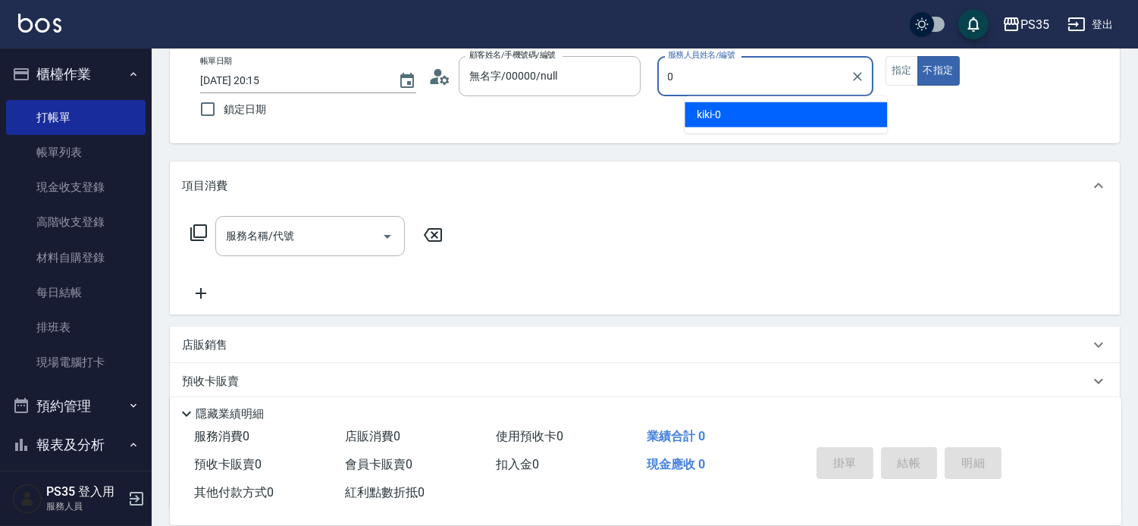
type input "kiki-0"
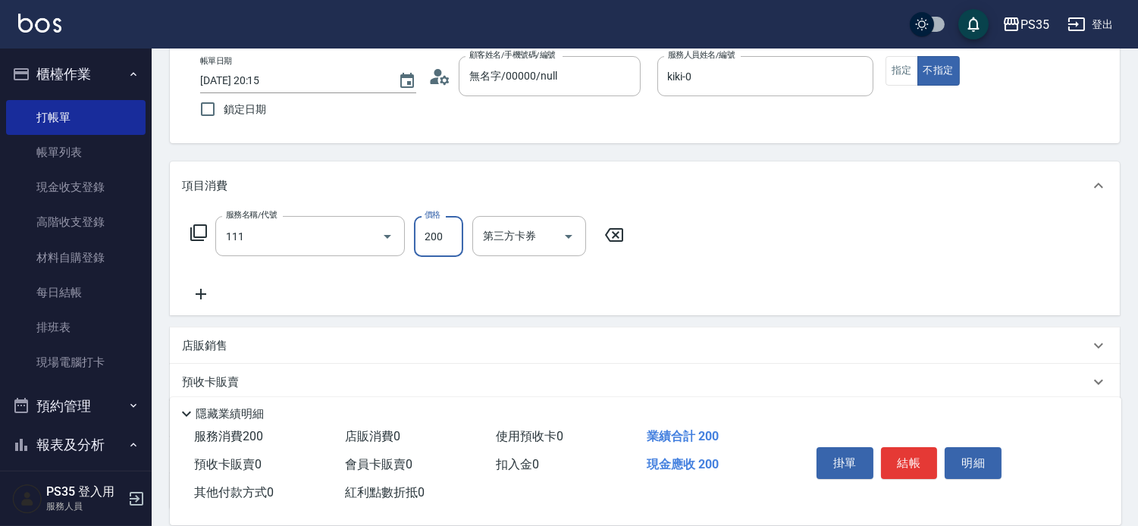
type input "200(111)"
type input "kiki-0"
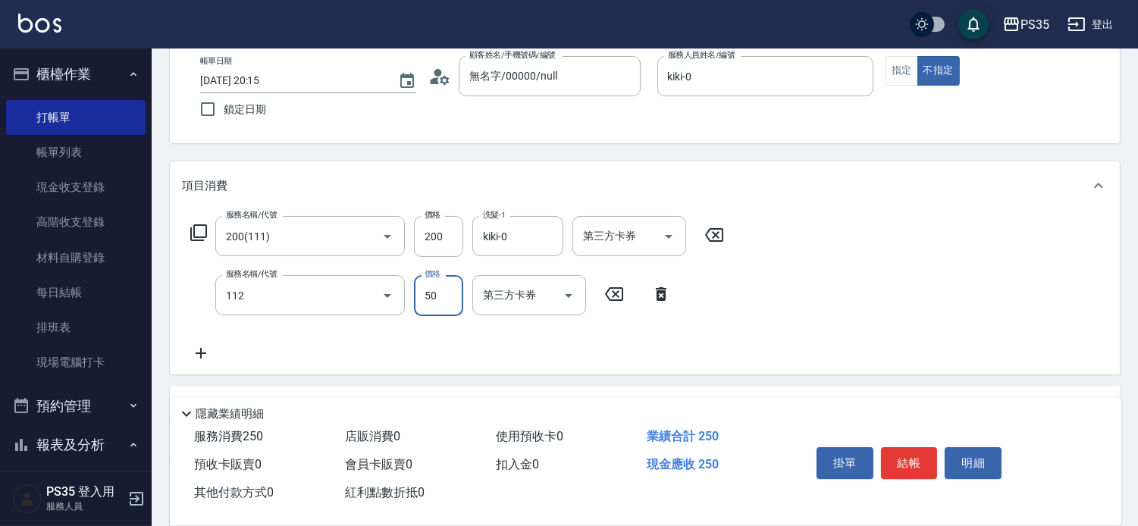
type input "精油50(112)"
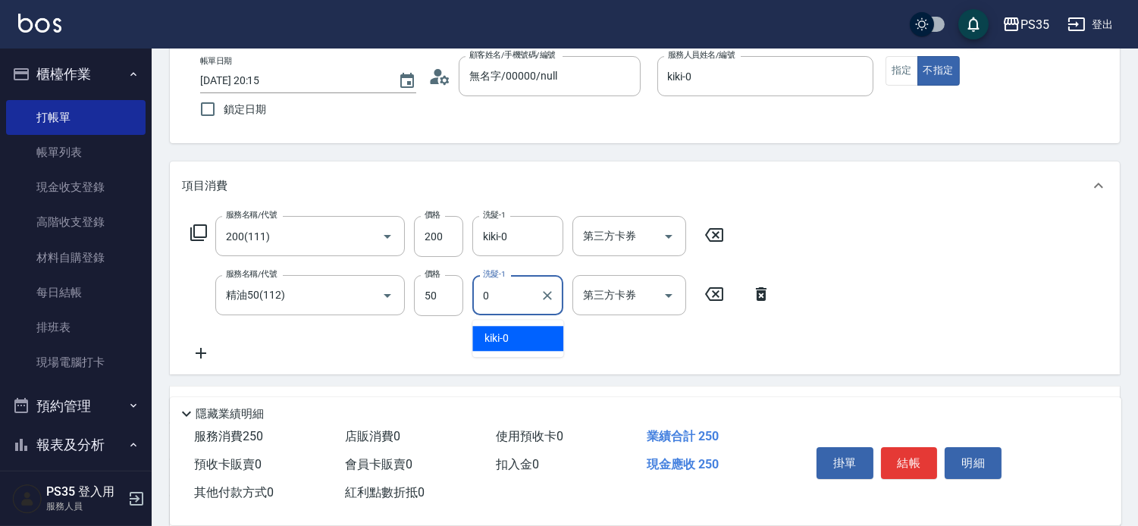
type input "kiki-0"
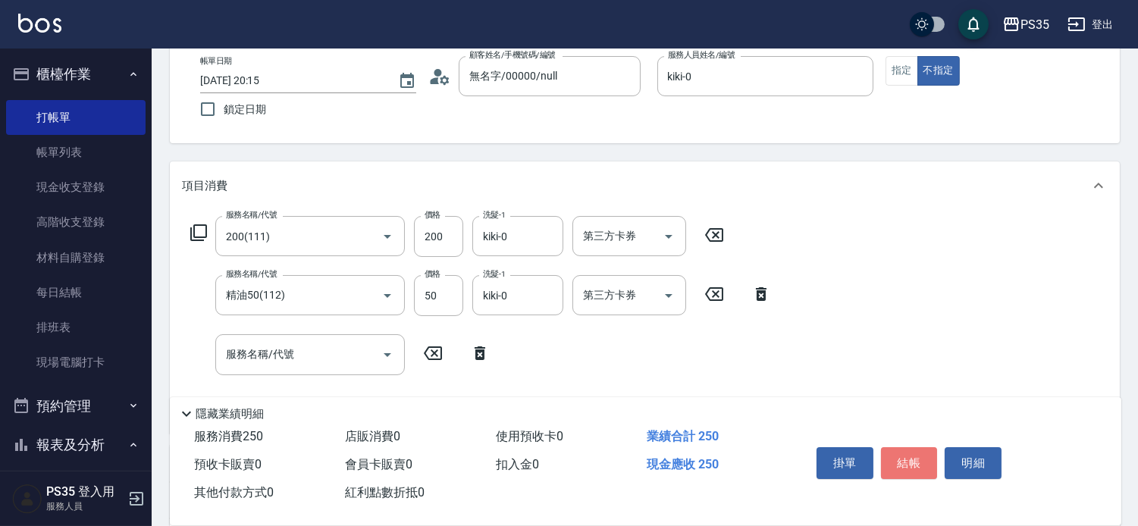
click at [911, 447] on button "結帳" at bounding box center [909, 463] width 57 height 32
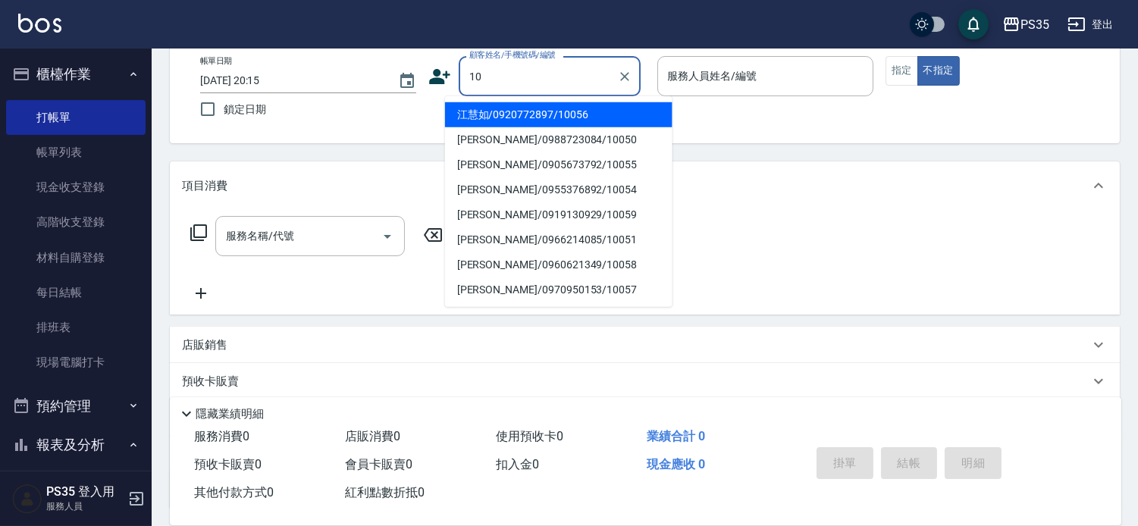
type input "1"
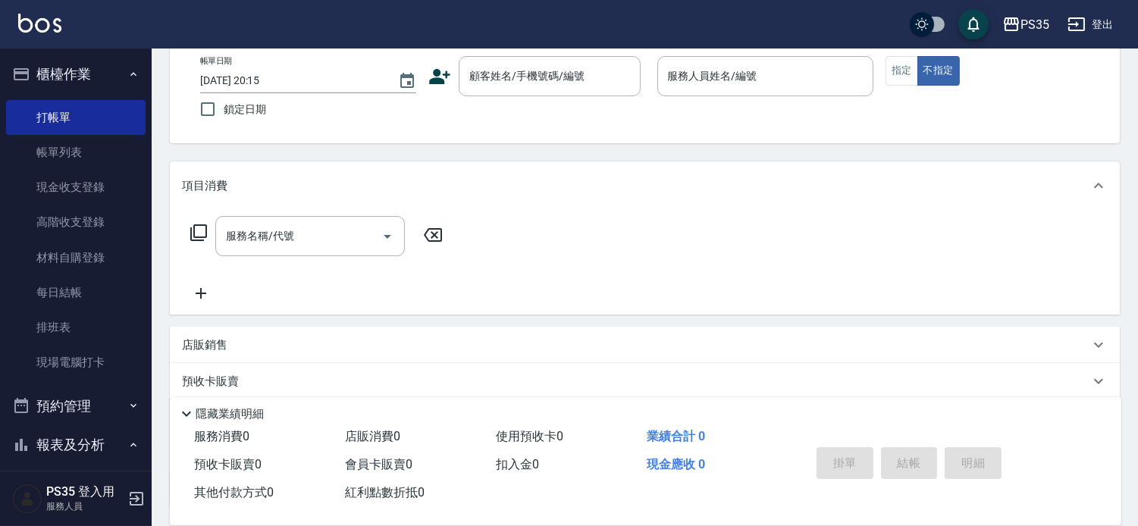
click at [893, 243] on div "服務名稱/代號 服務名稱/代號" at bounding box center [645, 262] width 950 height 105
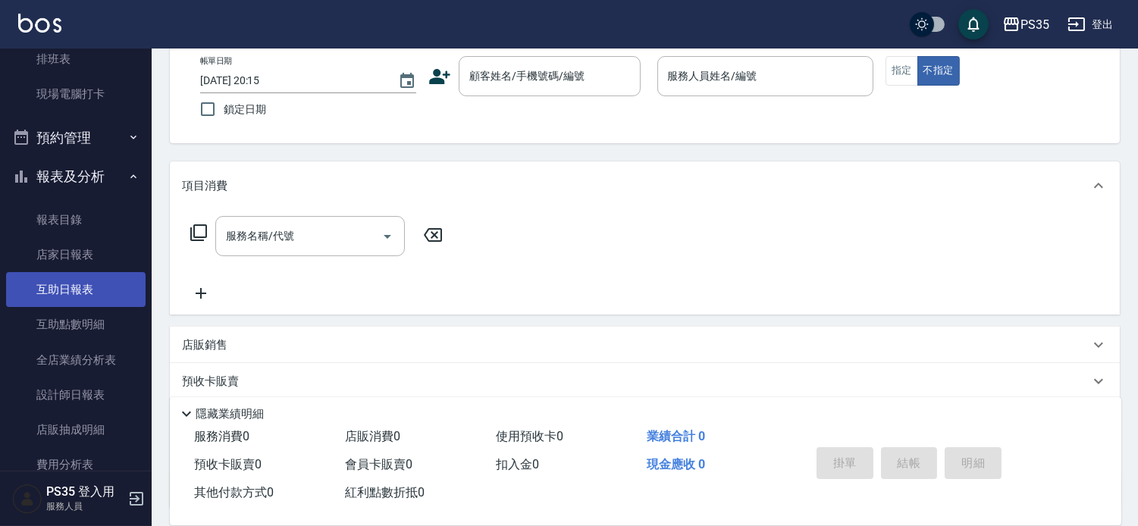
scroll to position [421, 0]
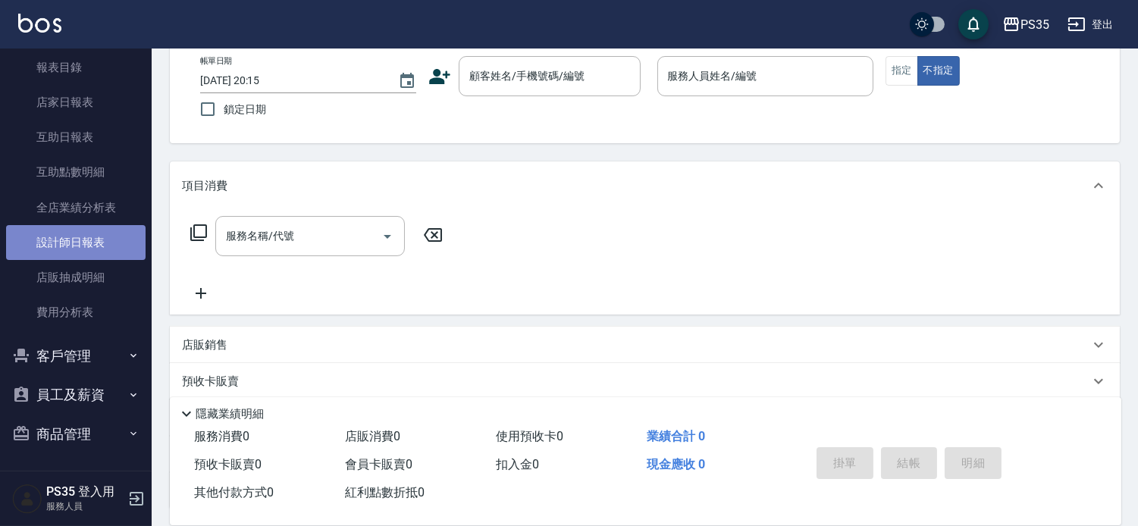
click at [89, 237] on link "設計師日報表" at bounding box center [76, 242] width 140 height 35
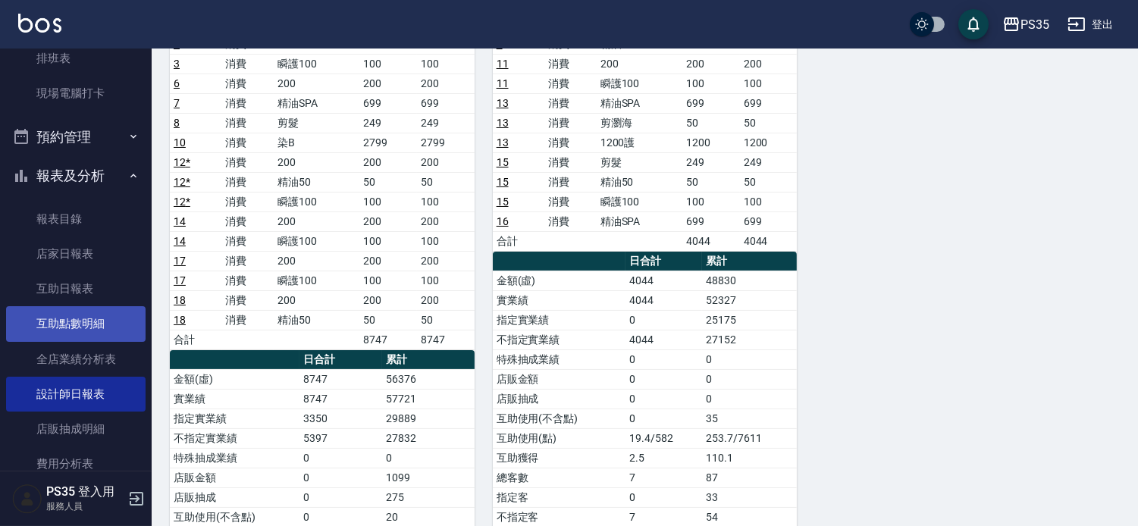
scroll to position [253, 0]
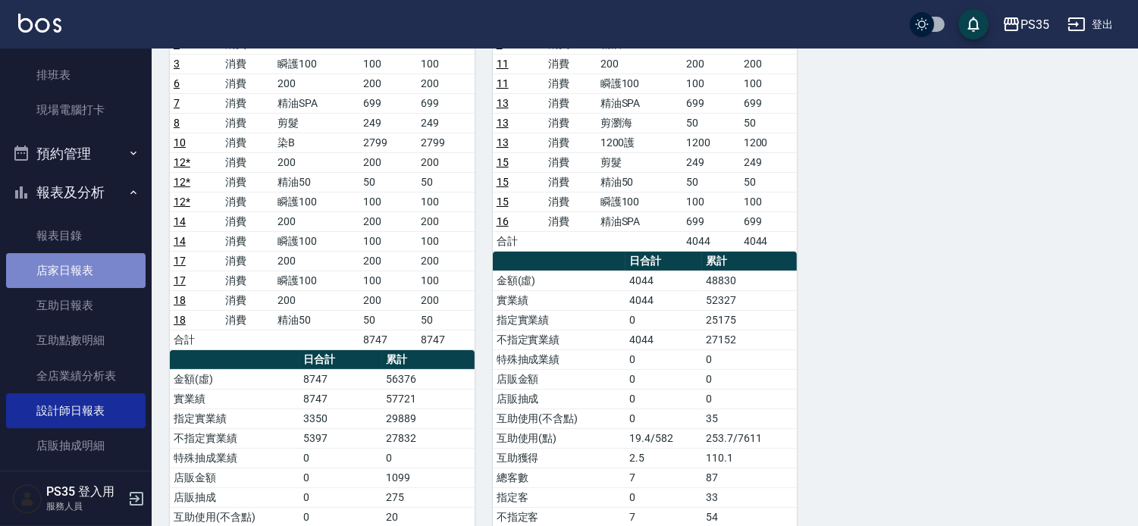
click at [94, 270] on link "店家日報表" at bounding box center [76, 270] width 140 height 35
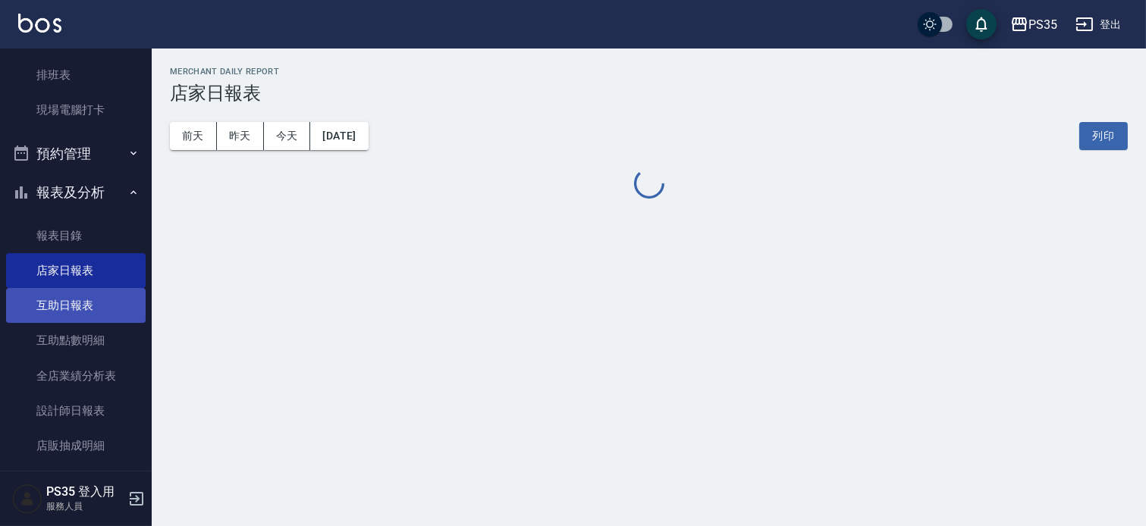
click at [83, 311] on link "互助日報表" at bounding box center [76, 305] width 140 height 35
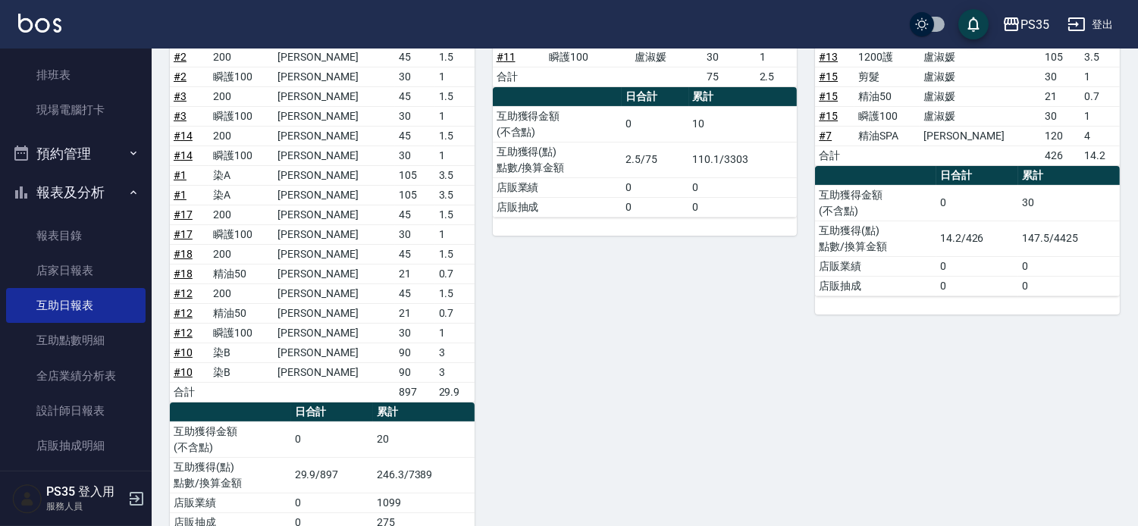
scroll to position [421, 0]
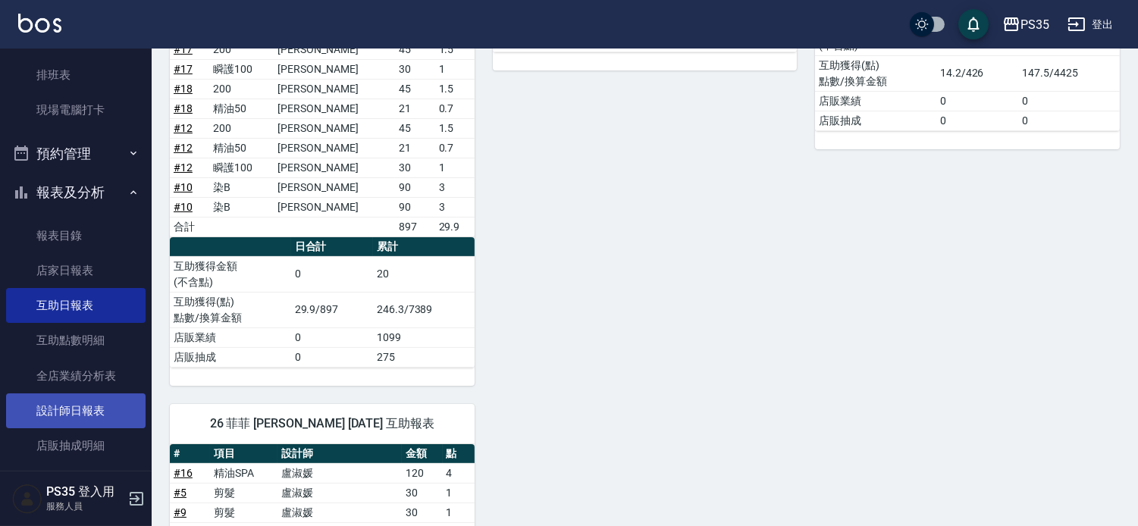
click at [42, 397] on link "設計師日報表" at bounding box center [76, 411] width 140 height 35
